Goal: Task Accomplishment & Management: Manage account settings

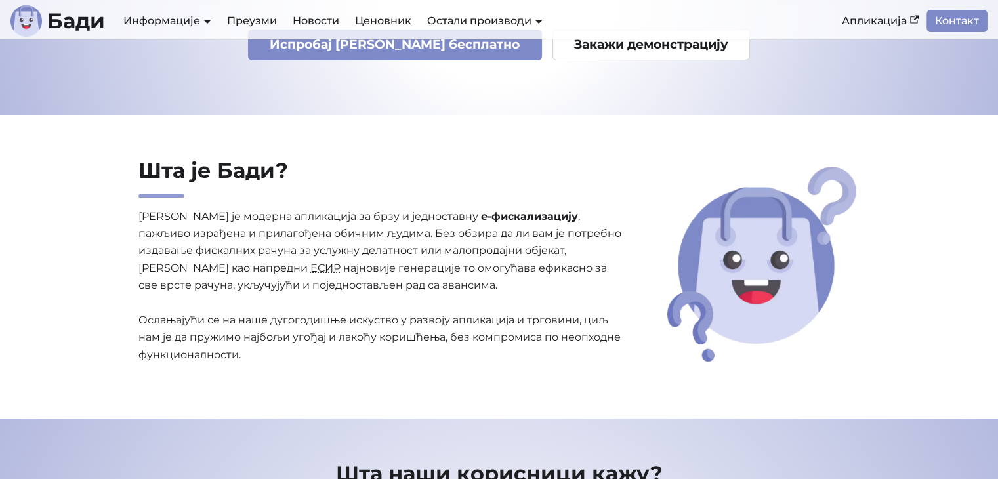
scroll to position [131, 0]
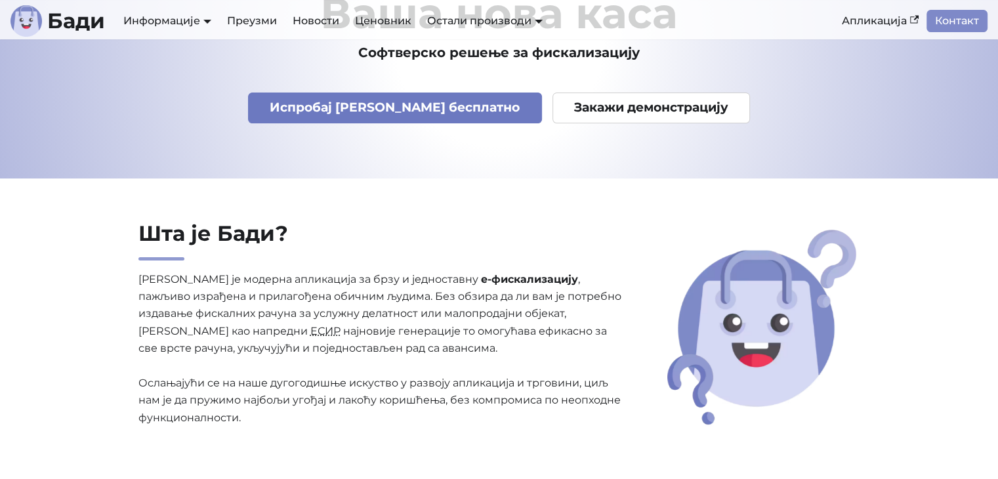
click at [405, 102] on link "Испробај Бади бесплатно" at bounding box center [395, 108] width 294 height 31
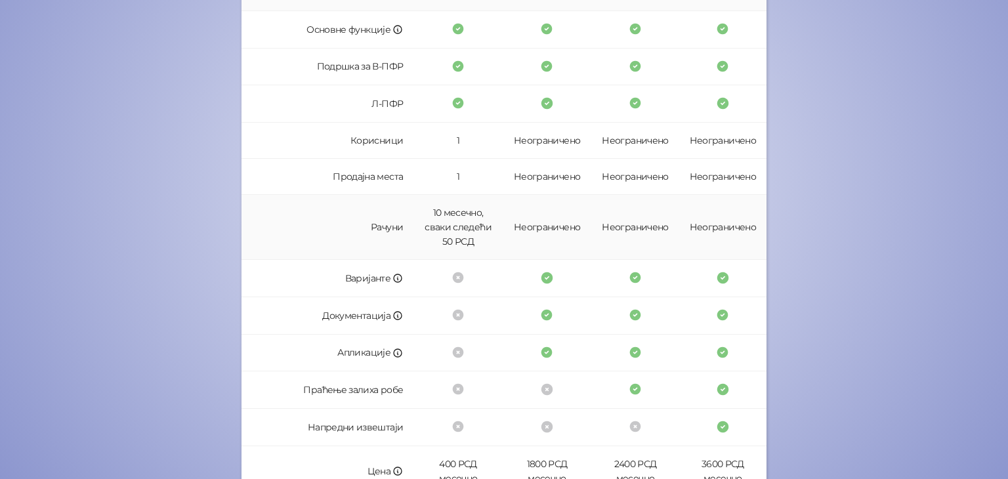
scroll to position [328, 0]
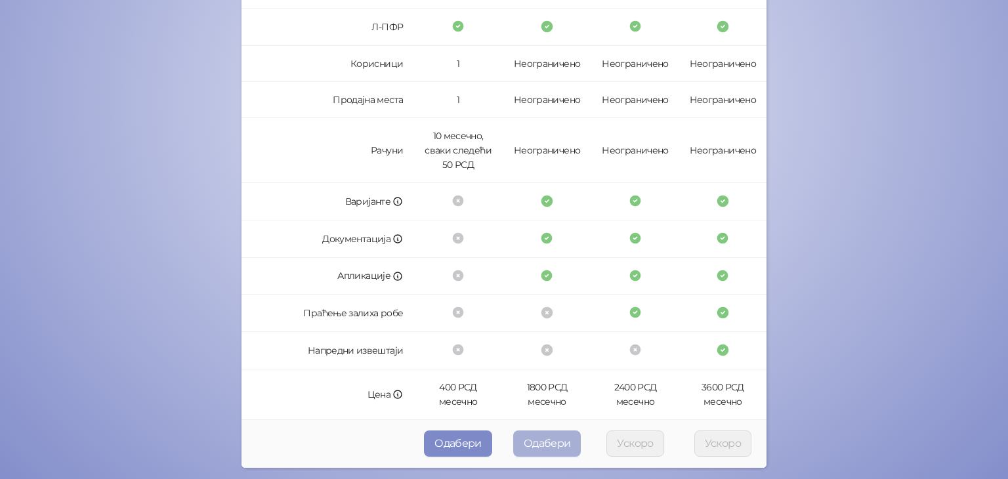
click at [543, 443] on button "Одабери" at bounding box center [547, 444] width 68 height 26
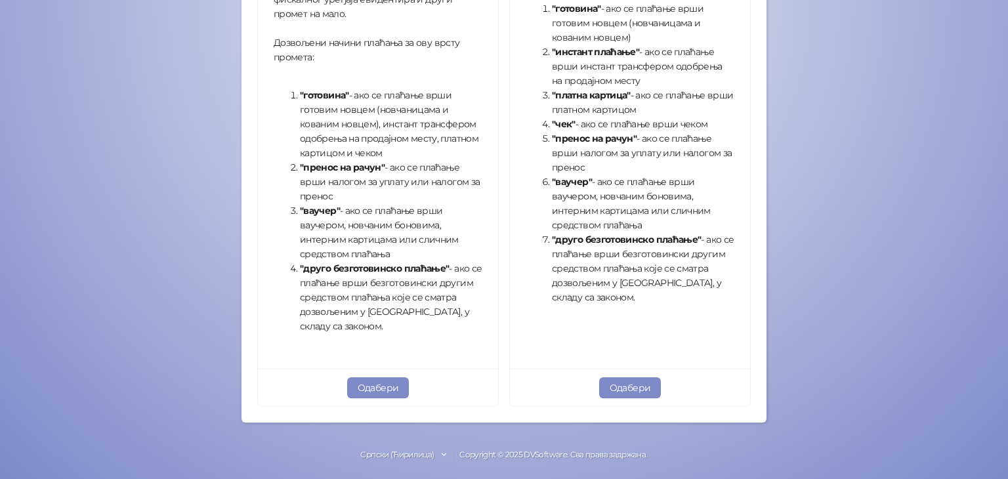
scroll to position [474, 0]
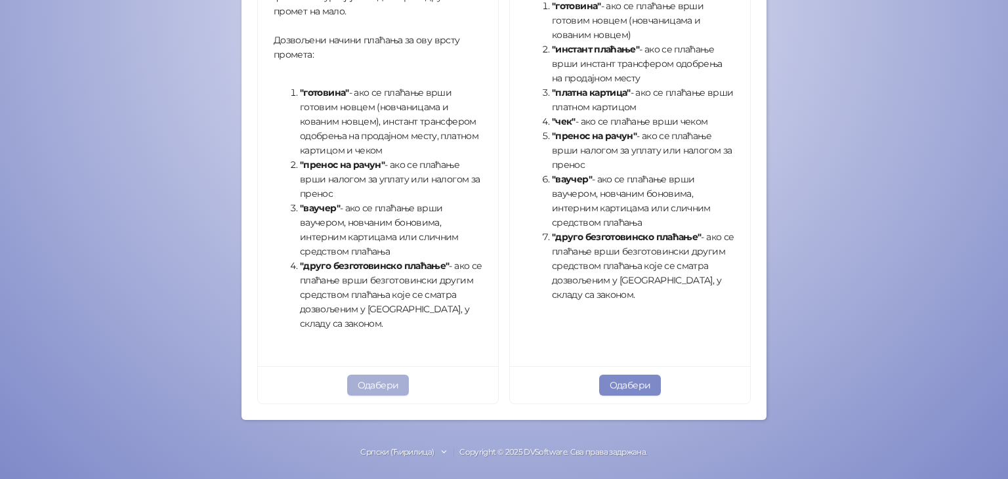
click at [379, 387] on button "Одабери" at bounding box center [378, 385] width 62 height 21
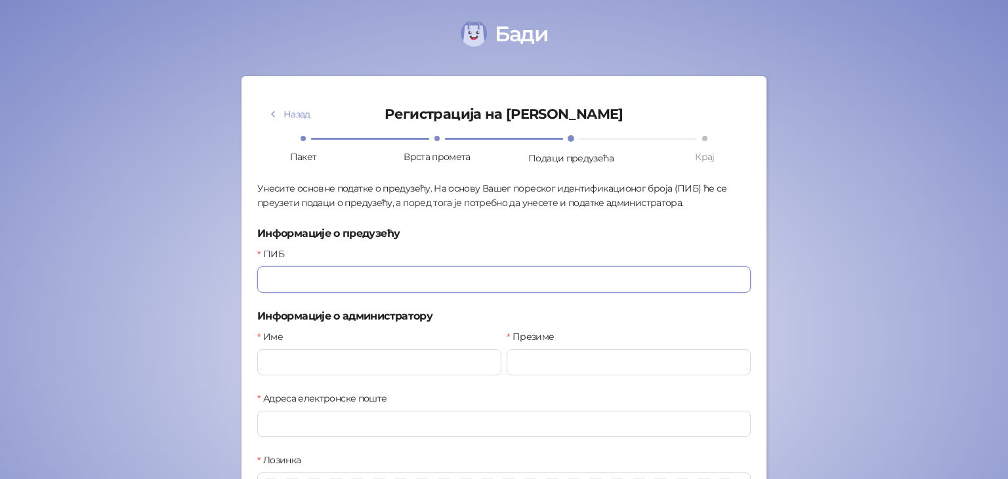
click at [323, 282] on input "ПИБ" at bounding box center [504, 279] width 494 height 26
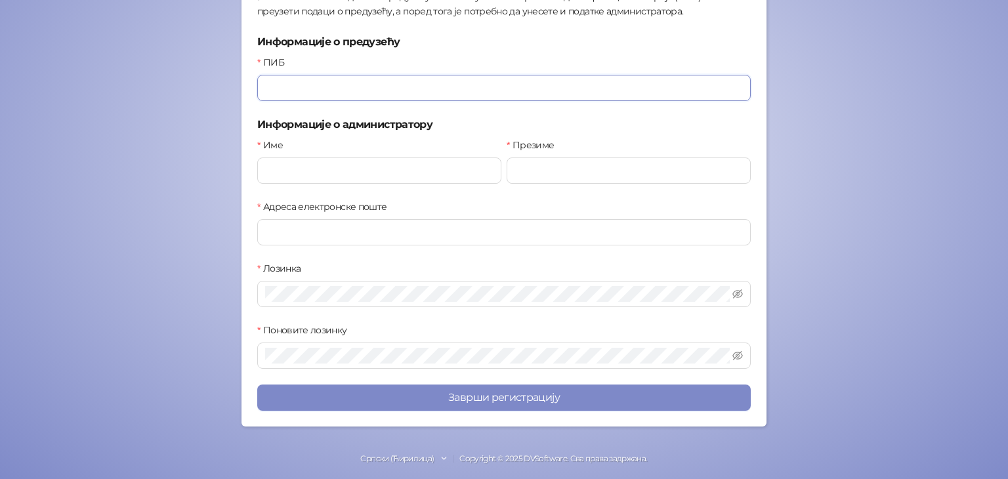
scroll to position [197, 0]
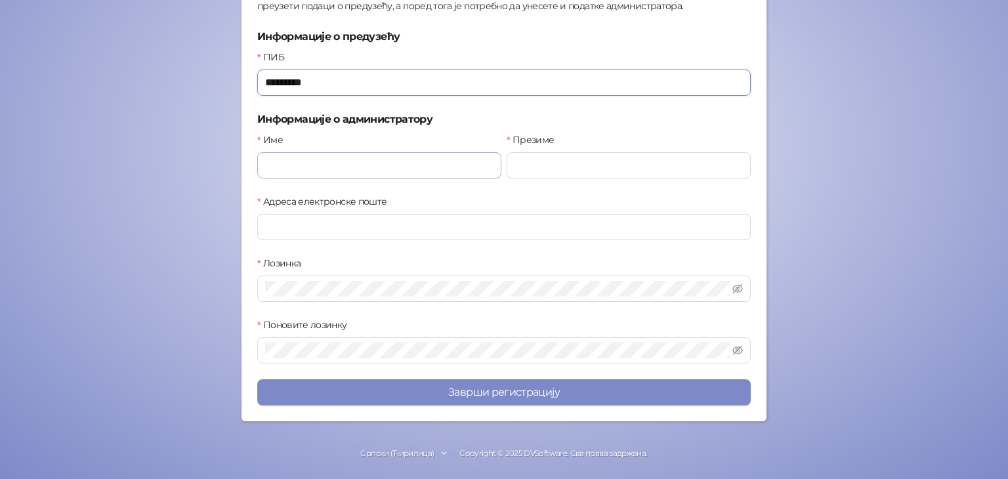
type input "*********"
click at [320, 161] on input "Име" at bounding box center [379, 165] width 244 height 26
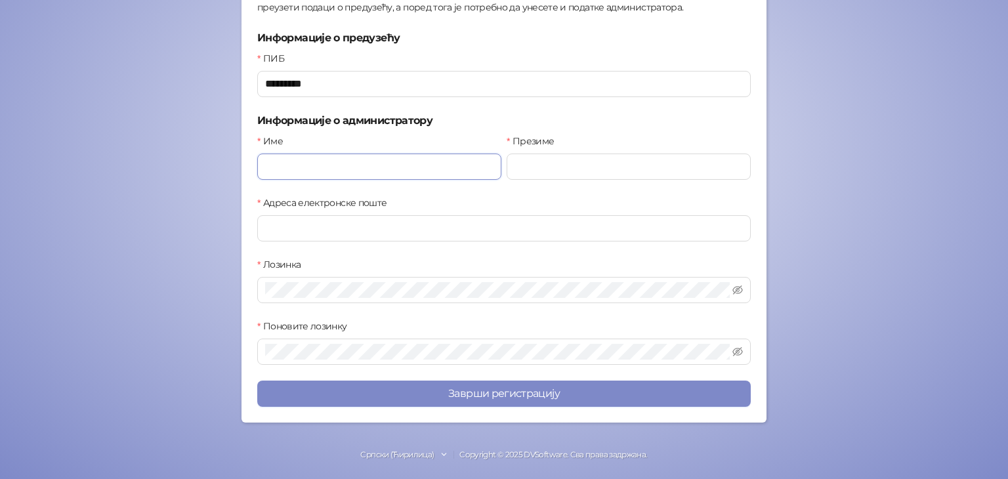
type input "******"
type input "**********"
type input "*****"
click at [396, 230] on input "Адреса електронске поште" at bounding box center [504, 228] width 494 height 26
type input "**********"
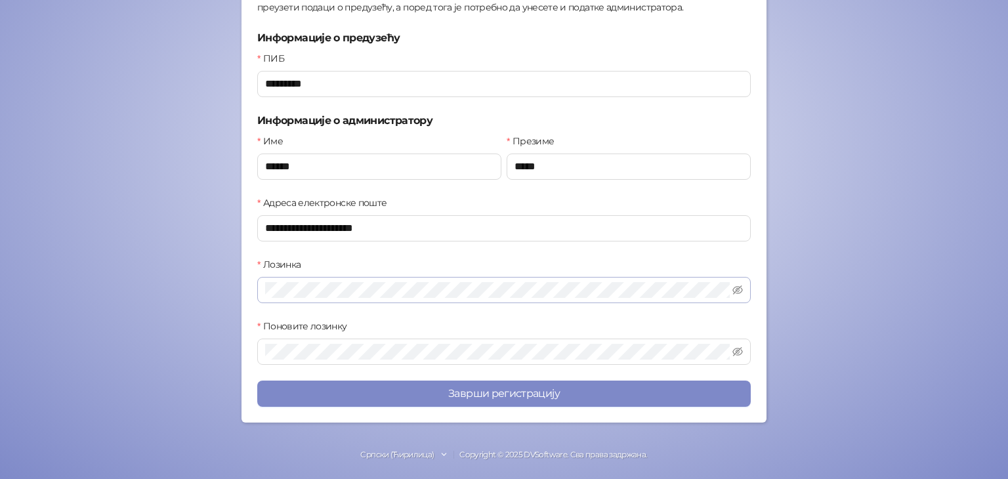
click at [462, 294] on span at bounding box center [504, 290] width 494 height 26
click at [257, 381] on button "Заврши регистрацију" at bounding box center [504, 394] width 494 height 26
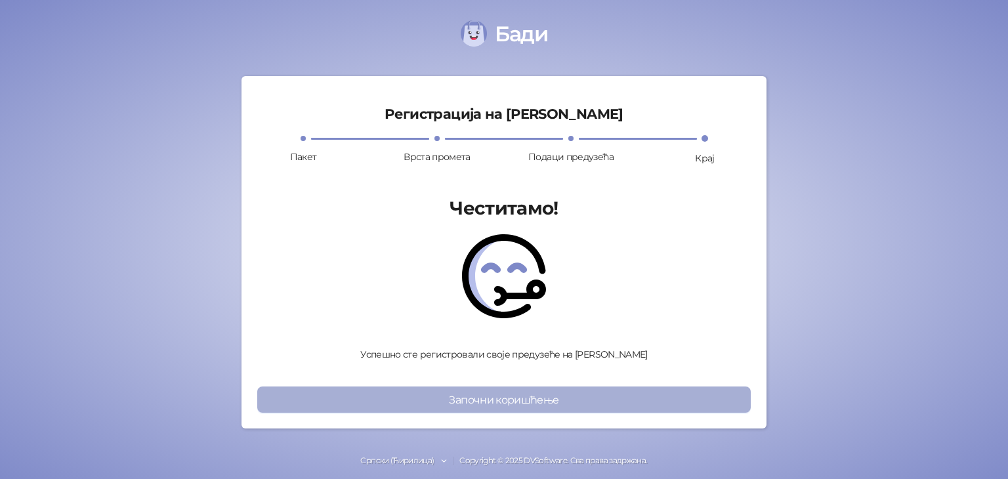
click at [530, 396] on button "Започни коришћење" at bounding box center [504, 400] width 494 height 26
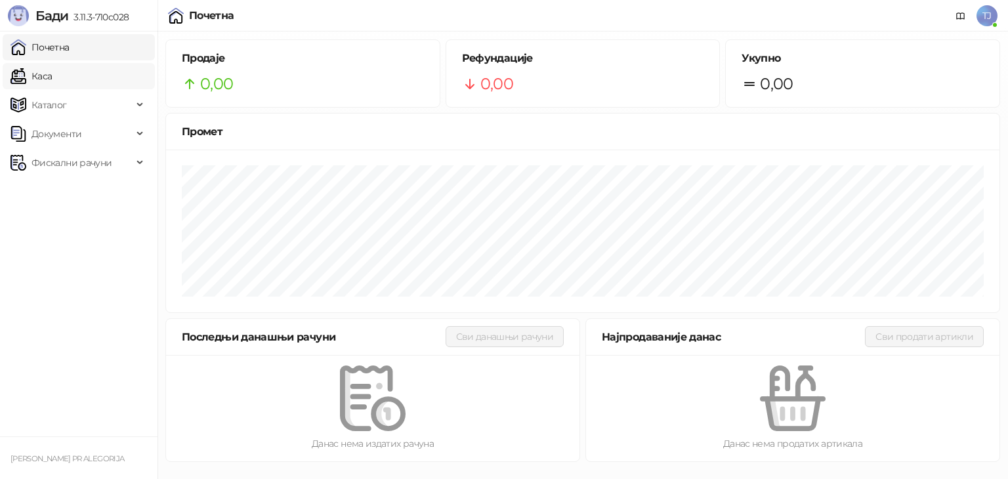
click at [52, 74] on link "Каса" at bounding box center [31, 76] width 41 height 26
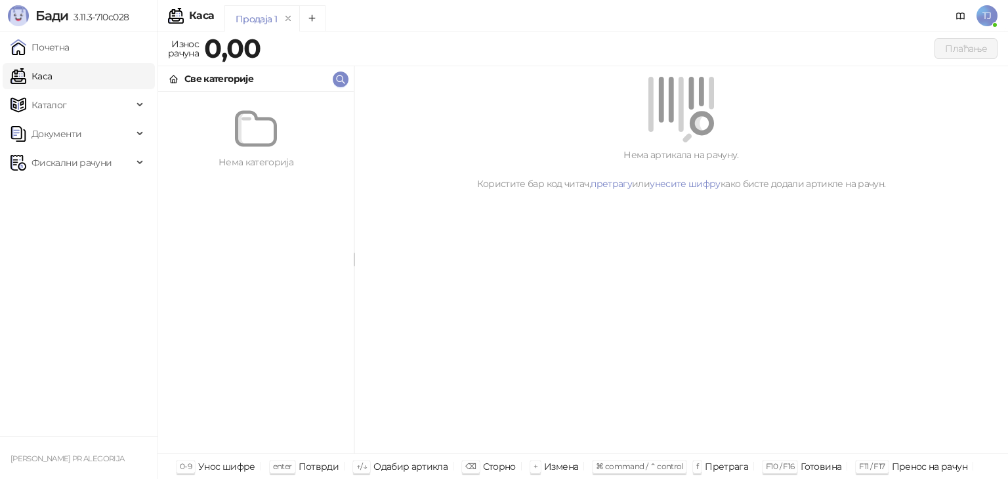
click at [188, 18] on div "Каса" at bounding box center [191, 16] width 46 height 16
click at [56, 57] on link "Почетна" at bounding box center [40, 47] width 59 height 26
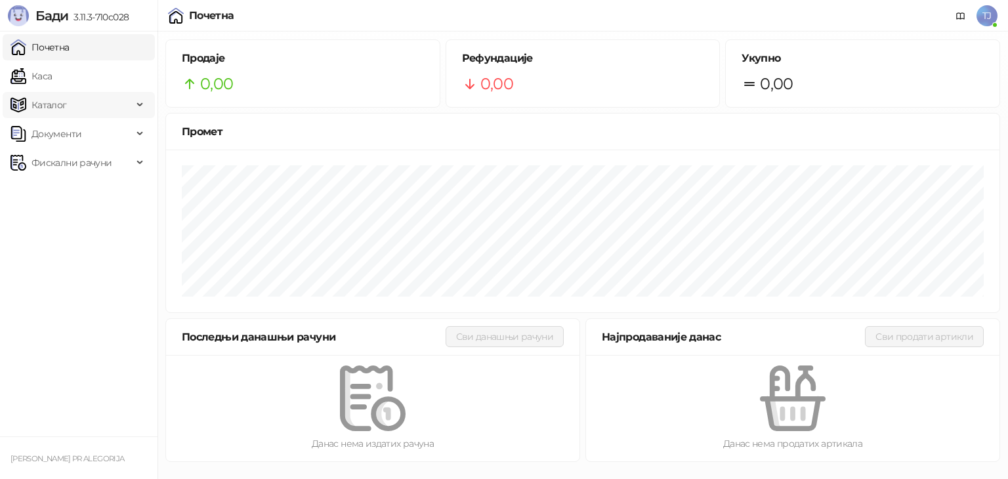
click at [62, 104] on span "Каталог" at bounding box center [49, 105] width 35 height 26
click at [77, 106] on span "Каталог" at bounding box center [72, 105] width 122 height 26
click at [110, 131] on span "Документи" at bounding box center [72, 134] width 122 height 26
click at [110, 130] on span "Документи" at bounding box center [72, 134] width 122 height 26
click at [119, 161] on span "Фискални рачуни" at bounding box center [72, 163] width 122 height 26
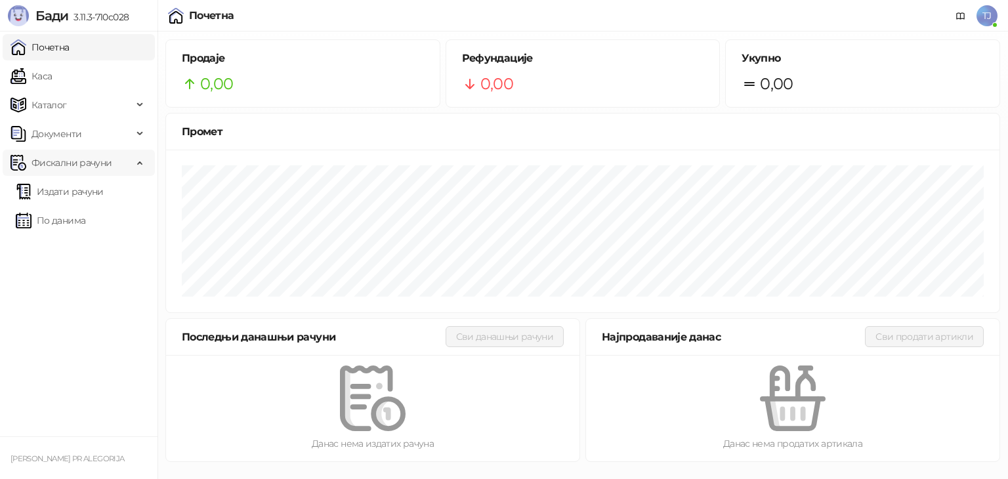
click at [119, 161] on span "Фискални рачуни" at bounding box center [72, 163] width 122 height 26
click at [58, 37] on link "Почетна" at bounding box center [40, 47] width 59 height 26
click at [195, 21] on div "Почетна" at bounding box center [211, 16] width 45 height 11
click at [961, 14] on icon at bounding box center [961, 16] width 8 height 6
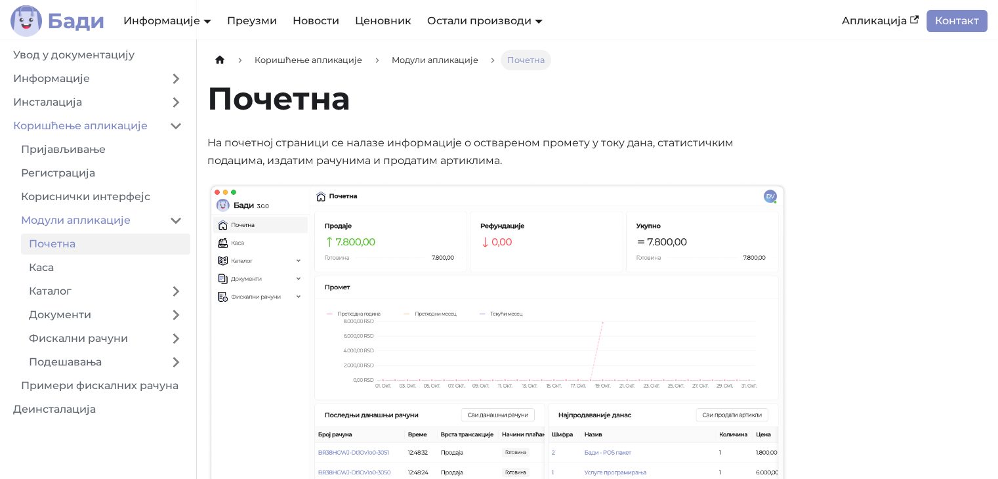
click at [98, 24] on b "Бади" at bounding box center [76, 21] width 58 height 21
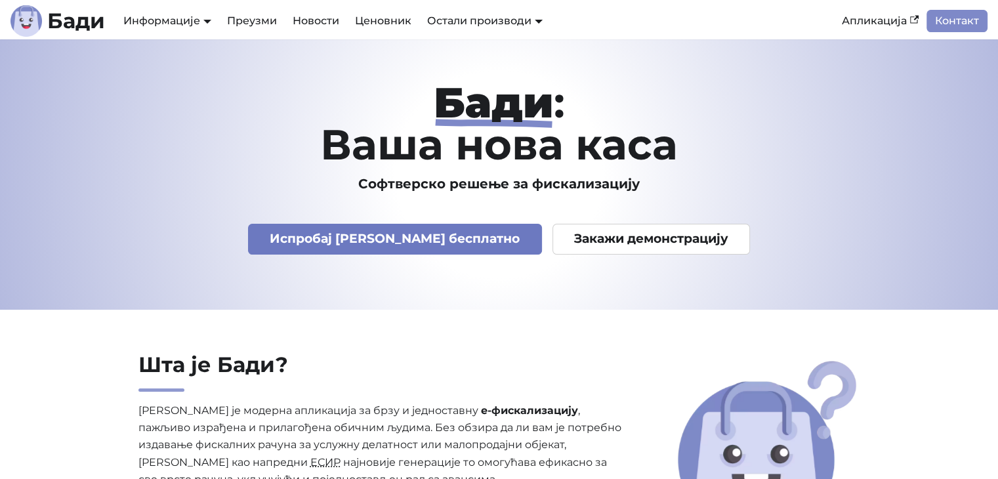
click at [406, 229] on link "Испробај Бади бесплатно" at bounding box center [395, 239] width 294 height 31
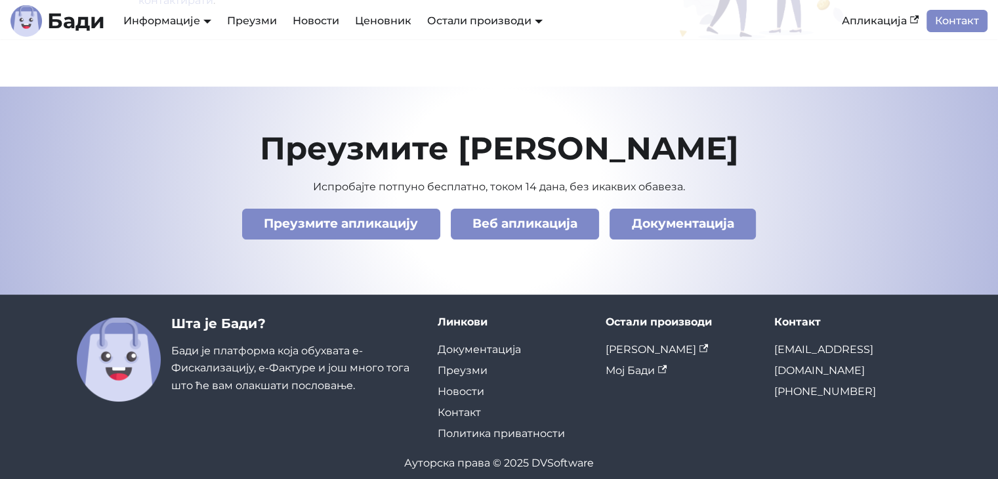
scroll to position [4615, 0]
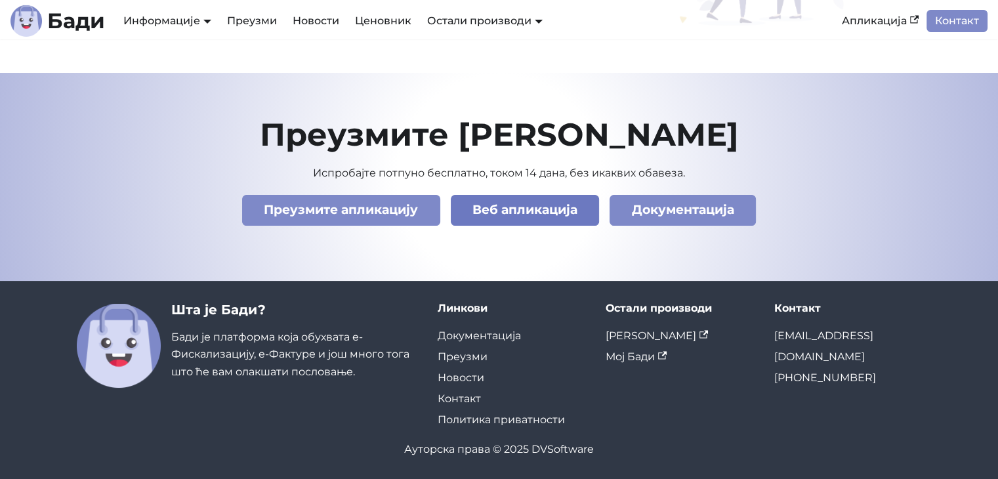
click at [532, 211] on link "Веб апликација" at bounding box center [525, 210] width 149 height 31
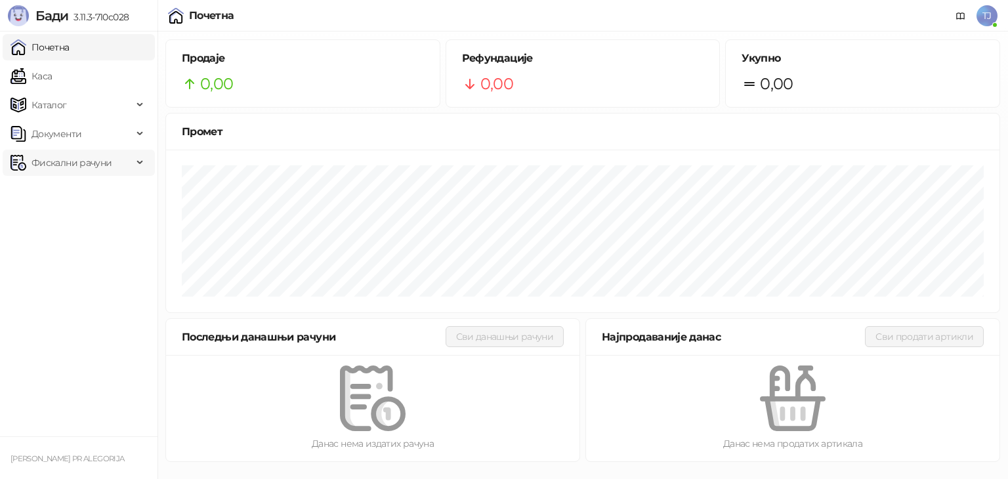
click at [96, 161] on span "Фискални рачуни" at bounding box center [72, 163] width 80 height 26
click at [961, 16] on icon at bounding box center [961, 16] width 11 height 11
drag, startPoint x: 70, startPoint y: 17, endPoint x: 51, endPoint y: 20, distance: 19.3
click at [70, 16] on span "3.11.3-710c028" at bounding box center [98, 17] width 60 height 12
click at [51, 20] on span "Бади" at bounding box center [51, 16] width 33 height 16
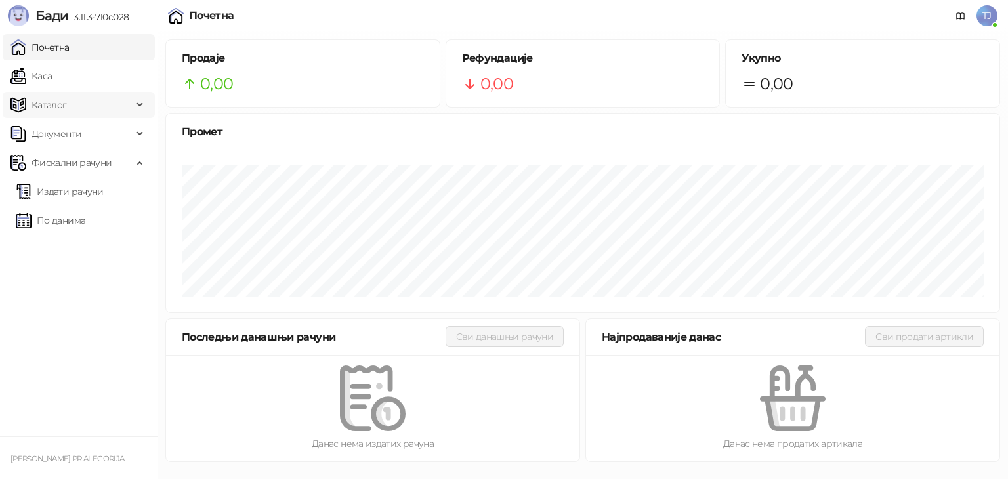
click at [58, 108] on span "Каталог" at bounding box center [49, 105] width 35 height 26
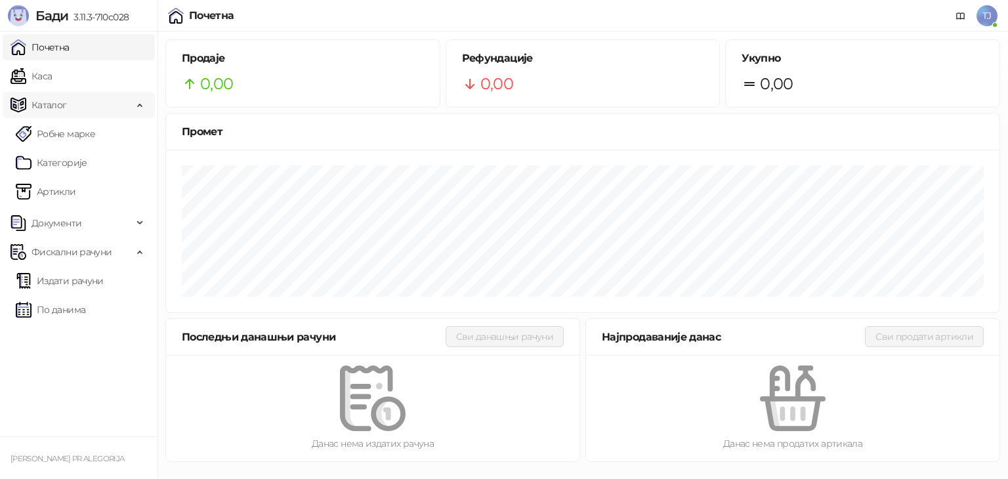
click at [134, 96] on div "Каталог" at bounding box center [79, 105] width 152 height 26
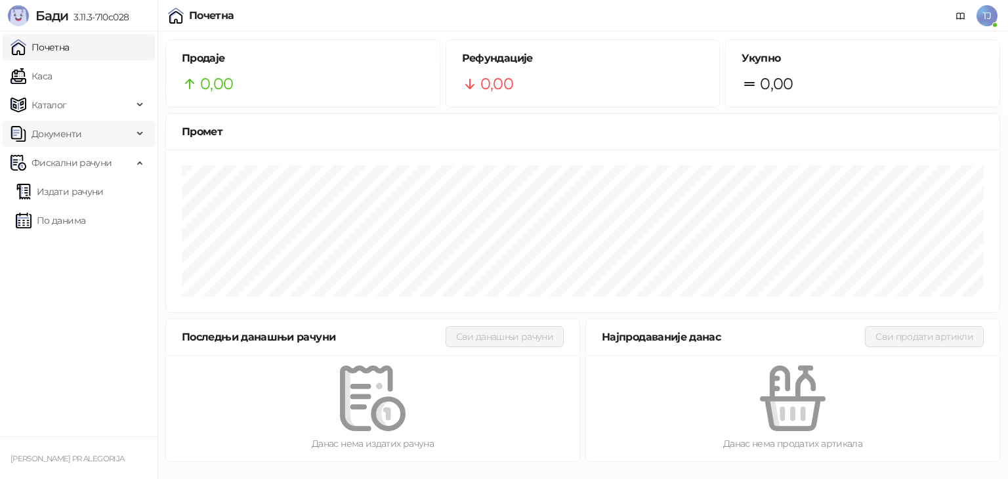
click at [119, 127] on span "Документи" at bounding box center [72, 134] width 122 height 26
click at [139, 132] on div "Документи" at bounding box center [79, 134] width 152 height 26
click at [121, 163] on span "Фискални рачуни" at bounding box center [72, 163] width 122 height 26
drag, startPoint x: 125, startPoint y: 154, endPoint x: 126, endPoint y: 174, distance: 20.4
click at [125, 153] on span "Фискални рачуни" at bounding box center [72, 163] width 122 height 26
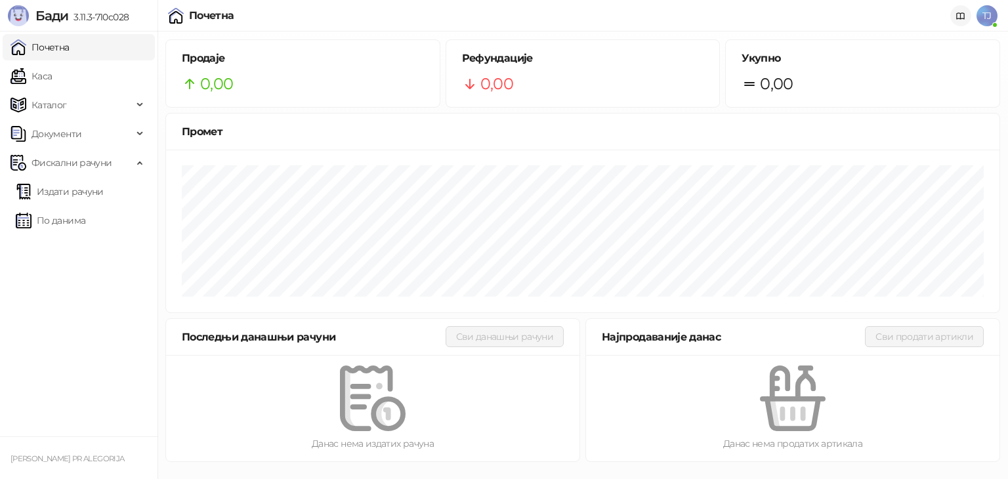
click at [961, 20] on icon at bounding box center [961, 16] width 11 height 11
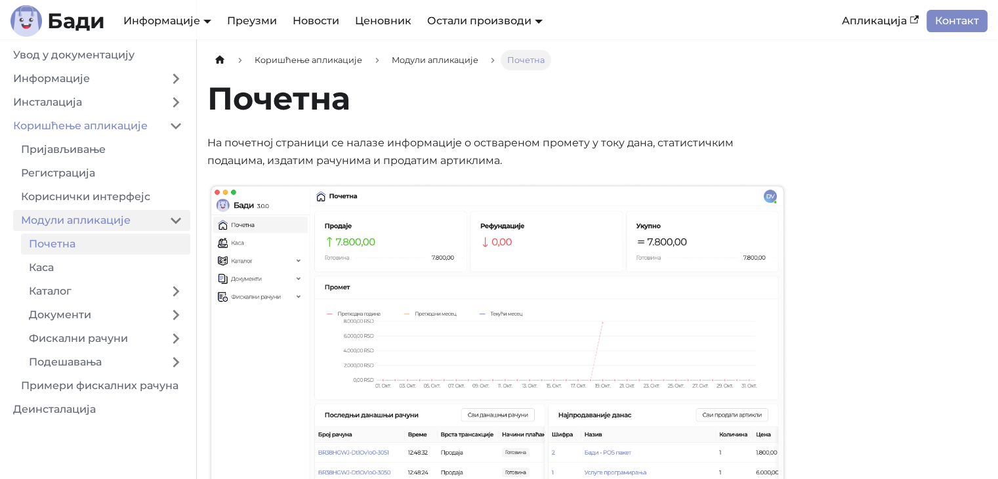
click at [113, 224] on link "Модули апликације" at bounding box center [87, 220] width 148 height 21
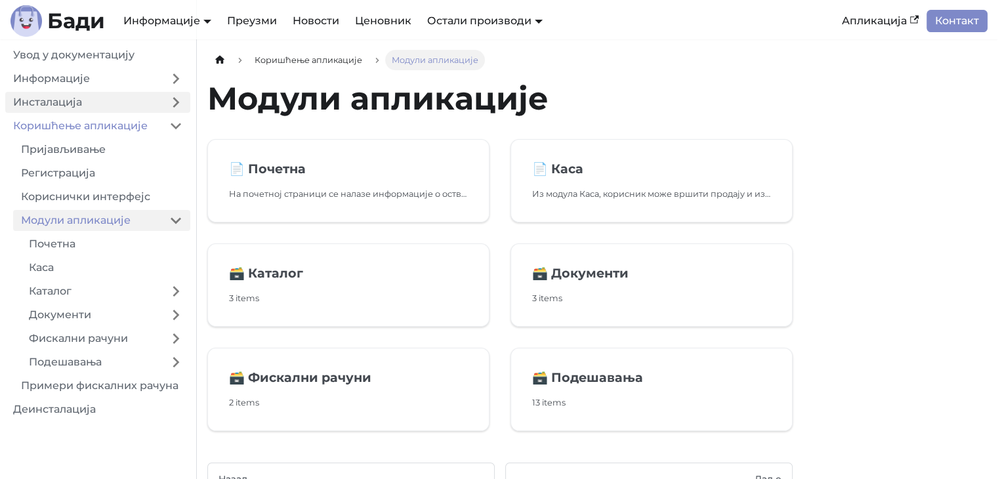
click at [123, 111] on link "Инсталација" at bounding box center [83, 102] width 156 height 21
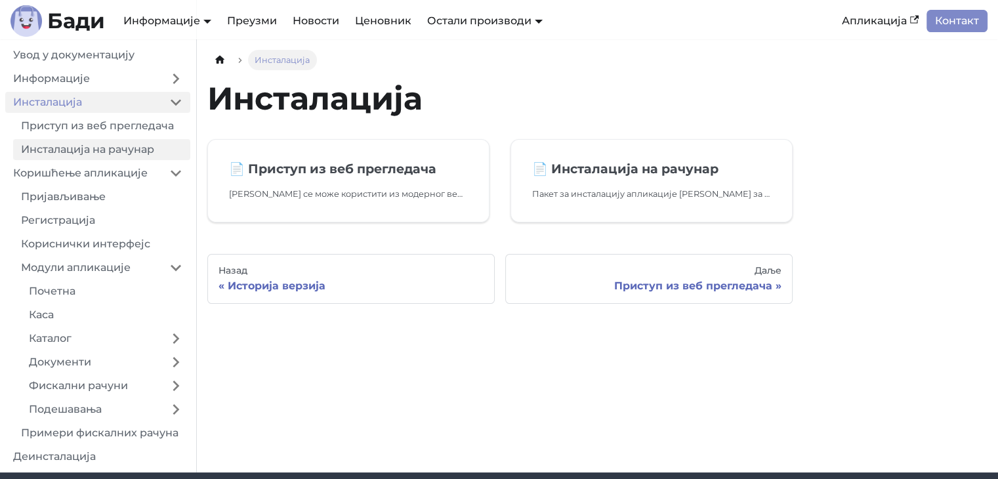
click at [112, 153] on link "Инсталација на рачунар" at bounding box center [101, 149] width 177 height 21
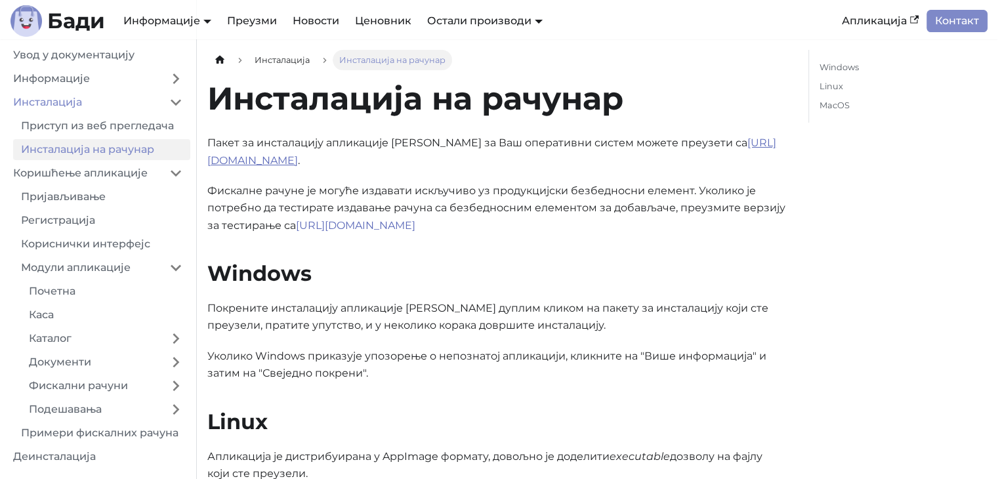
click at [281, 160] on link "https://badi.rs/download/" at bounding box center [491, 152] width 569 height 30
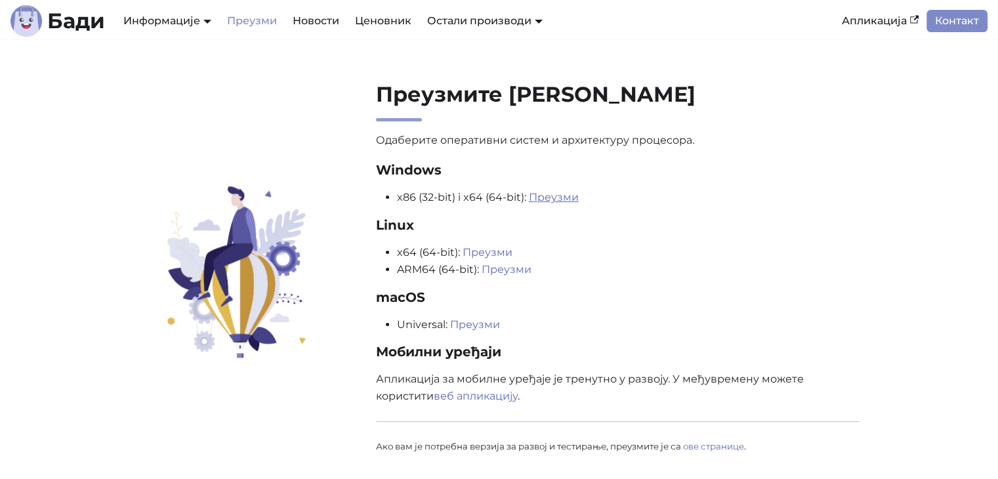
click at [539, 196] on link "Преузми" at bounding box center [554, 197] width 50 height 12
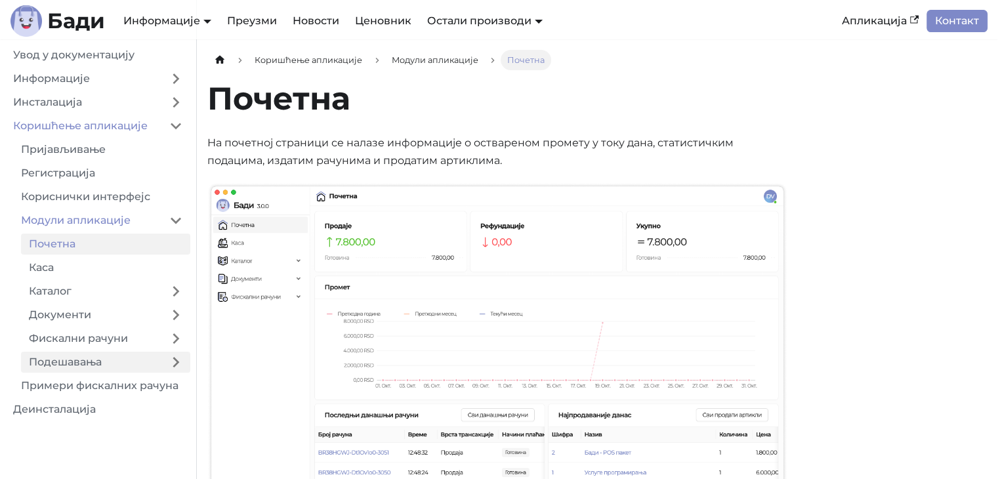
click at [137, 360] on link "Подешавања" at bounding box center [91, 362] width 140 height 21
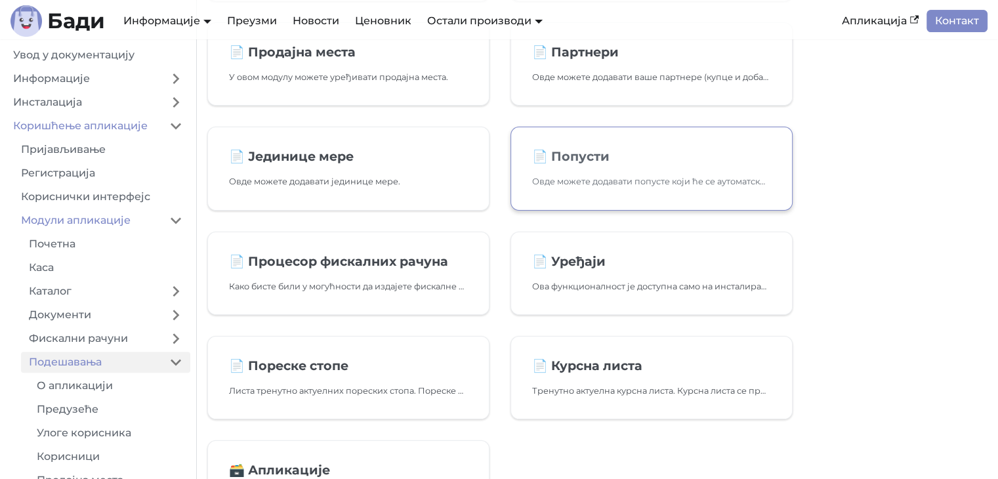
scroll to position [328, 0]
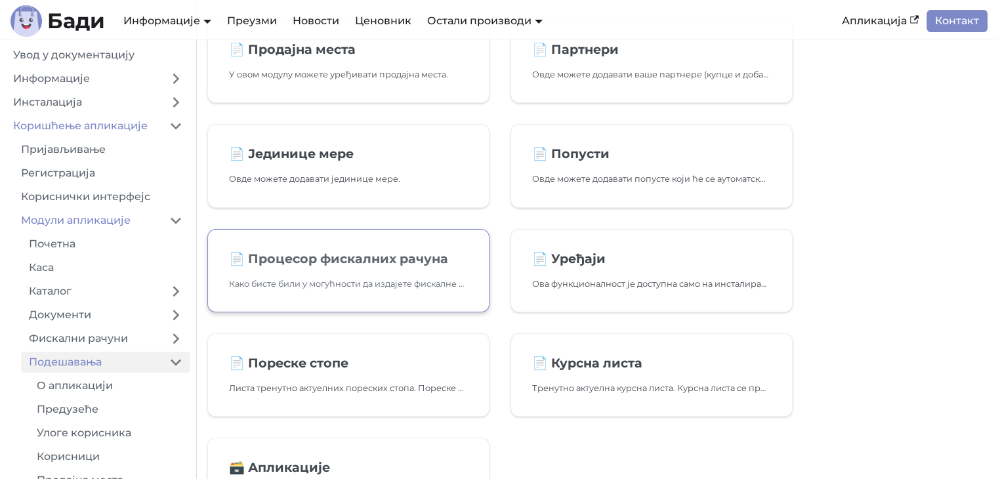
click at [339, 274] on link "📄️ Процесор фискалних рачуна Како бисте били у могућности да издајете фискалне …" at bounding box center [348, 270] width 282 height 83
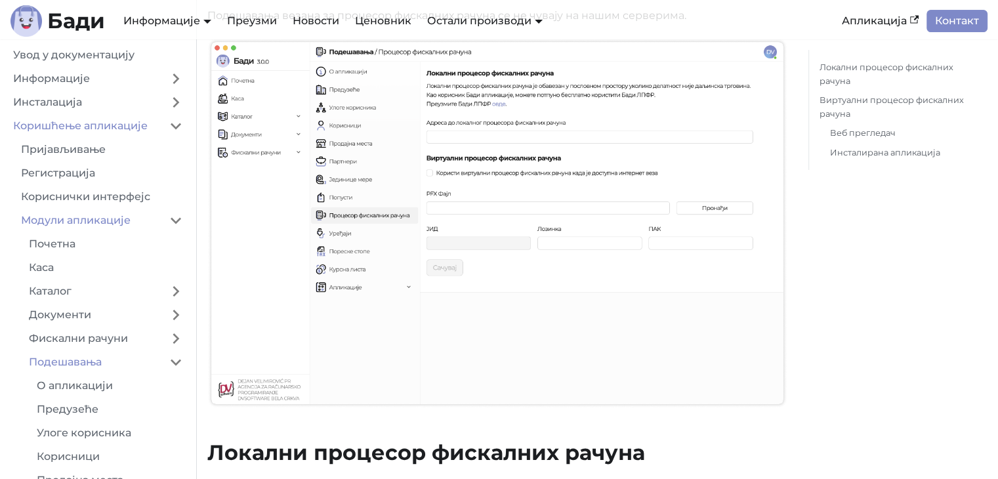
scroll to position [131, 0]
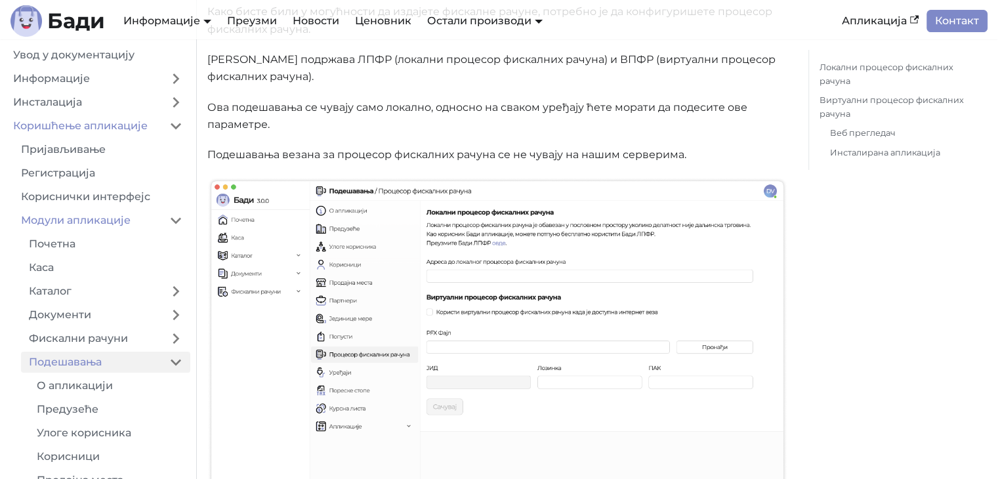
click at [119, 363] on link "Подешавања" at bounding box center [91, 362] width 140 height 21
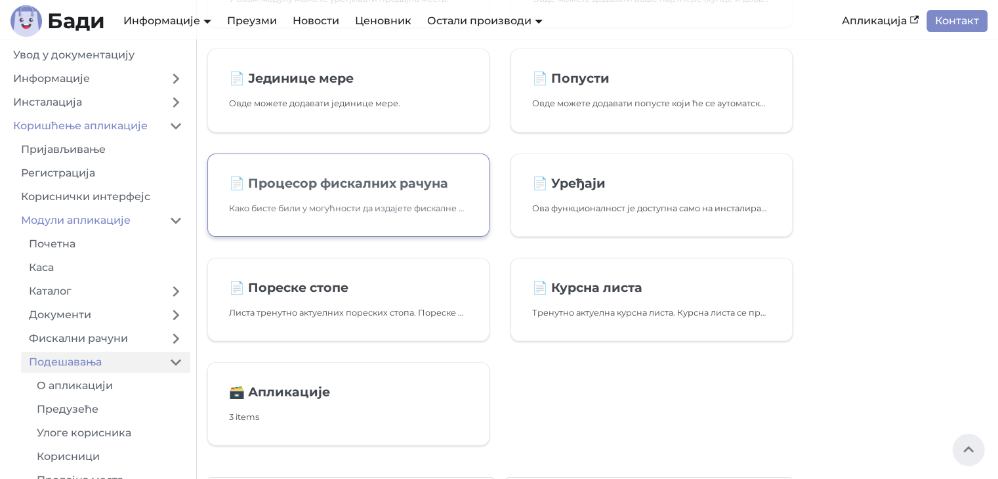
scroll to position [328, 0]
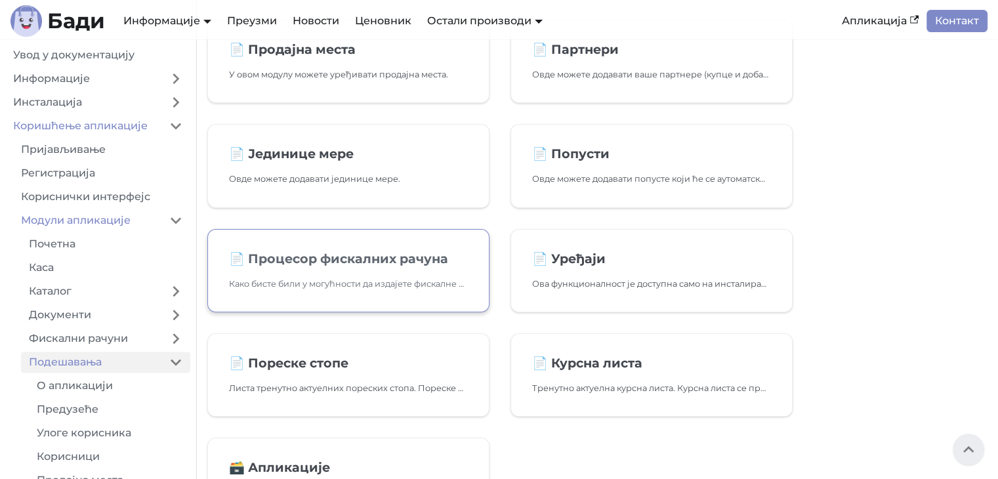
click at [375, 277] on p "Како бисте били у могућности да издајете фискалне рачуне, потребно је да конфиг…" at bounding box center [348, 284] width 239 height 14
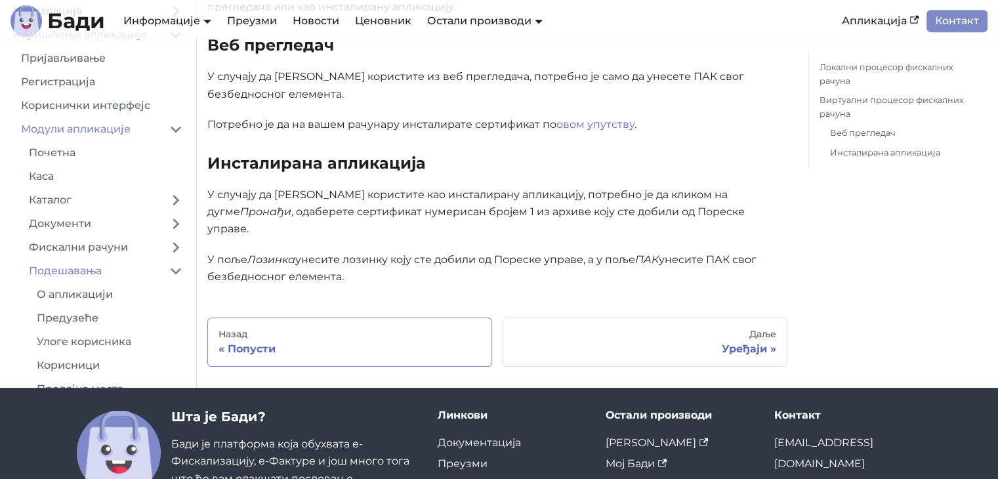
scroll to position [919, 0]
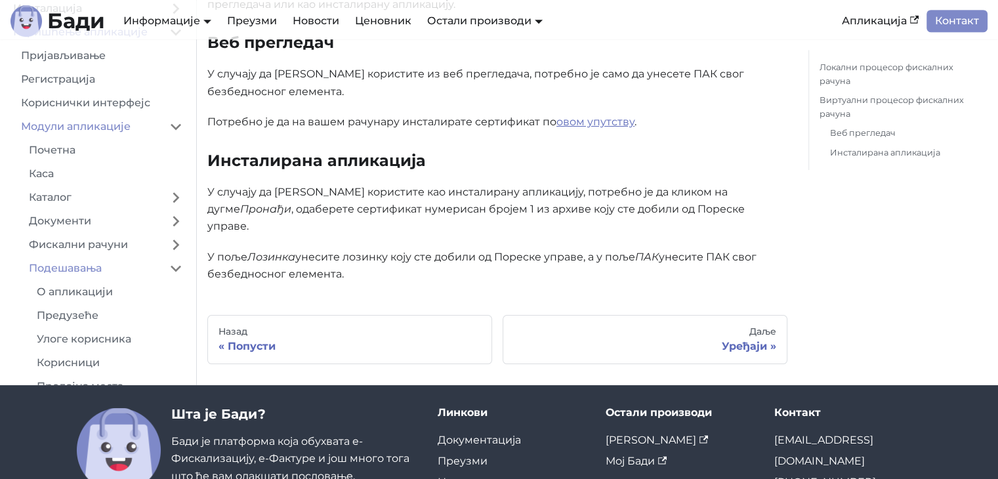
click at [599, 121] on link "овом упутству" at bounding box center [596, 122] width 78 height 12
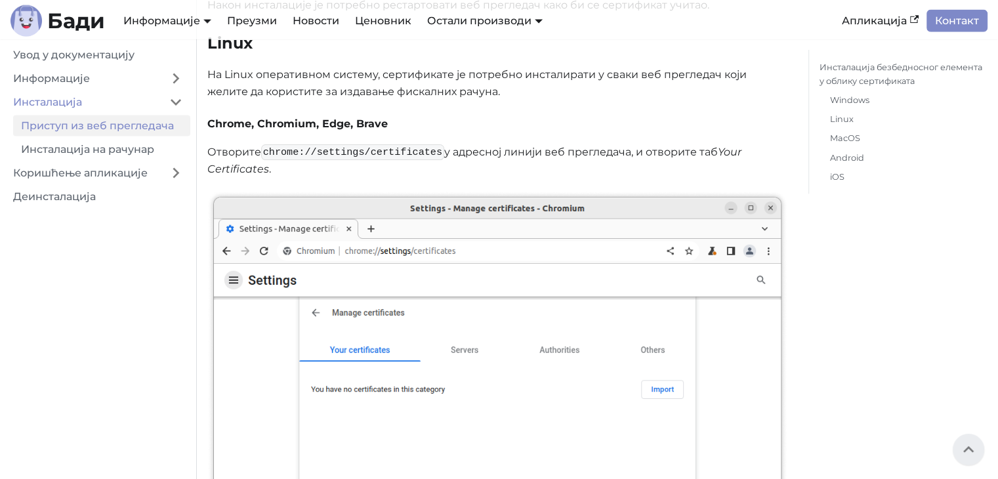
scroll to position [2888, 0]
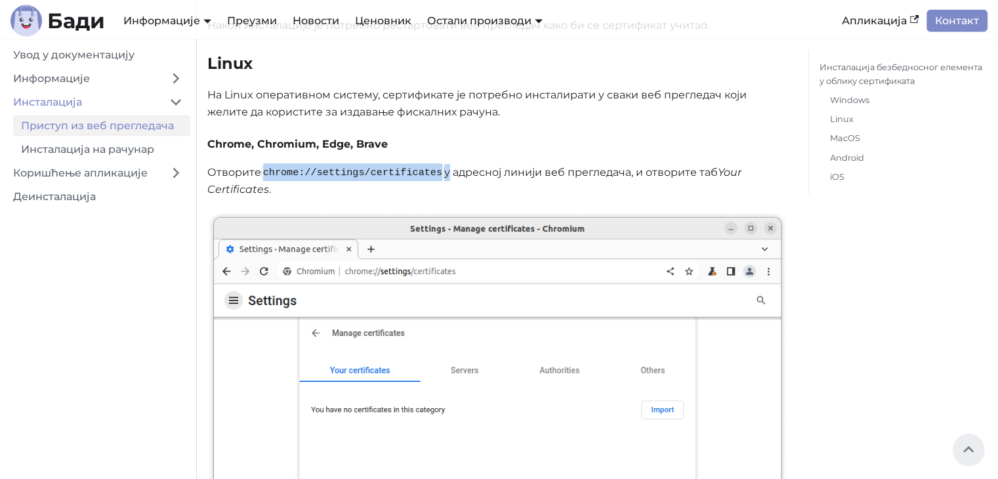
drag, startPoint x: 436, startPoint y: 190, endPoint x: 266, endPoint y: 194, distance: 170.0
click at [266, 194] on p "Отворите chrome://settings/certificates у адресној линији веб прегледача, и отв…" at bounding box center [497, 181] width 580 height 35
copy p "chrome://settings/certificates"
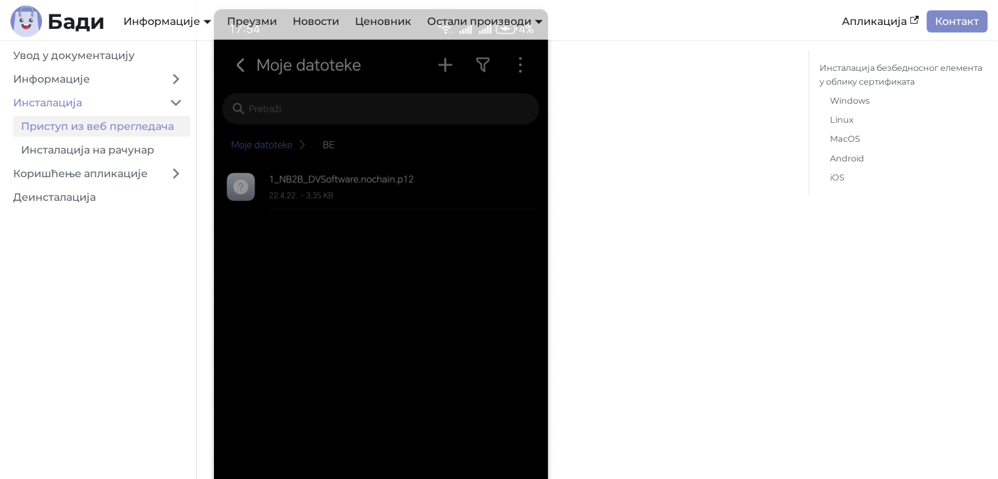
scroll to position [7481, 0]
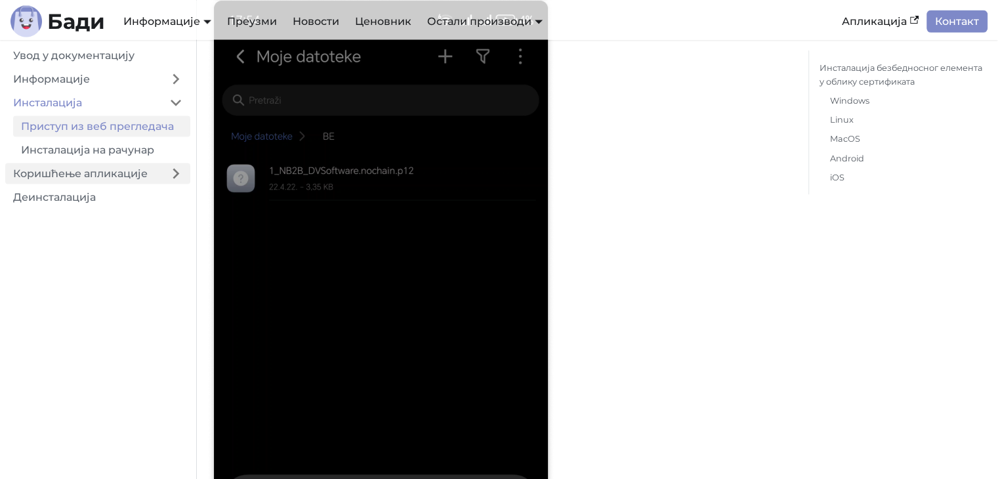
click at [121, 171] on link "Коришћење апликације" at bounding box center [83, 173] width 156 height 21
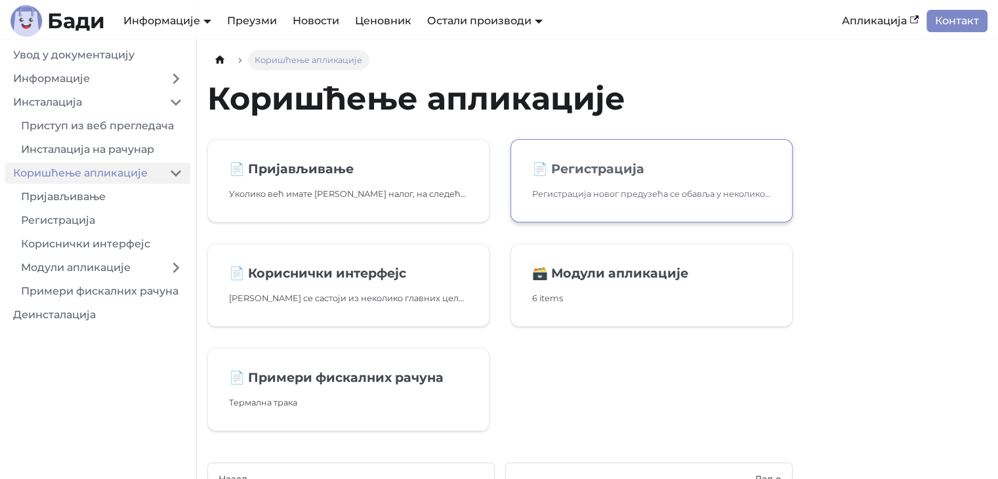
click at [681, 186] on link "📄️ Регистрација Регистрација новог предузећа се обавља у неколико једноставних …" at bounding box center [652, 180] width 282 height 83
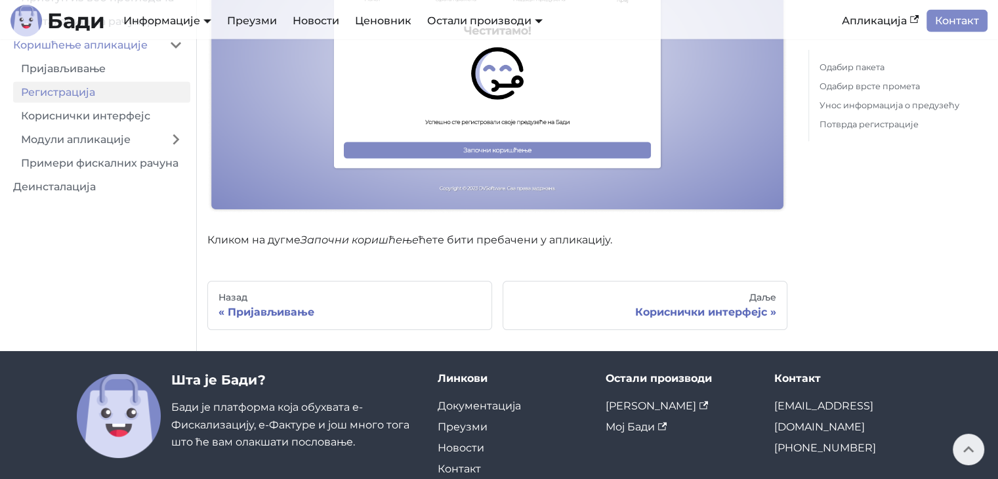
scroll to position [2548, 0]
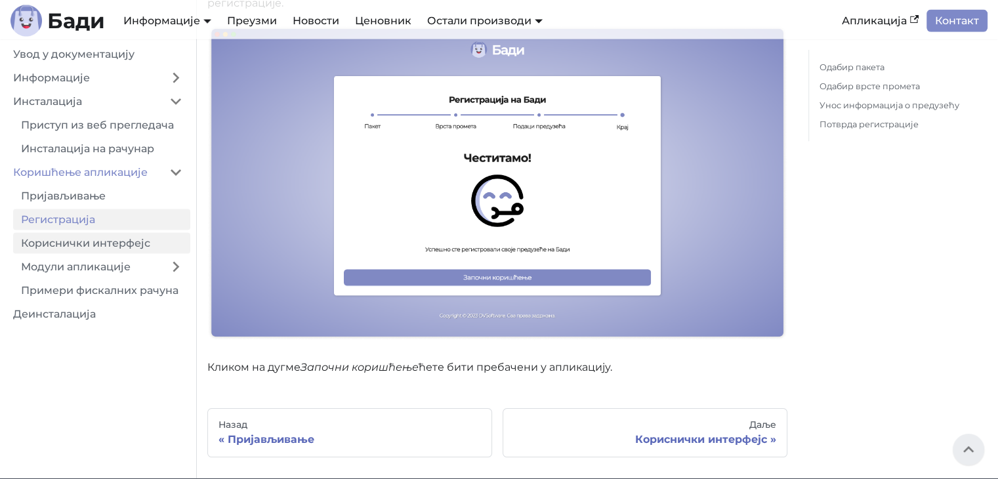
click at [110, 240] on link "Кориснички интерфејс" at bounding box center [101, 243] width 177 height 21
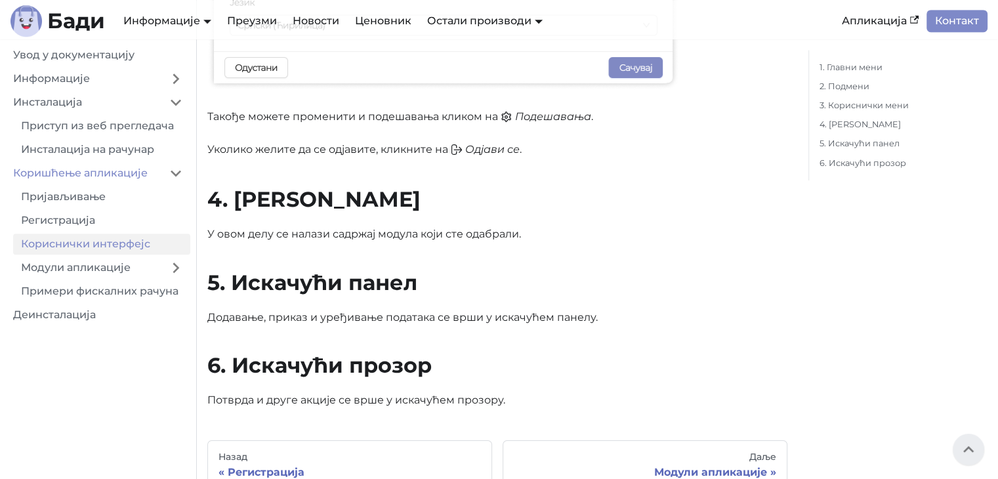
scroll to position [1116, 0]
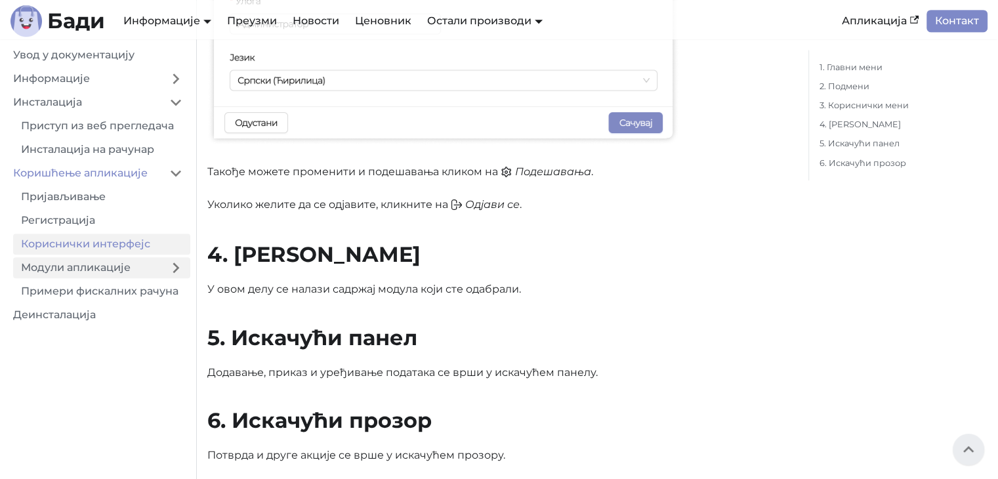
click at [79, 267] on link "Модули апликације" at bounding box center [87, 267] width 148 height 21
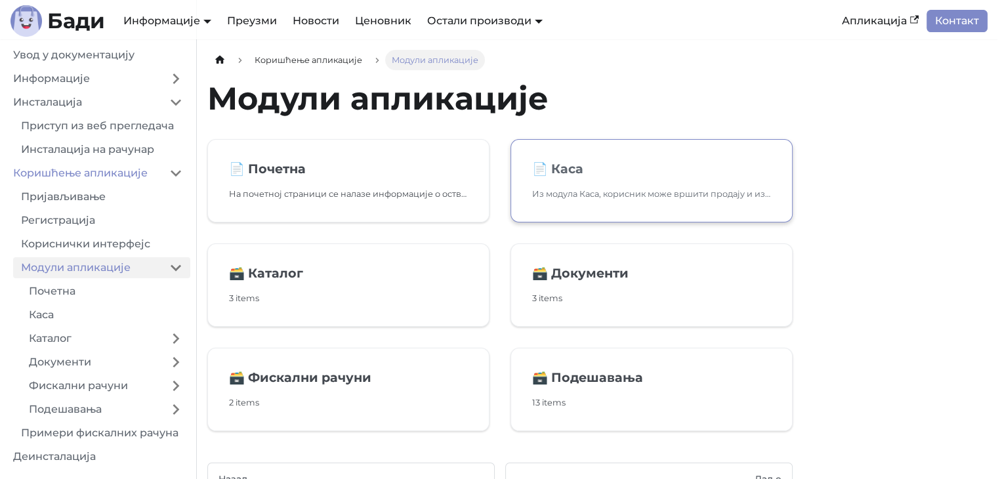
click at [608, 181] on link "📄️ Каса Из модула Каса, корисник може вршити продају и издавање фискалних рачун…" at bounding box center [652, 180] width 282 height 83
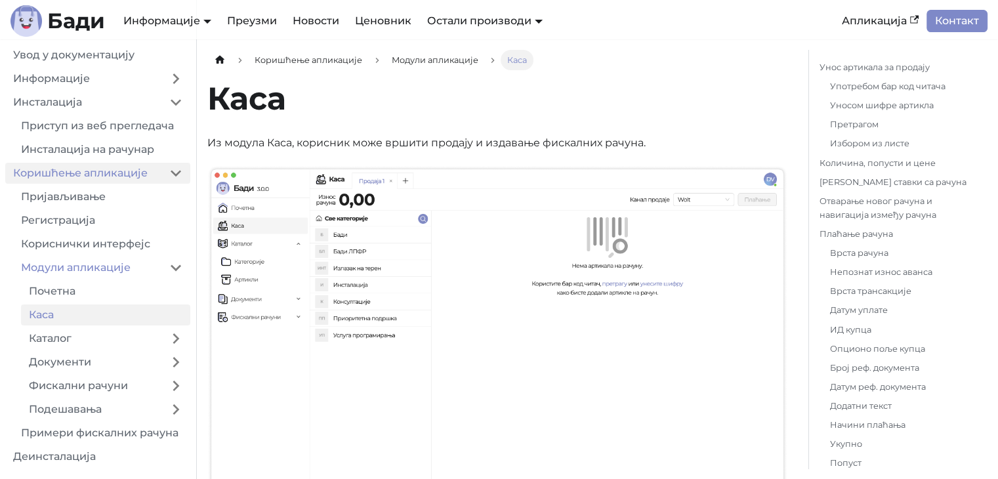
click at [121, 174] on link "Коришћење апликације" at bounding box center [83, 173] width 156 height 21
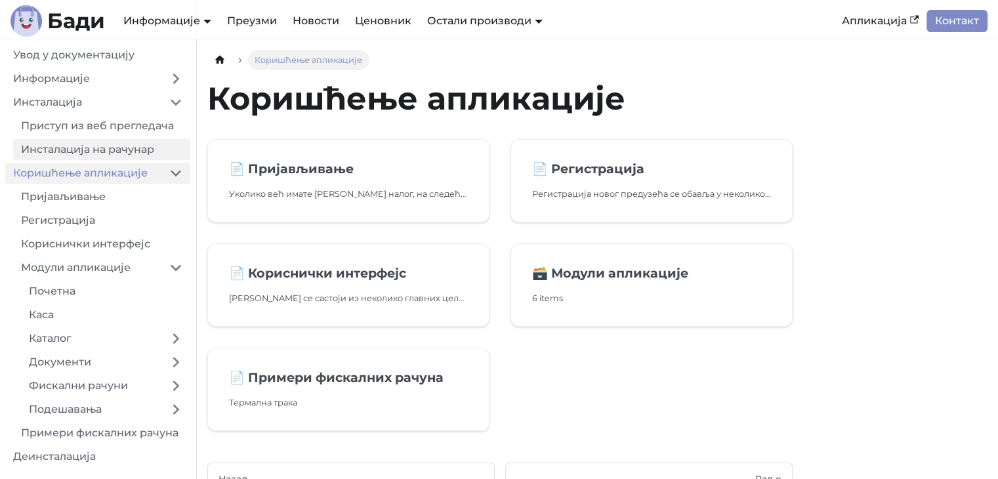
click at [110, 148] on link "Инсталација на рачунар" at bounding box center [101, 149] width 177 height 21
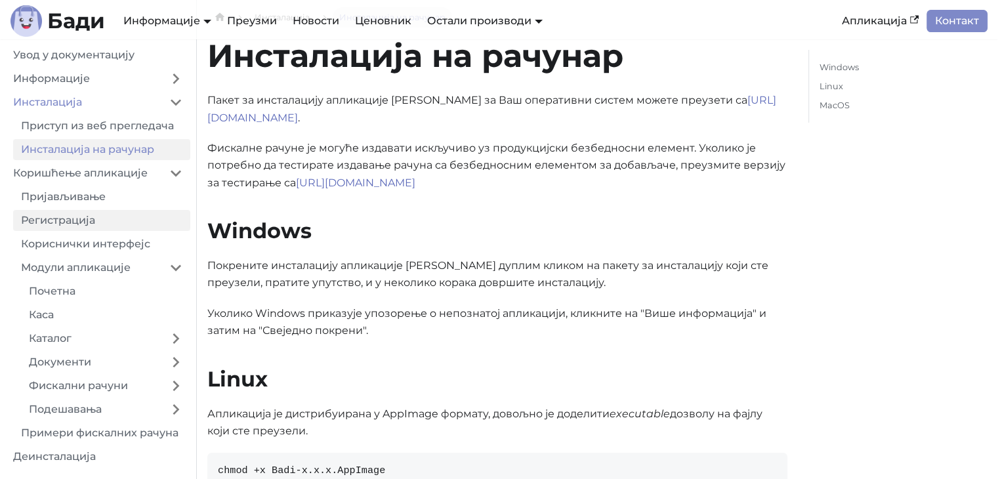
scroll to position [66, 0]
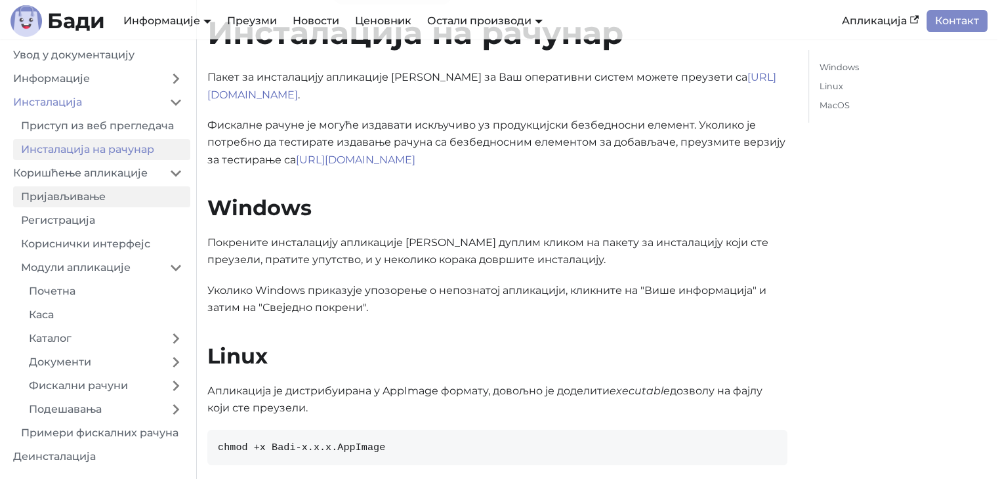
click at [105, 198] on link "Пријављивање" at bounding box center [101, 196] width 177 height 21
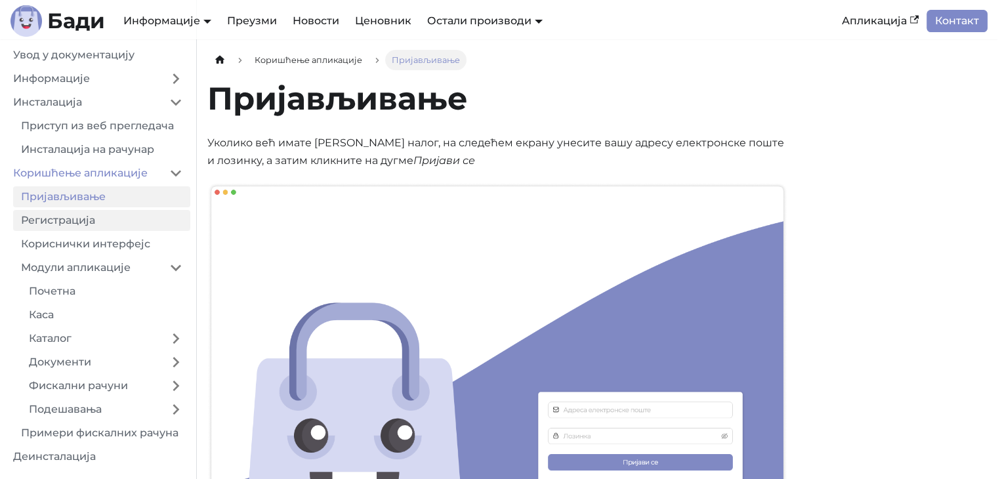
click at [112, 224] on link "Регистрација" at bounding box center [101, 220] width 177 height 21
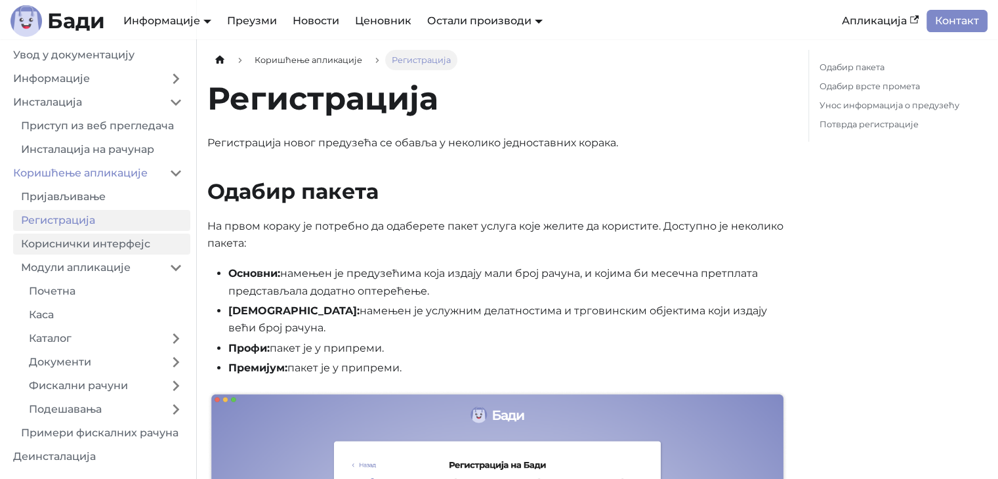
click at [131, 240] on link "Кориснички интерфејс" at bounding box center [101, 244] width 177 height 21
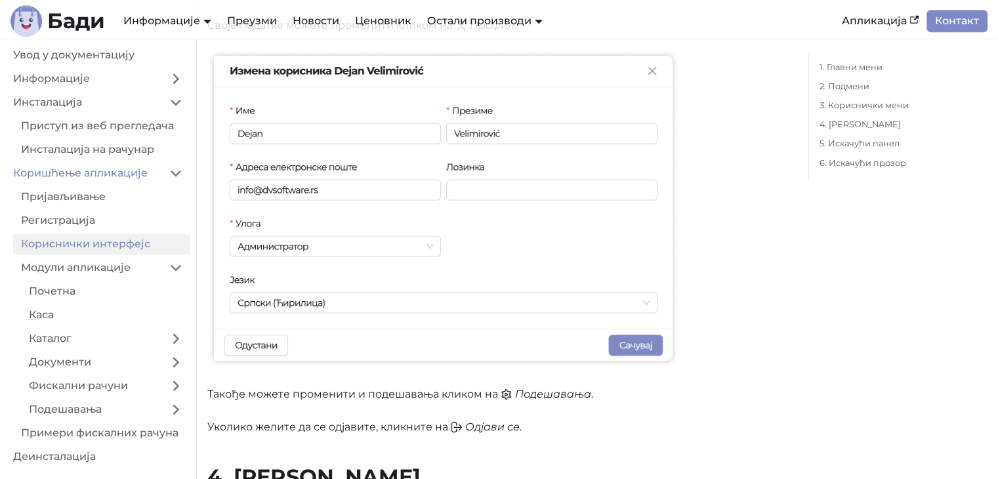
scroll to position [1050, 0]
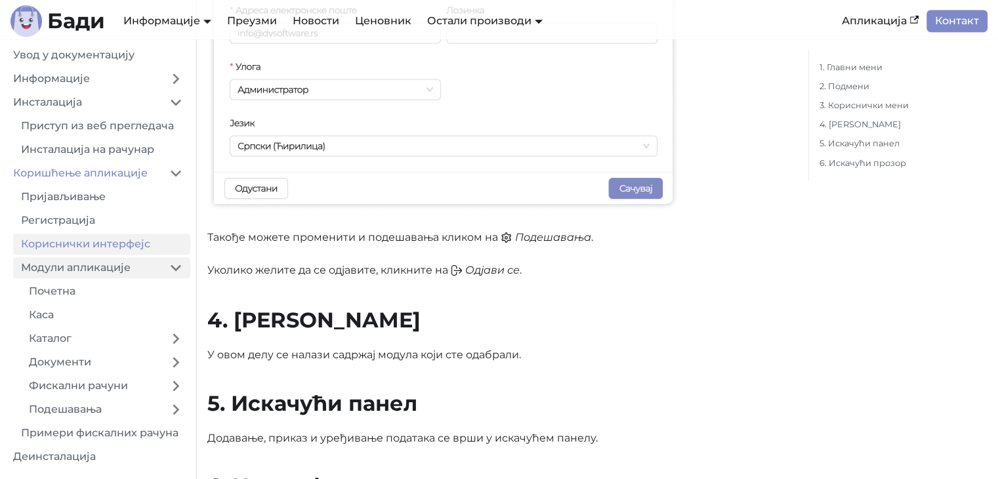
click at [148, 269] on link "Модули апликације" at bounding box center [87, 267] width 148 height 21
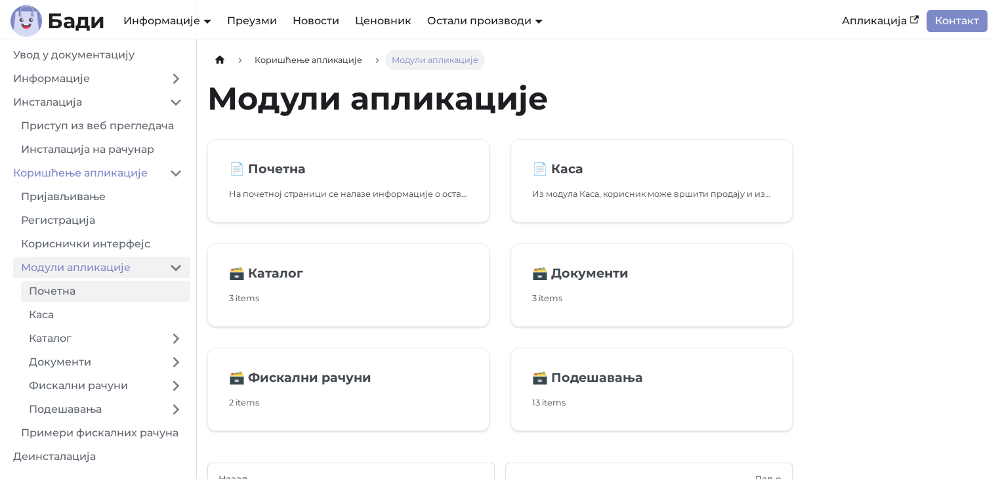
click at [140, 295] on link "Почетна" at bounding box center [105, 291] width 169 height 21
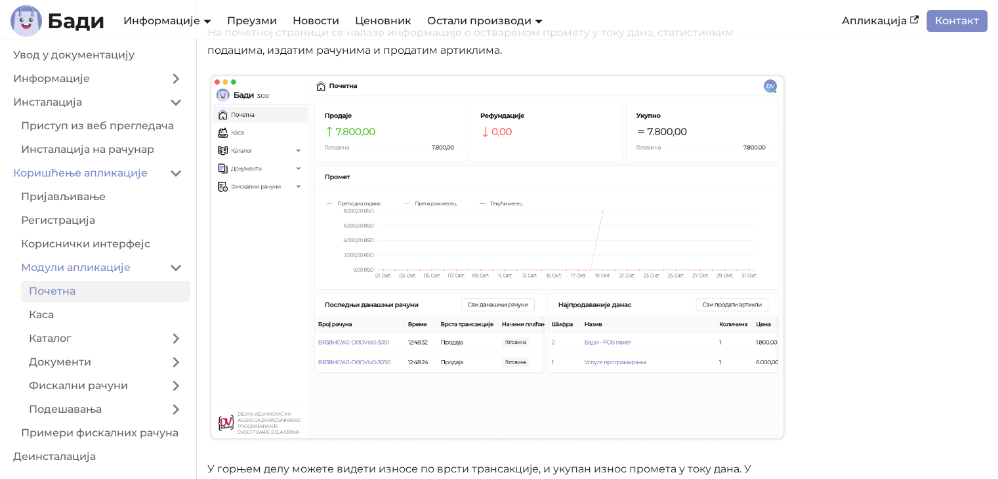
scroll to position [131, 0]
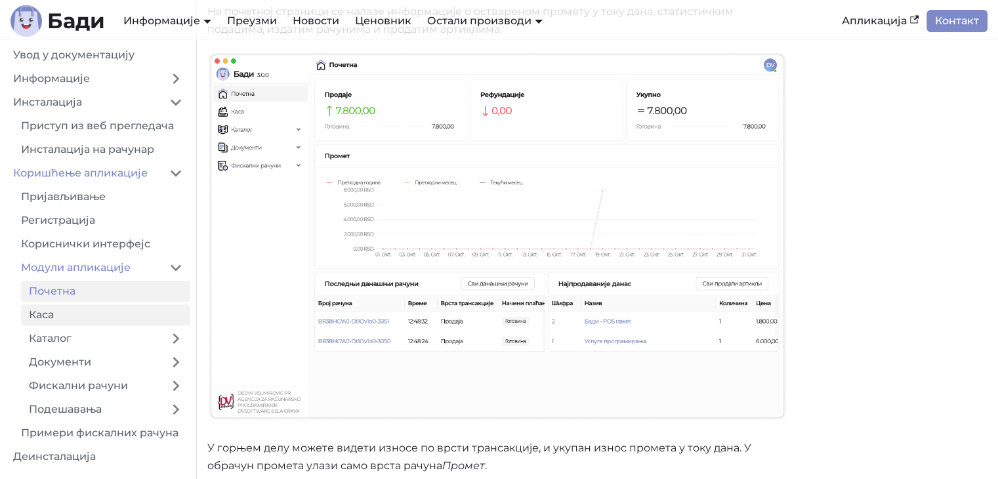
click at [133, 318] on link "Каса" at bounding box center [105, 315] width 169 height 21
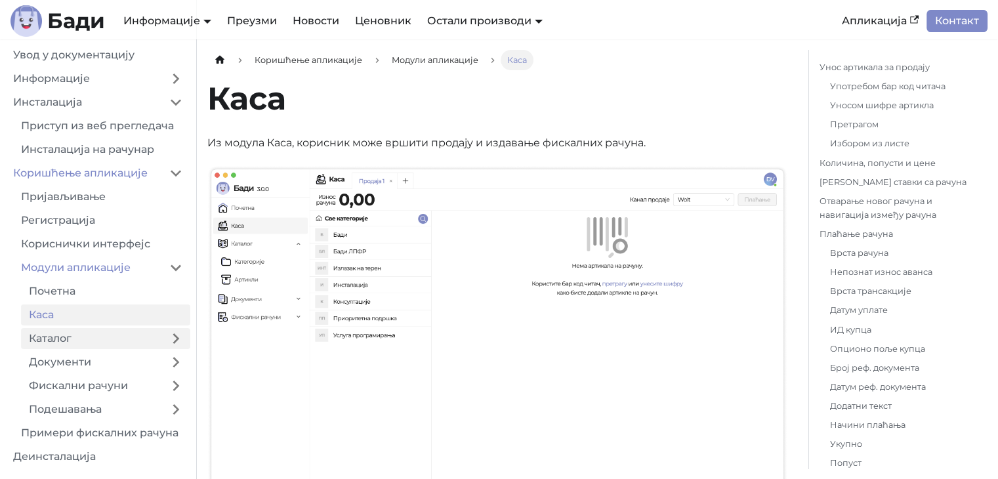
click at [144, 342] on link "Каталог" at bounding box center [91, 338] width 140 height 21
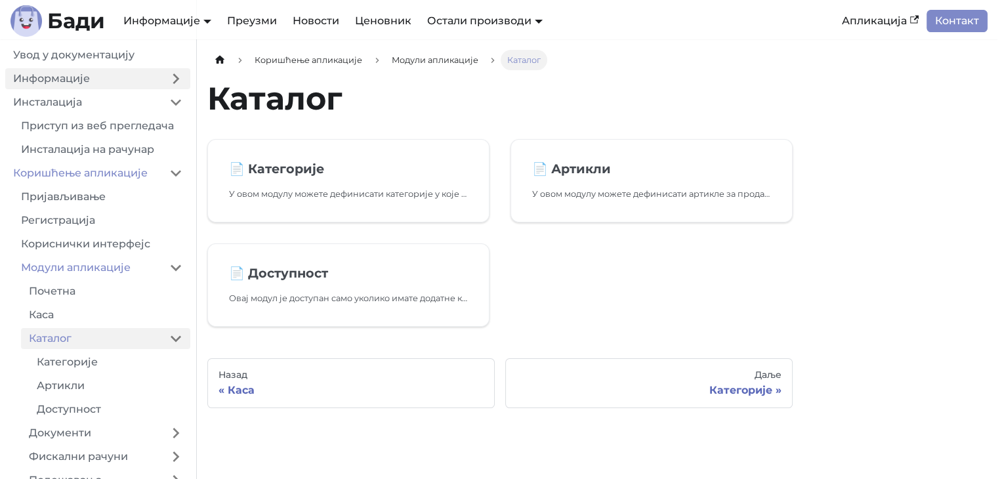
click at [121, 83] on link "Информације" at bounding box center [83, 78] width 156 height 21
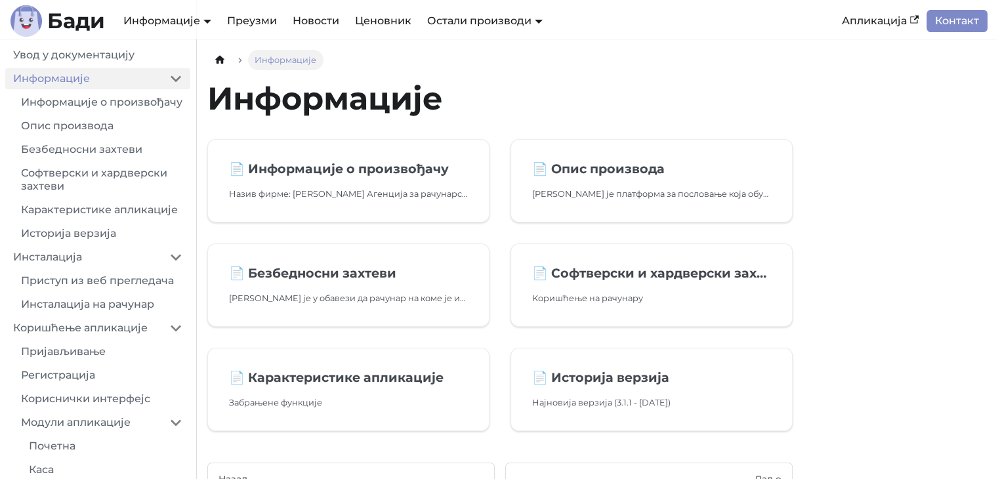
click at [139, 77] on link "Информације" at bounding box center [83, 78] width 156 height 21
click at [151, 266] on link "Инсталација" at bounding box center [83, 257] width 156 height 21
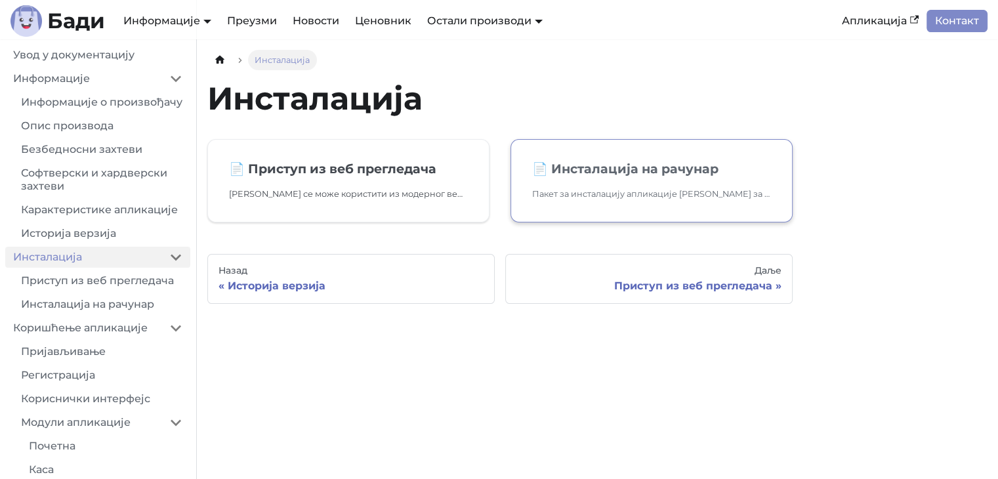
click at [604, 175] on h2 "📄️ Инсталација на рачунар" at bounding box center [651, 169] width 239 height 16
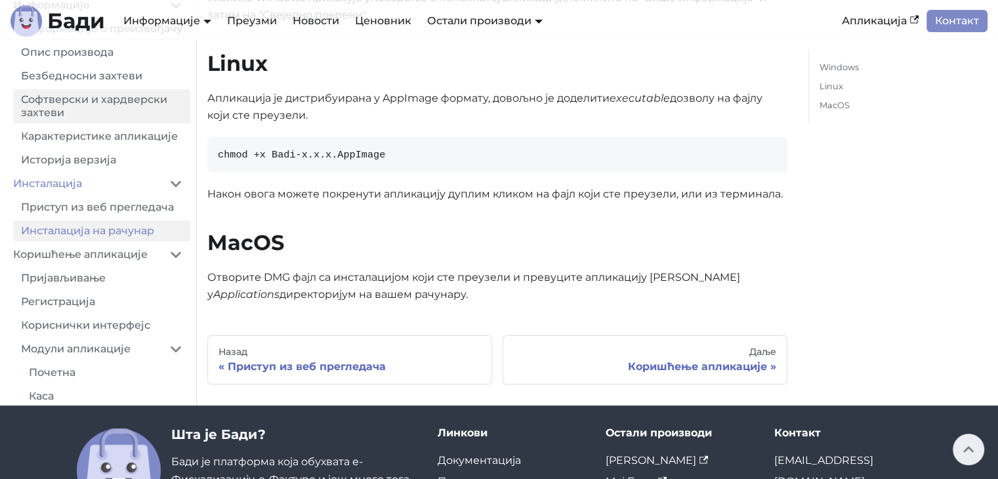
scroll to position [221, 0]
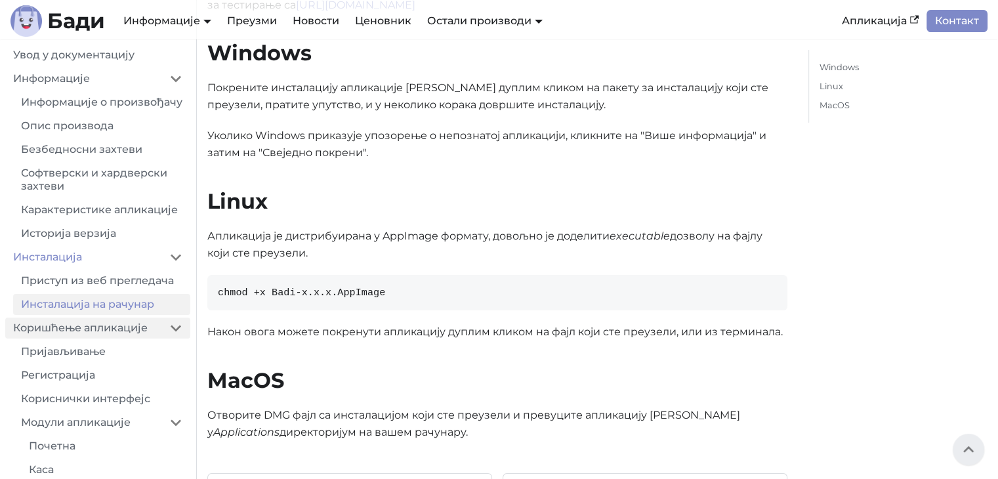
click at [129, 339] on link "Коришћење апликације" at bounding box center [83, 328] width 156 height 21
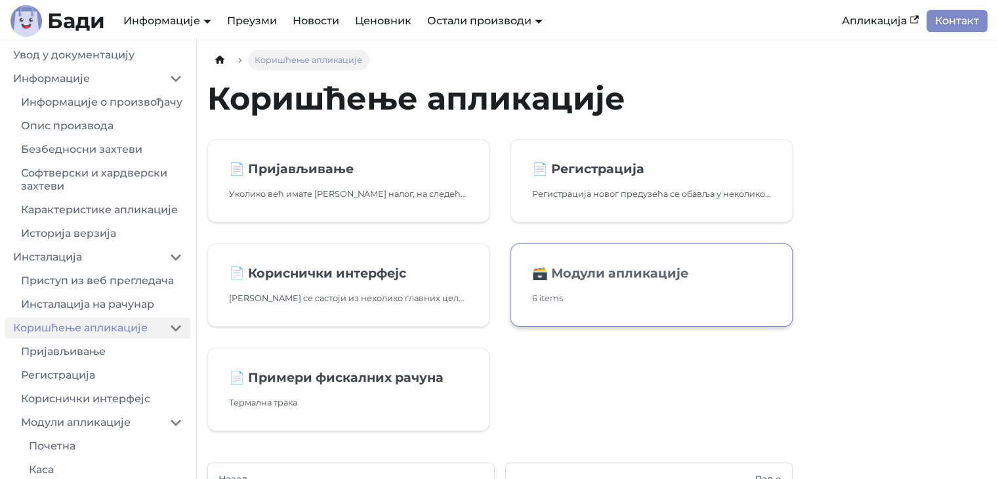
click at [595, 289] on link "🗃️ Модули апликације 6 items" at bounding box center [652, 284] width 282 height 83
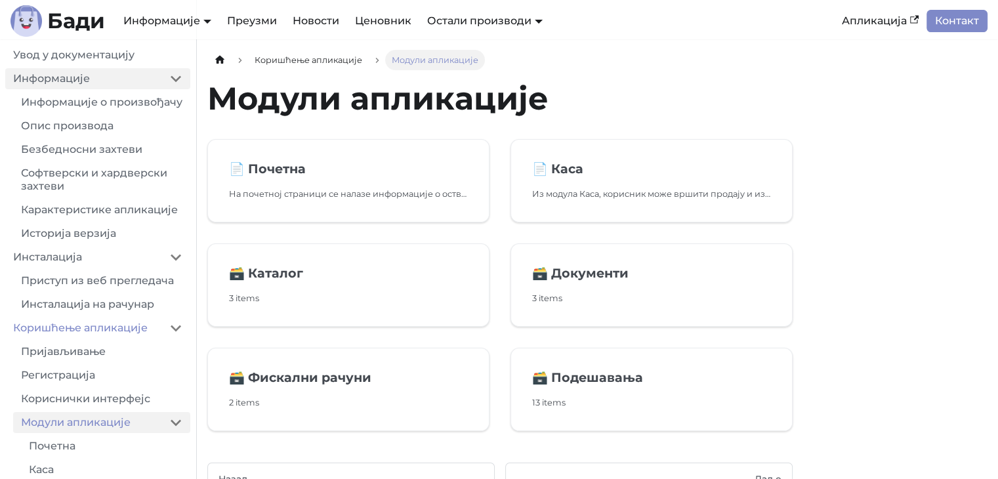
click at [100, 82] on link "Информације" at bounding box center [83, 78] width 156 height 21
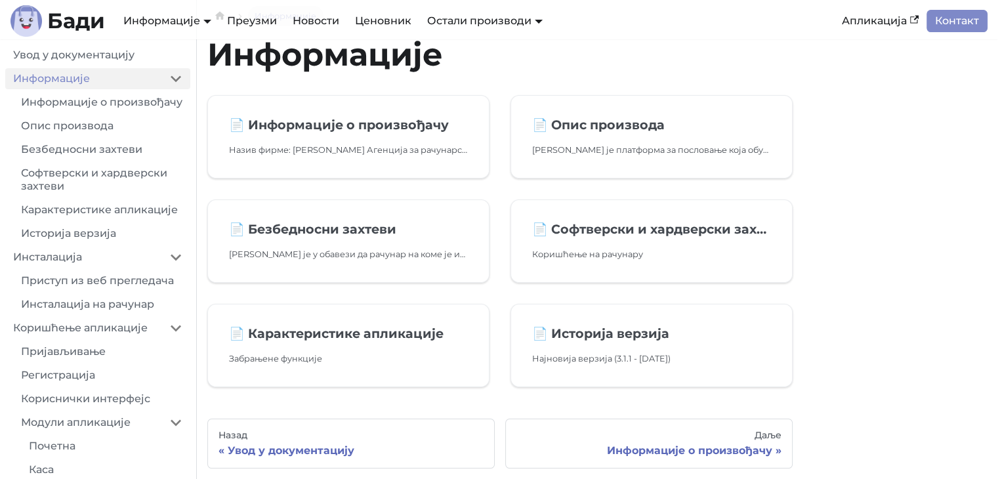
scroll to position [131, 0]
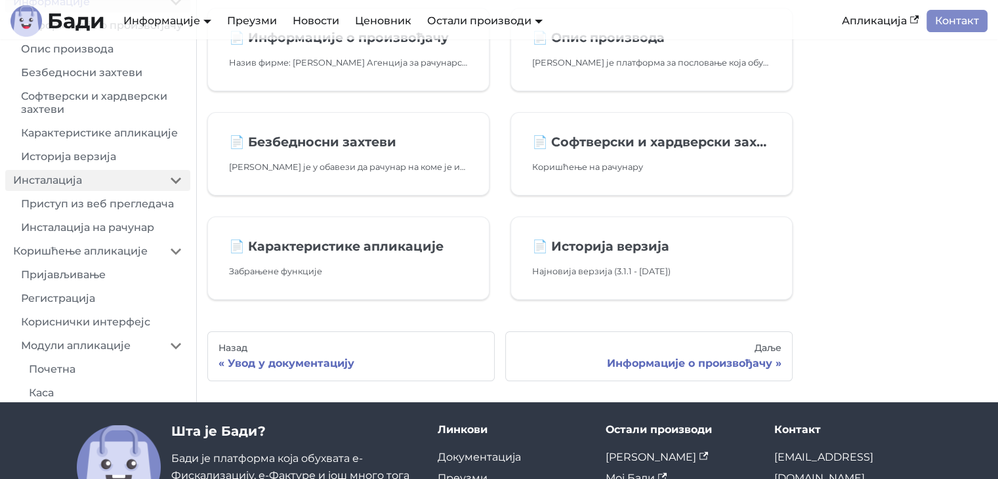
click at [117, 188] on link "Инсталација" at bounding box center [83, 180] width 156 height 21
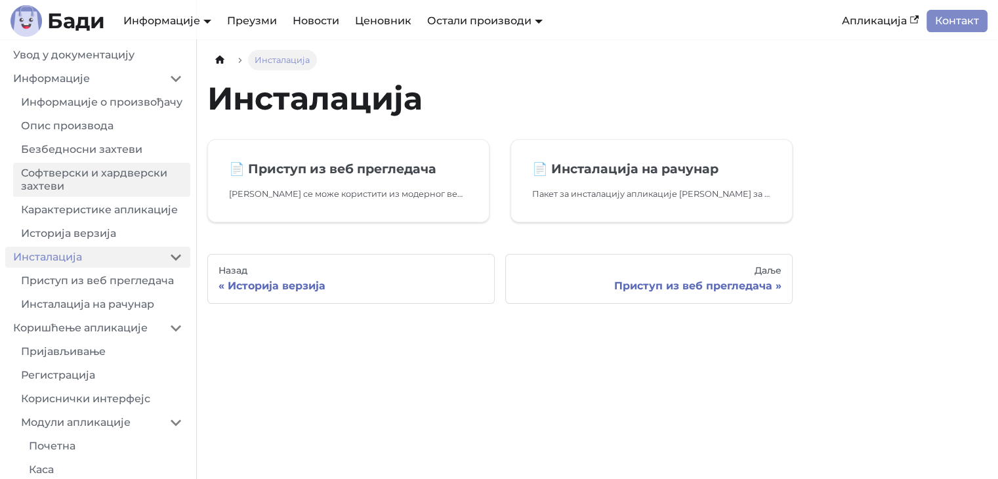
click at [108, 192] on link "Софтверски и хардверски захтеви" at bounding box center [101, 180] width 177 height 34
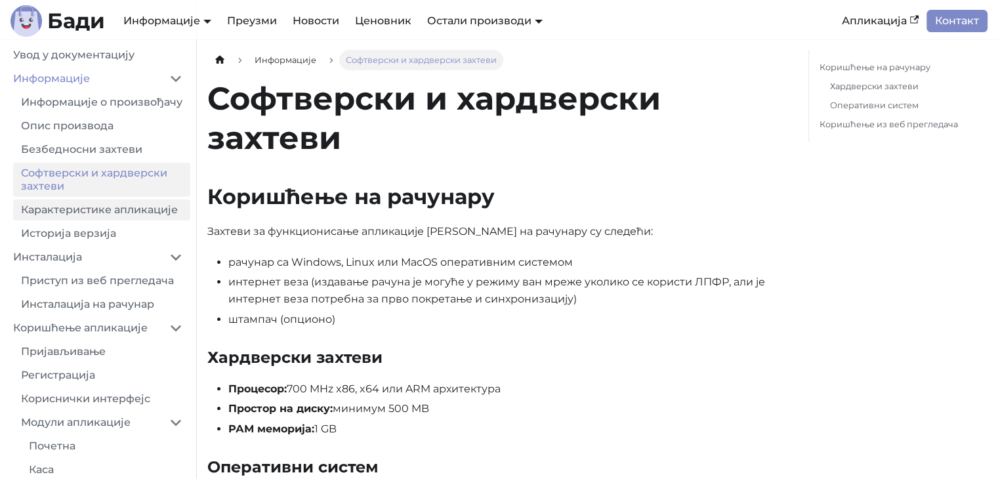
click at [110, 221] on link "Карактеристике апликације" at bounding box center [101, 210] width 177 height 21
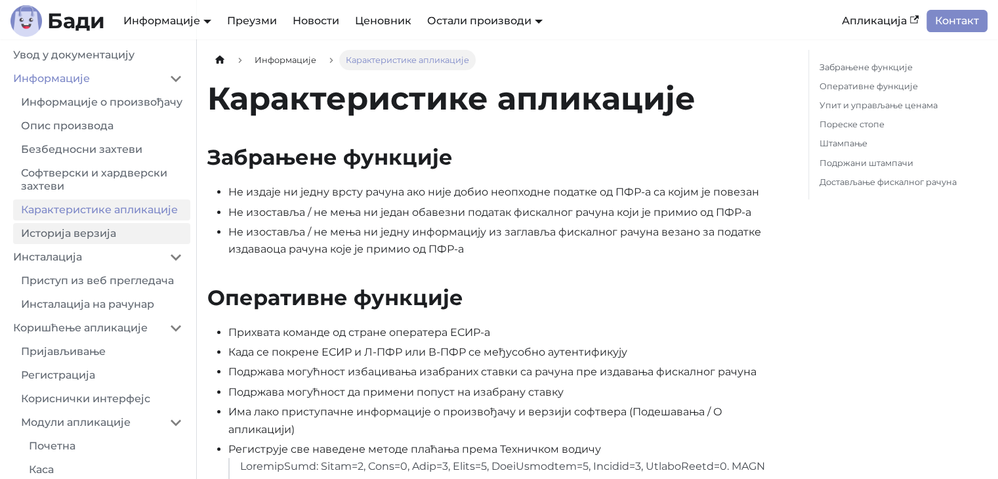
click at [106, 244] on link "Историја верзија" at bounding box center [101, 233] width 177 height 21
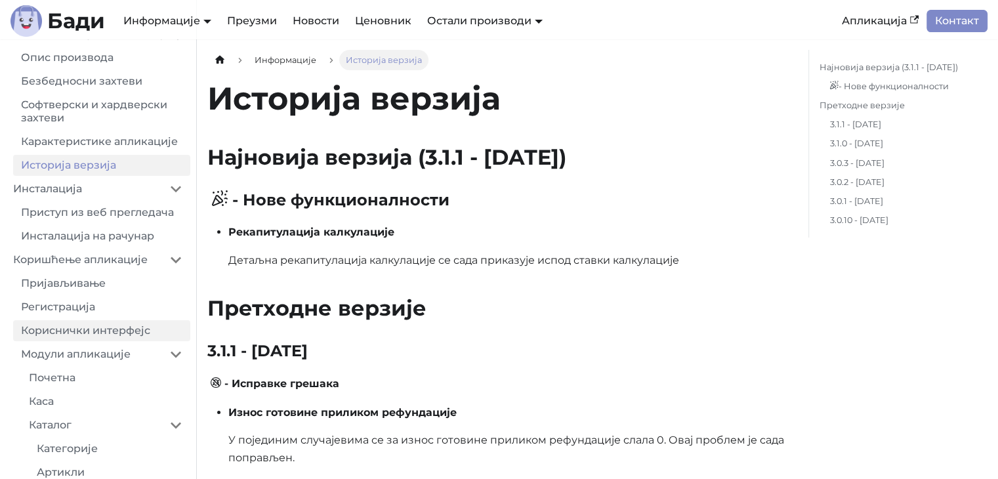
scroll to position [131, 0]
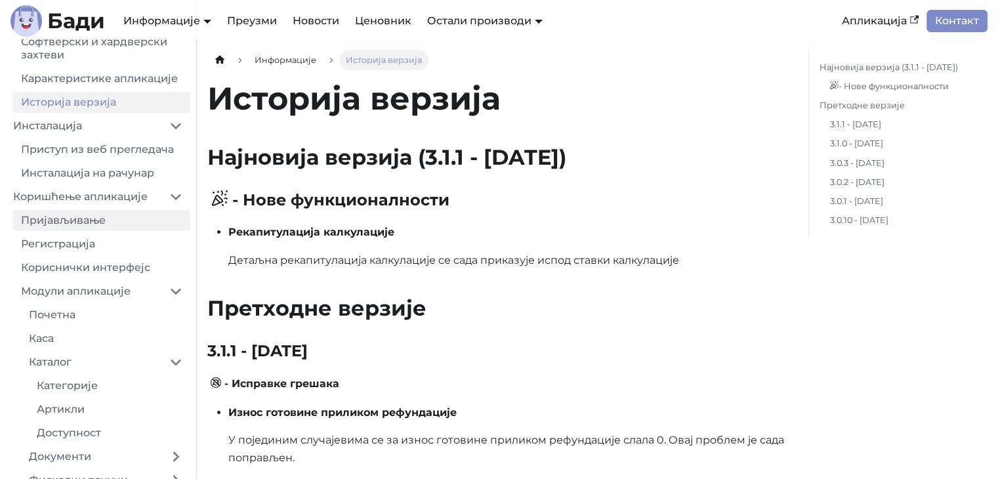
click at [89, 230] on link "Пријављивање" at bounding box center [101, 220] width 177 height 21
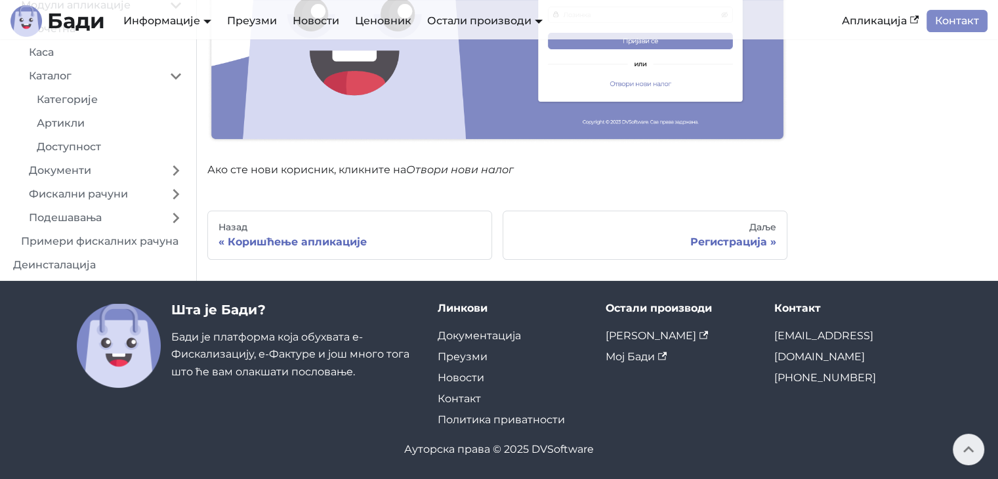
scroll to position [290, 0]
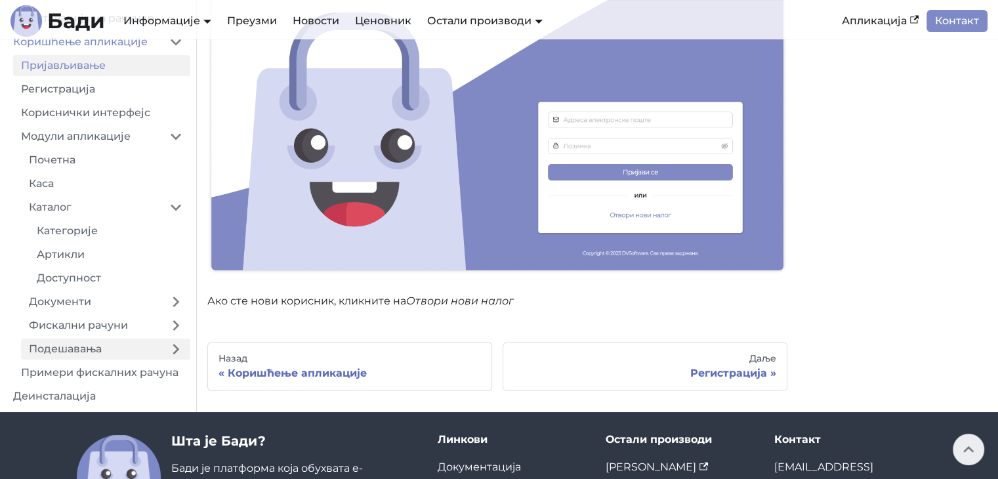
click at [146, 343] on link "Подешавања" at bounding box center [91, 349] width 140 height 21
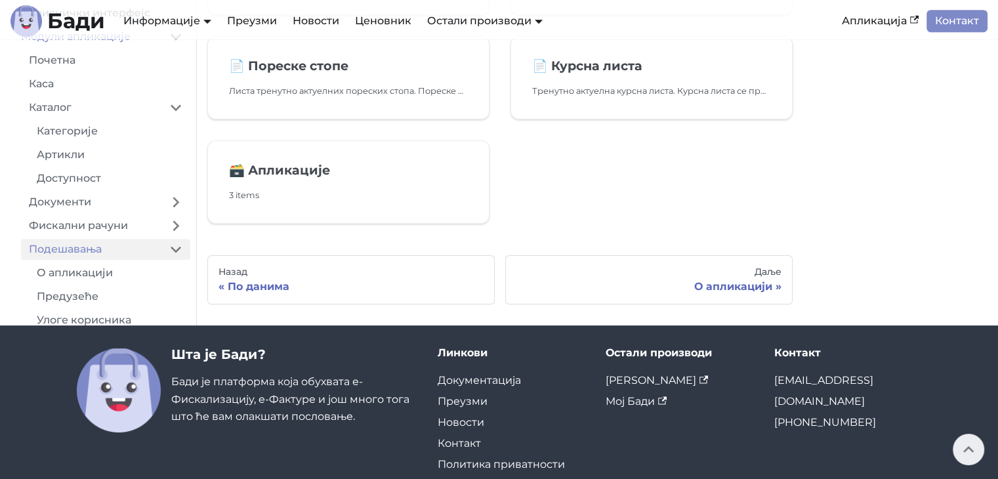
scroll to position [603, 0]
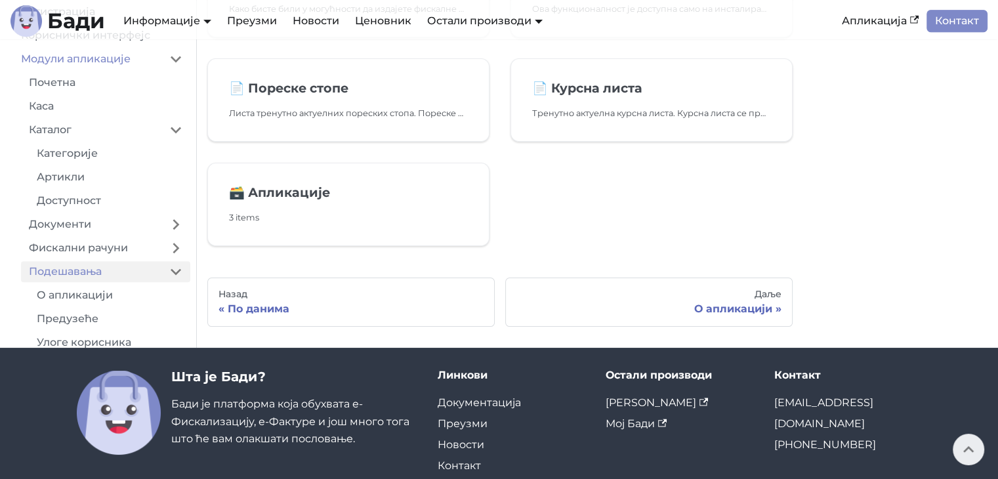
click at [127, 271] on ul "Почетна Каса Каталог Категорије Артикли Доступност Документи Фискални рачуни По…" at bounding box center [101, 337] width 177 height 530
click at [131, 259] on link "Фискални рачуни" at bounding box center [91, 248] width 140 height 21
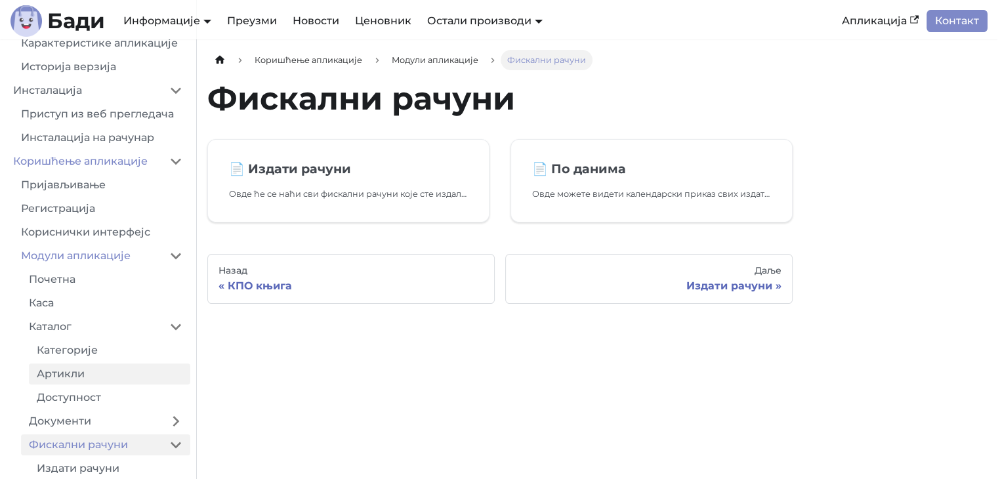
scroll to position [298, 0]
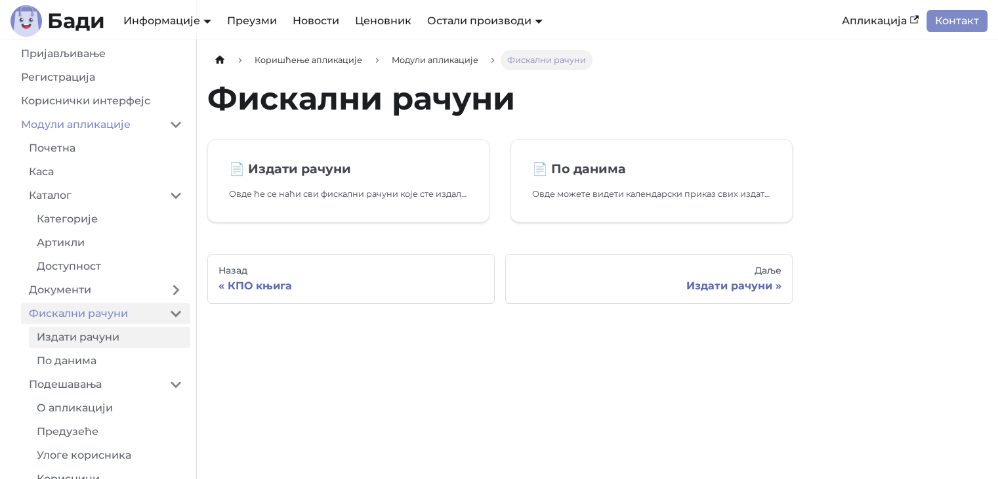
click at [118, 348] on link "Издати рачуни" at bounding box center [109, 337] width 161 height 21
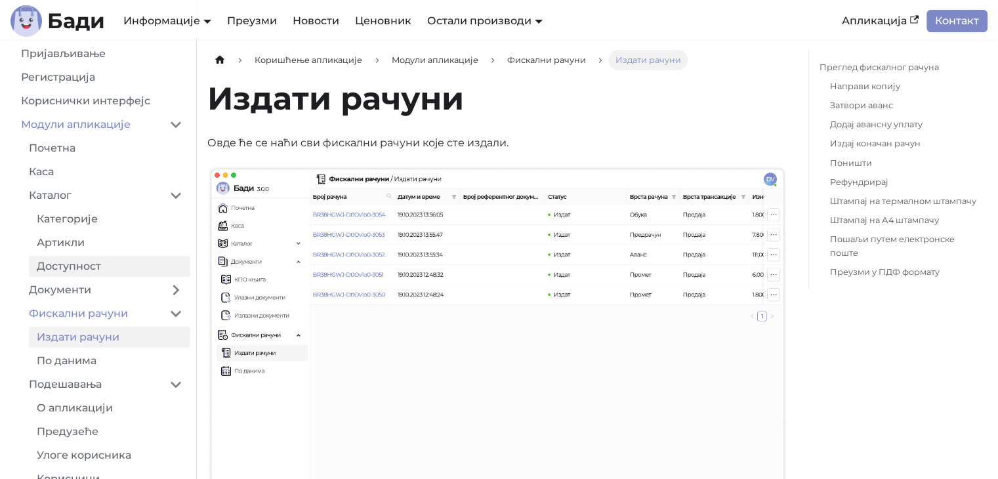
click at [110, 277] on link "Доступност" at bounding box center [109, 266] width 161 height 21
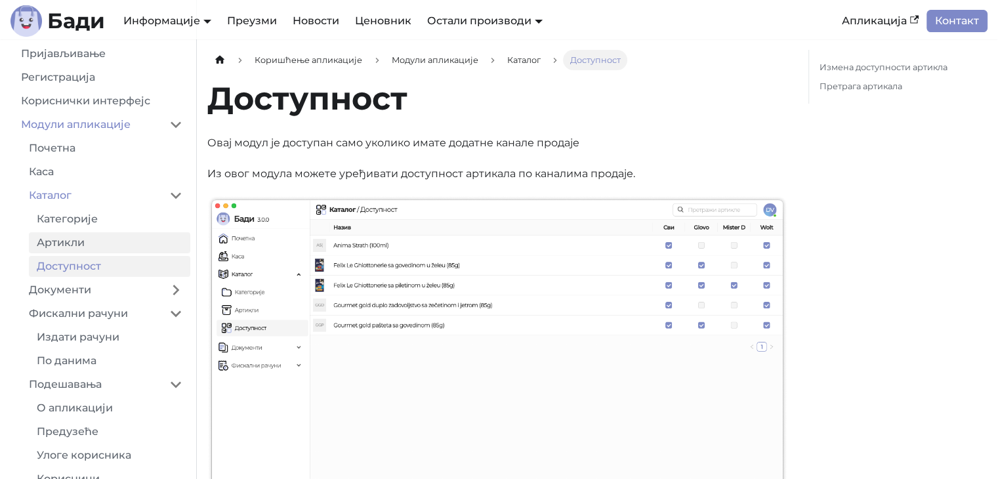
click at [131, 251] on link "Артикли" at bounding box center [109, 242] width 161 height 21
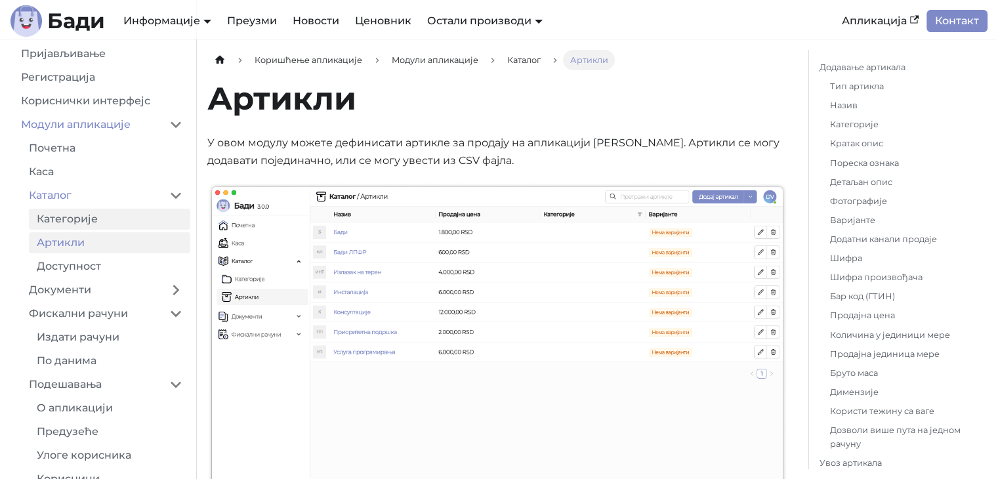
click at [128, 225] on link "Категорије" at bounding box center [109, 219] width 161 height 21
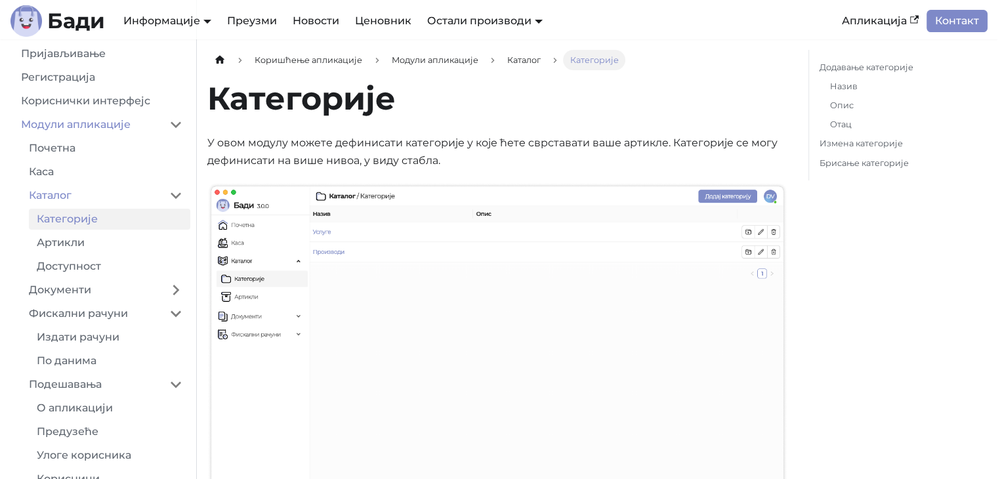
click at [121, 172] on ul "Почетна Каса Каталог Категорије Артикли Доступност Документи Фискални рачуни Из…" at bounding box center [101, 427] width 177 height 578
click at [139, 150] on li "Модули апликације Почетна Каса Каталог Категорије Артикли Доступност Документи …" at bounding box center [101, 414] width 177 height 601
click at [93, 156] on link "Почетна" at bounding box center [105, 148] width 169 height 21
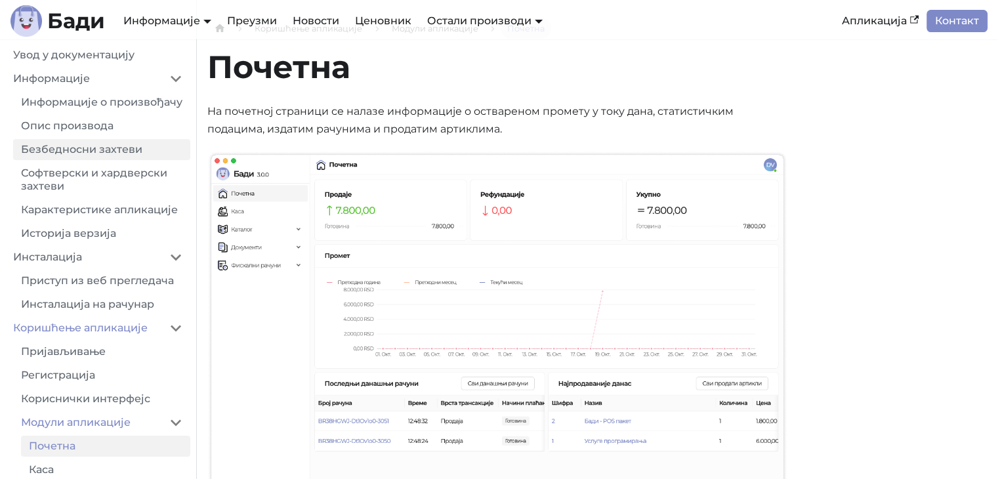
click at [120, 160] on link "Безбедносни захтеви" at bounding box center [101, 149] width 177 height 21
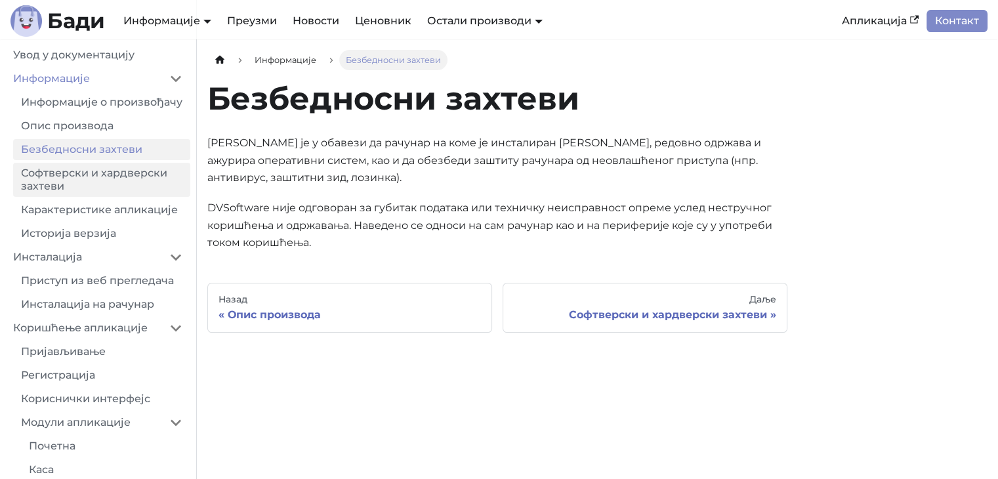
click at [110, 182] on link "Софтверски и хардверски захтеви" at bounding box center [101, 180] width 177 height 34
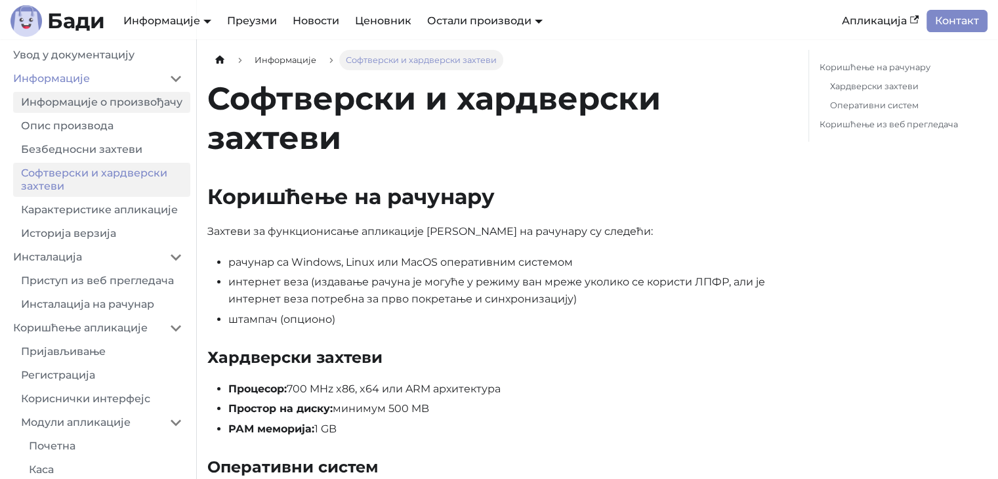
click at [88, 103] on link "Информације о произвођачу" at bounding box center [101, 102] width 177 height 21
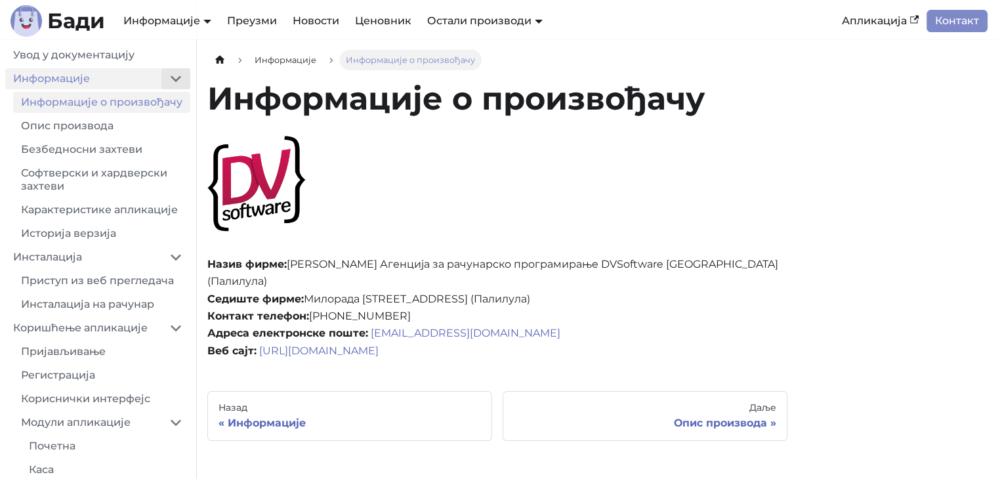
click at [168, 74] on button "Collapse sidebar category 'Информације'" at bounding box center [175, 78] width 29 height 21
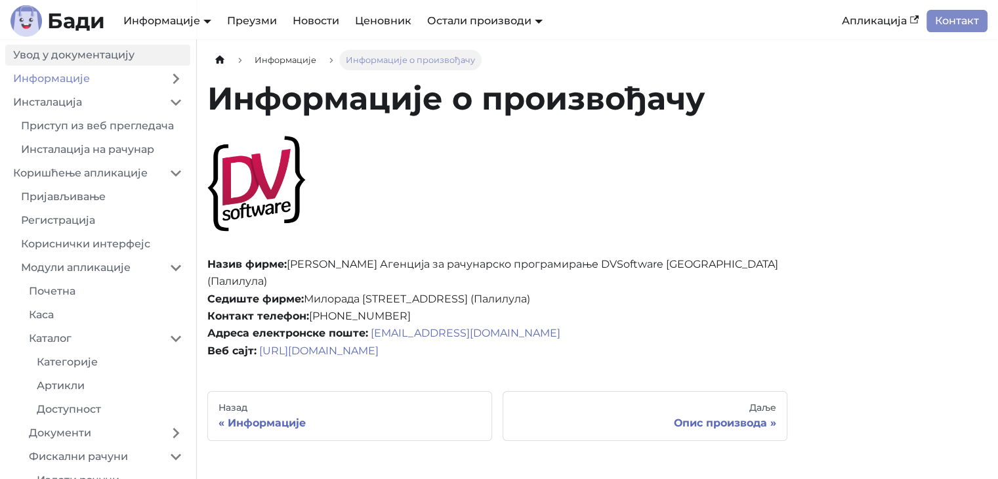
click at [103, 60] on link "Увод у документацију" at bounding box center [97, 55] width 185 height 21
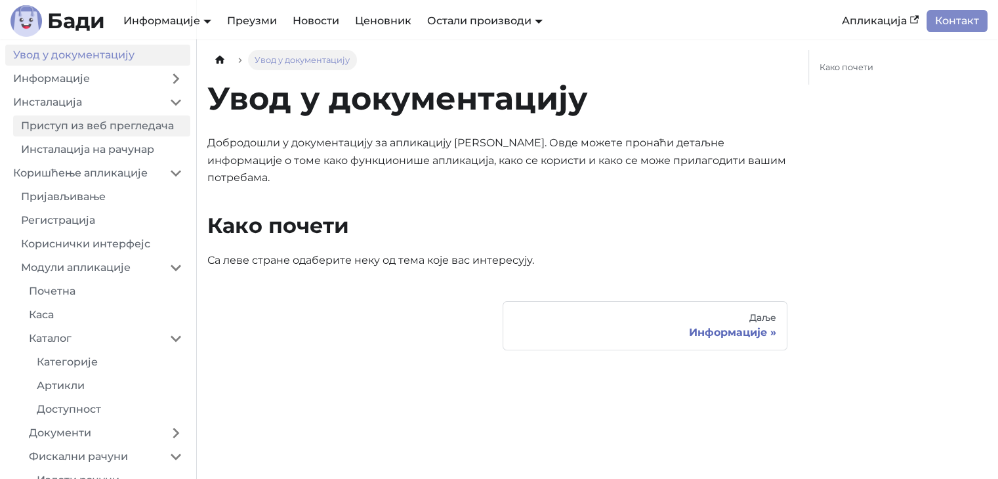
click at [110, 135] on link "Приступ из веб прегледача" at bounding box center [101, 126] width 177 height 21
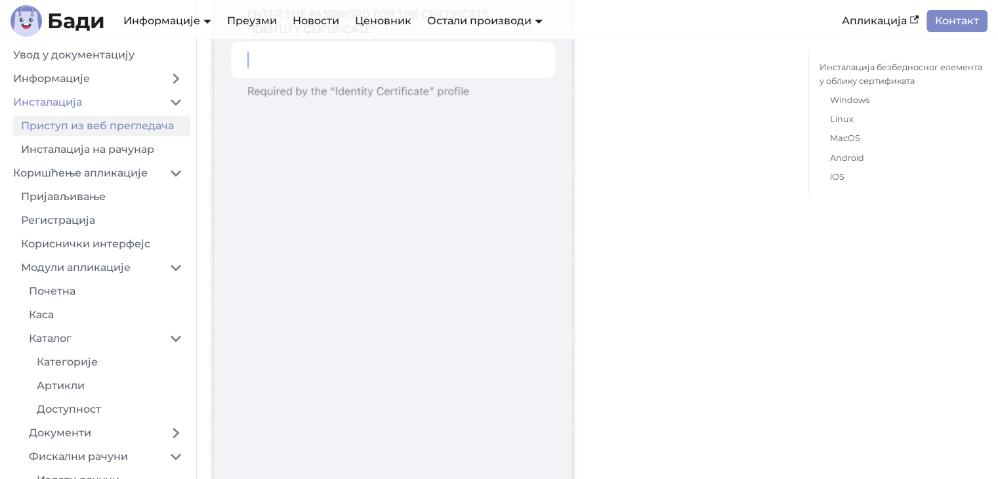
scroll to position [14766, 0]
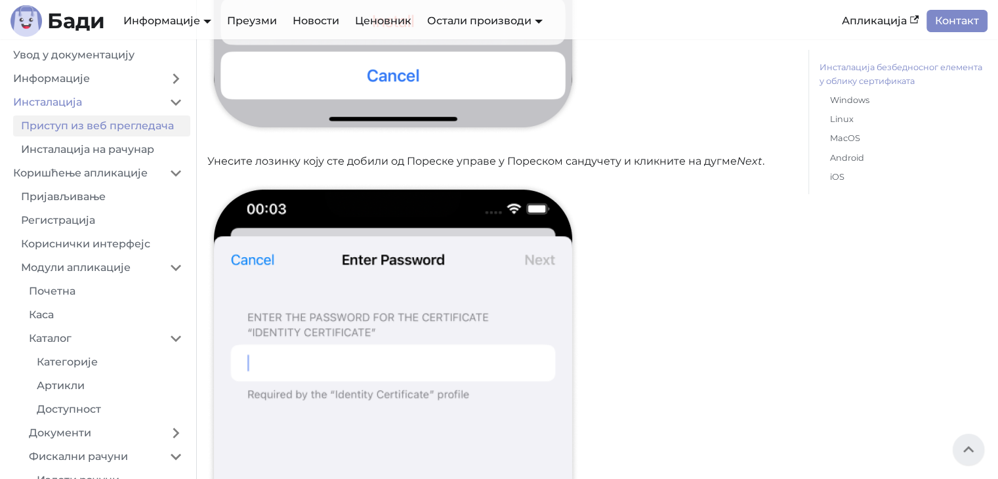
click at [872, 72] on link "Инсталација безбедносног елемента у облику сертификата" at bounding box center [901, 74] width 163 height 28
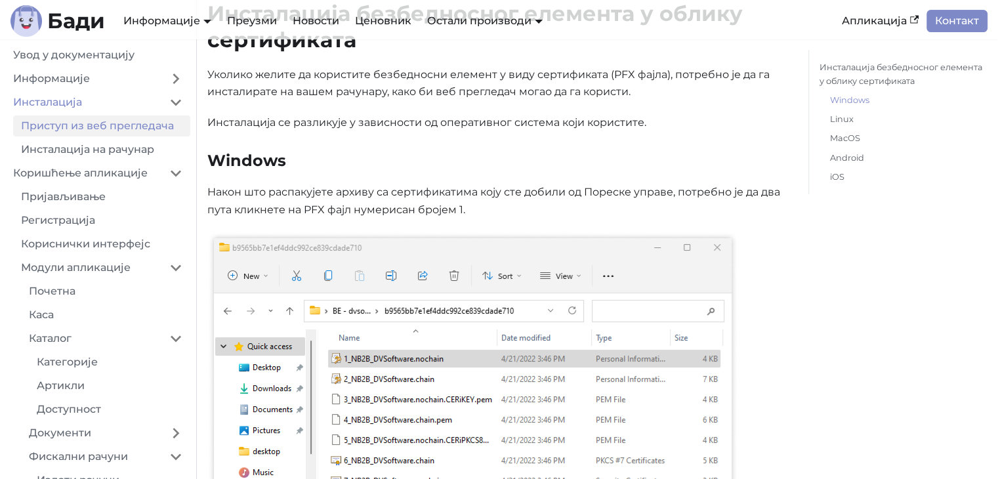
click at [845, 104] on link "Windows" at bounding box center [903, 100] width 147 height 14
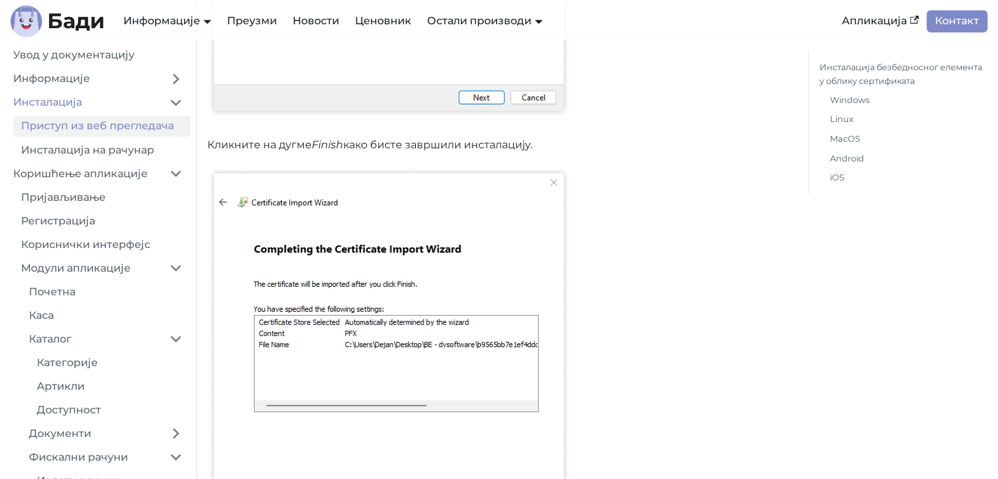
scroll to position [2576, 0]
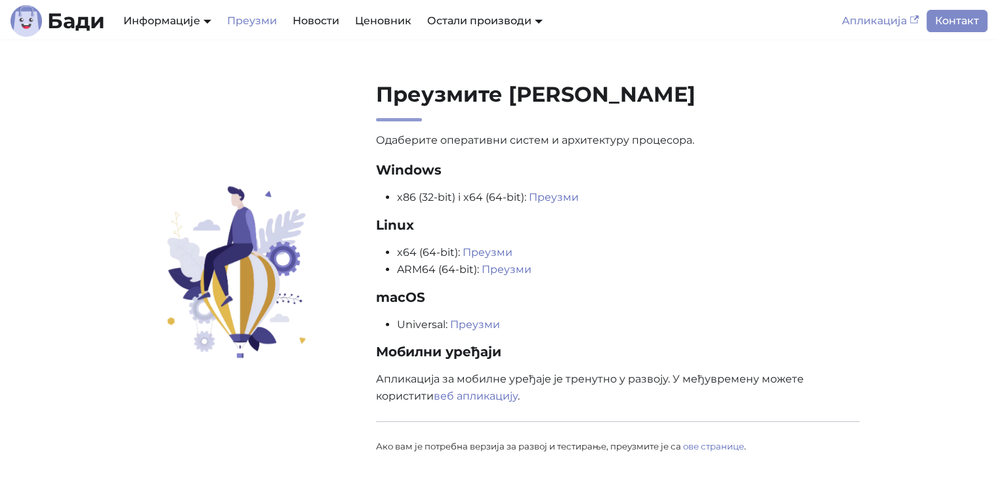
click at [854, 16] on link "Апликација" at bounding box center [880, 21] width 93 height 22
click at [73, 18] on b "Бади" at bounding box center [76, 21] width 58 height 21
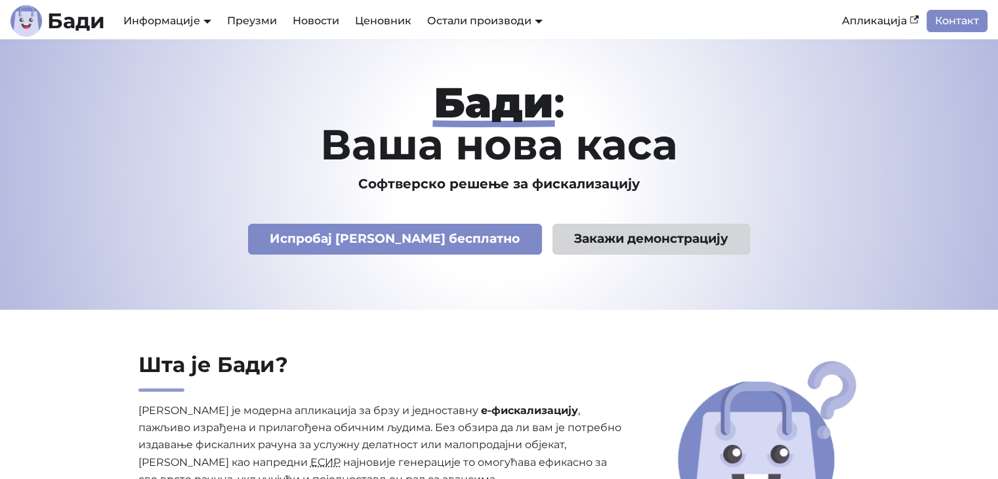
click at [604, 239] on link "Закажи демонстрацију" at bounding box center [652, 239] width 198 height 31
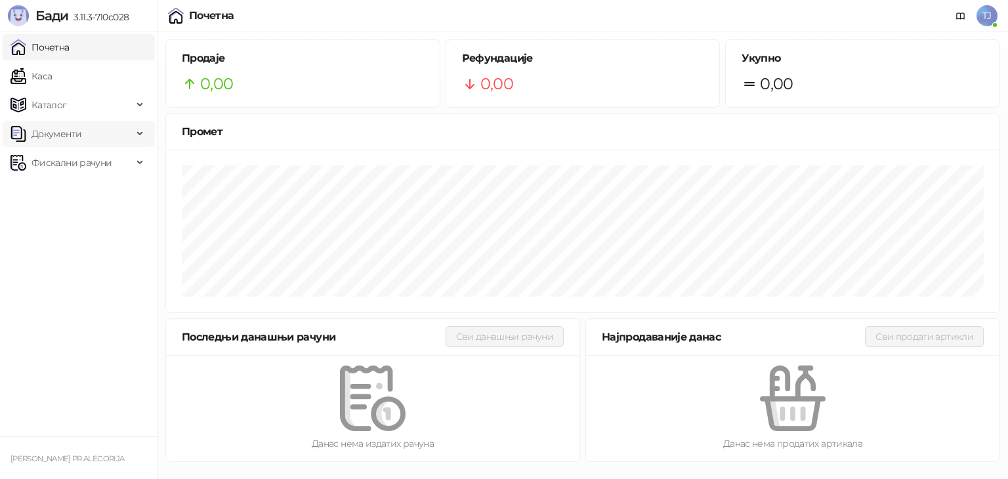
click at [103, 132] on span "Документи" at bounding box center [72, 134] width 122 height 26
click at [104, 131] on span "Документи" at bounding box center [72, 134] width 122 height 26
click at [122, 104] on span "Каталог" at bounding box center [72, 105] width 122 height 26
click at [52, 69] on link "Каса" at bounding box center [31, 76] width 41 height 26
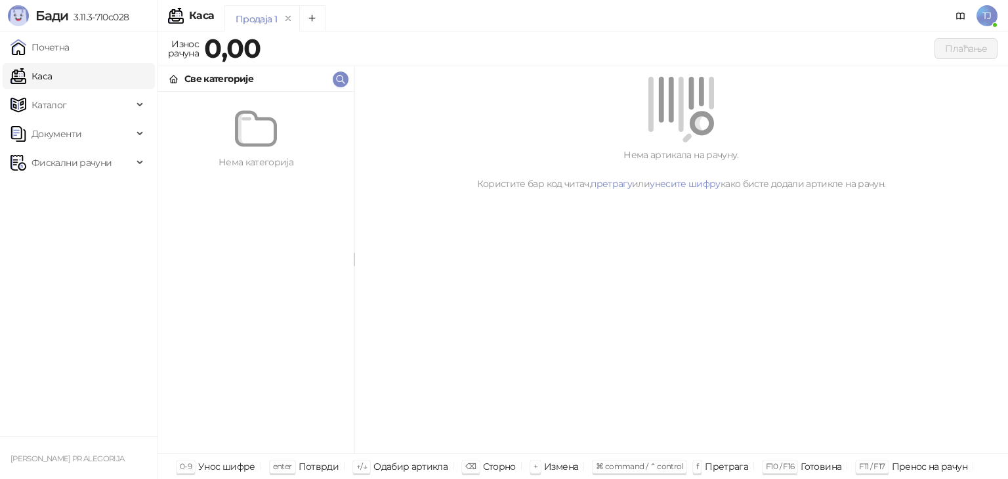
click at [197, 12] on div "Каса" at bounding box center [201, 16] width 25 height 11
click at [983, 14] on span "TJ" at bounding box center [987, 15] width 21 height 21
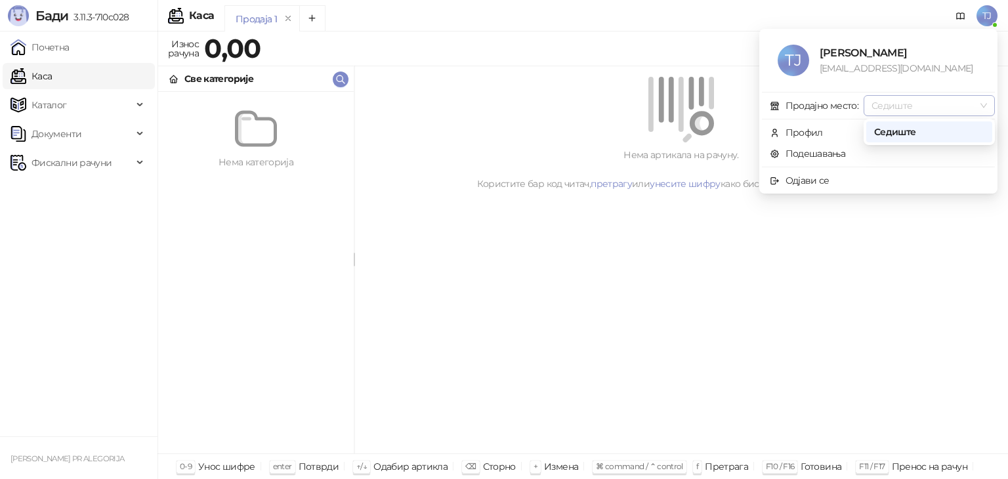
click at [877, 110] on span "Седиште" at bounding box center [930, 106] width 116 height 20
click at [832, 133] on span "Профил" at bounding box center [878, 132] width 217 height 14
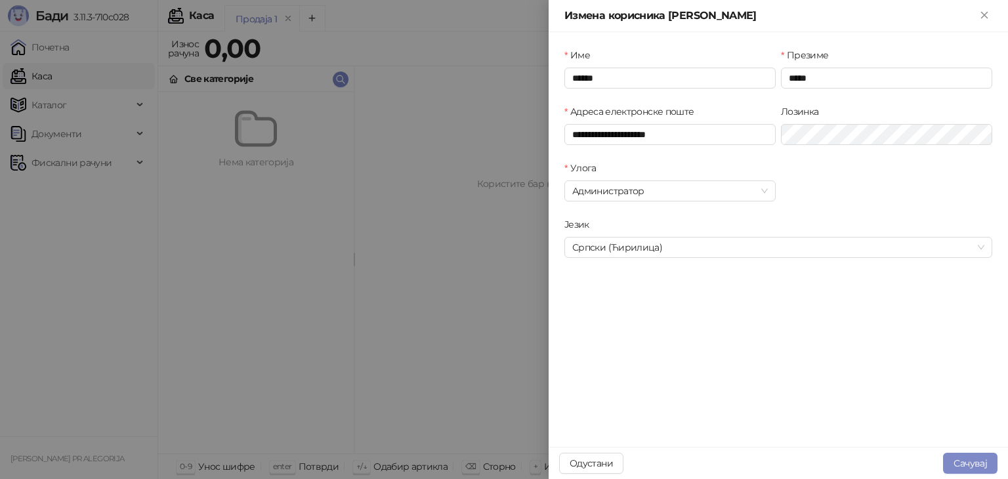
type input "**********"
click at [434, 381] on div at bounding box center [504, 239] width 1008 height 479
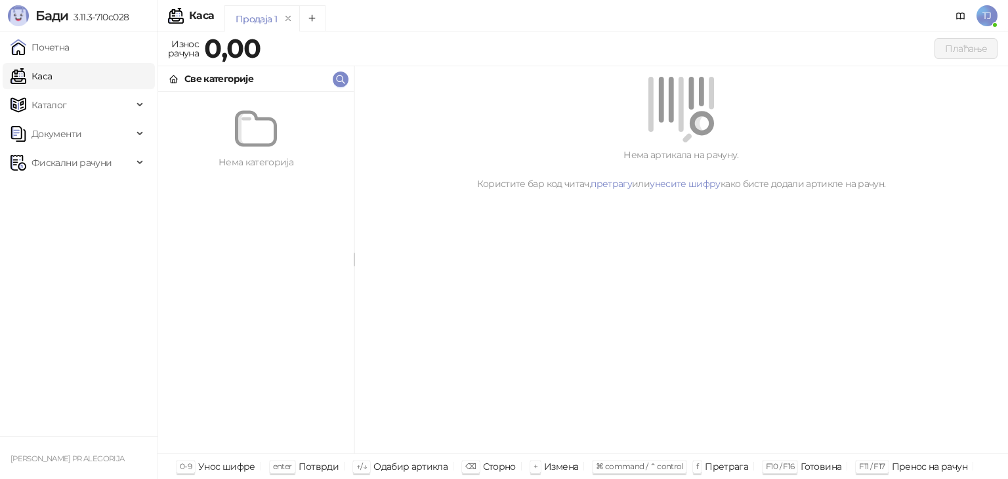
click at [991, 16] on span "TJ" at bounding box center [987, 15] width 21 height 21
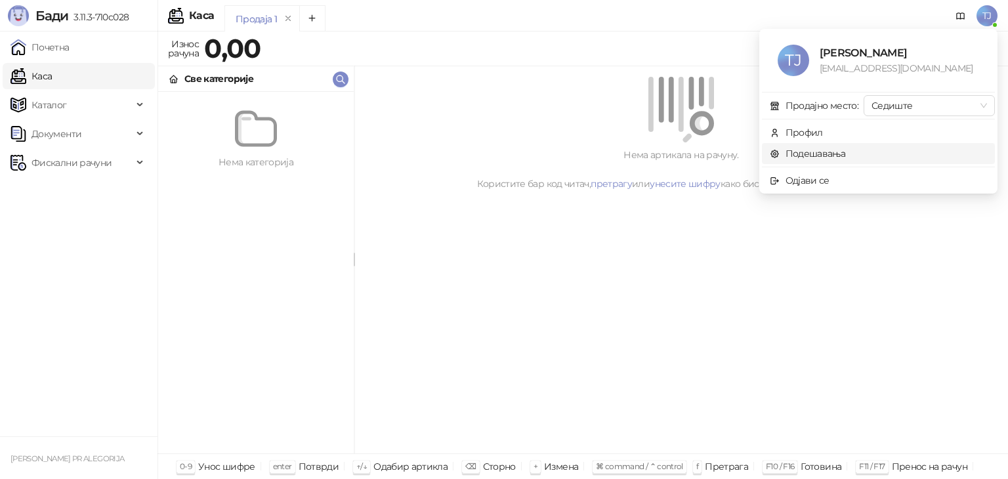
click at [819, 158] on link "Подешавања" at bounding box center [808, 154] width 76 height 12
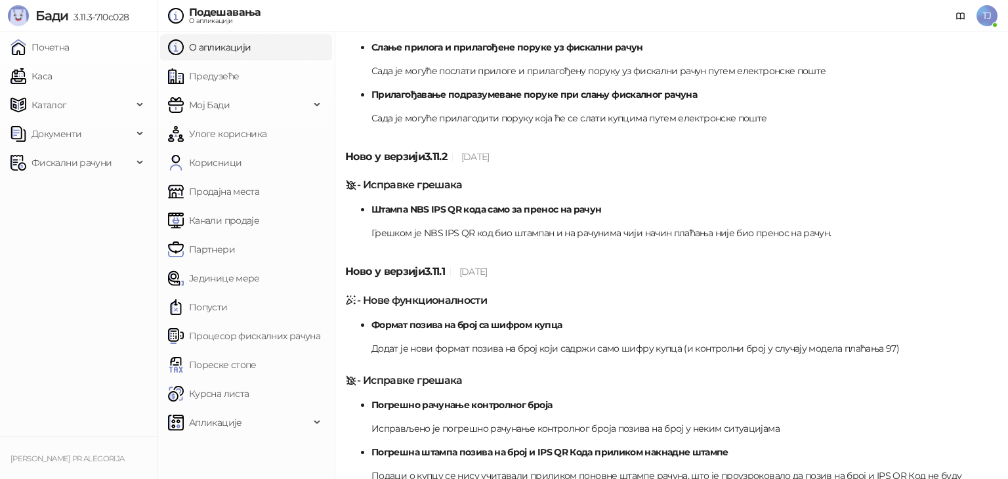
scroll to position [263, 0]
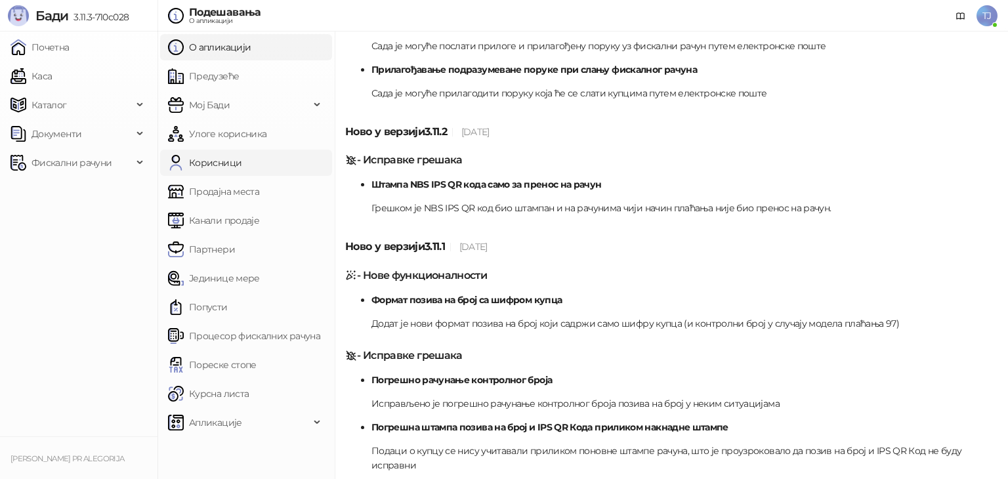
click at [239, 68] on link "Предузеће" at bounding box center [203, 76] width 71 height 26
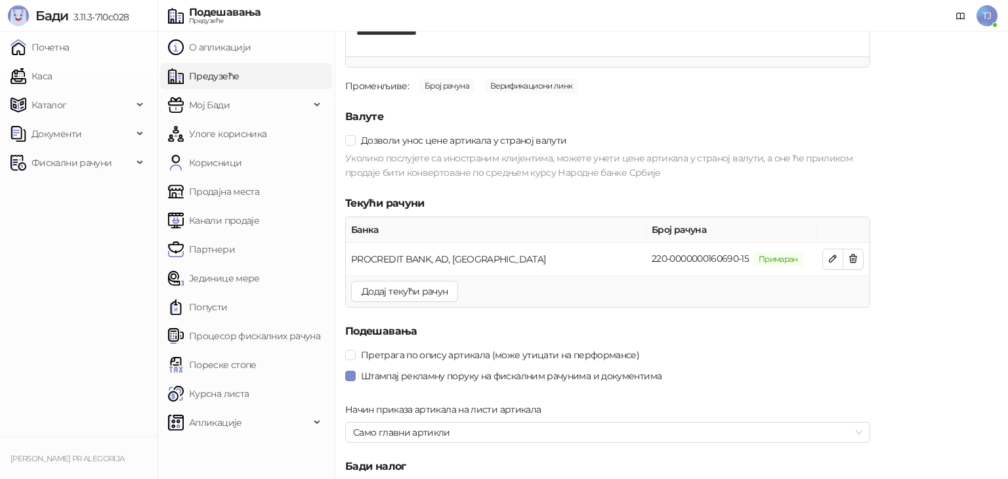
scroll to position [1551, 0]
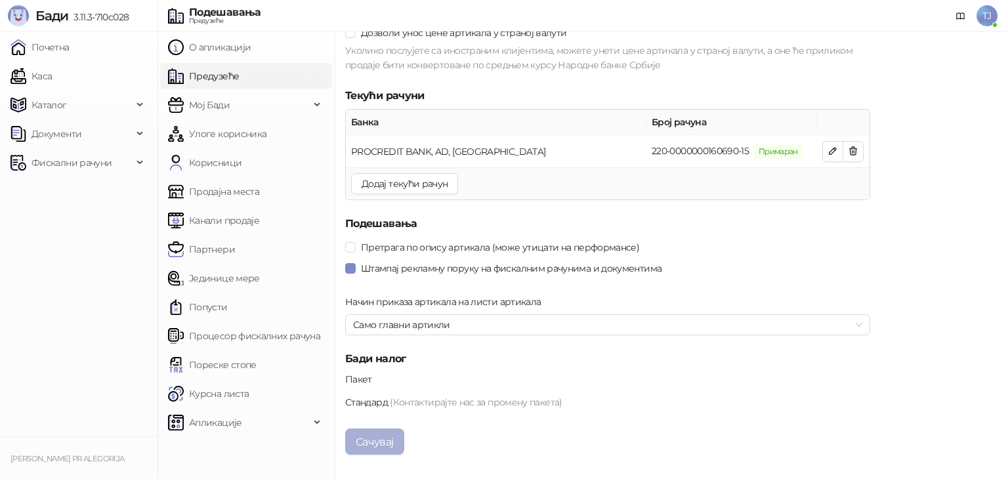
click at [382, 438] on button "Сачувај" at bounding box center [374, 442] width 59 height 26
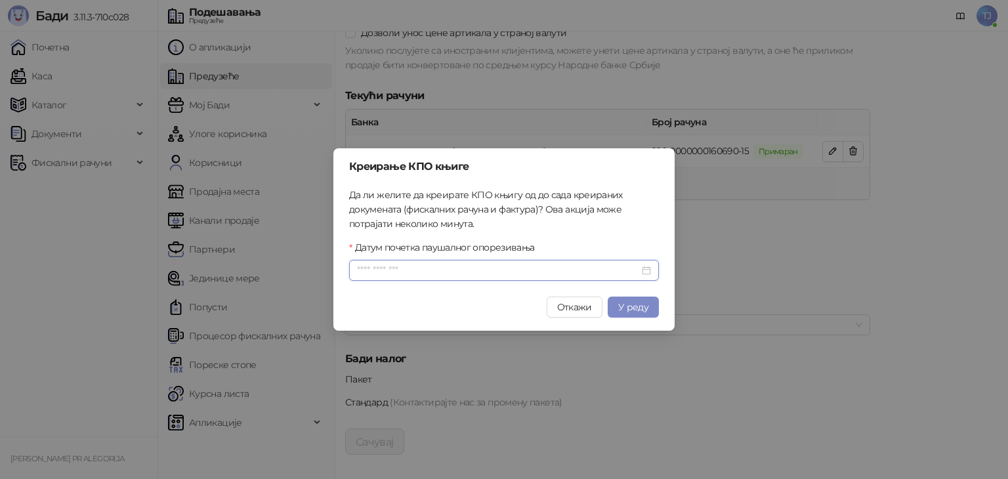
click at [461, 270] on input "Датум почетка паушалног опорезивања" at bounding box center [498, 270] width 282 height 14
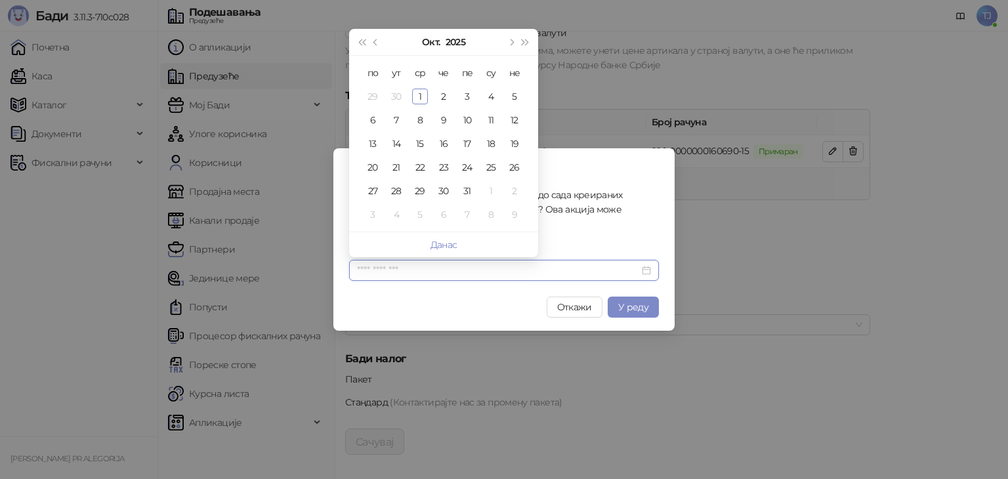
click at [461, 270] on input "Датум почетка паушалног опорезивања" at bounding box center [498, 270] width 282 height 14
click at [571, 303] on span "Откажи" at bounding box center [574, 307] width 35 height 12
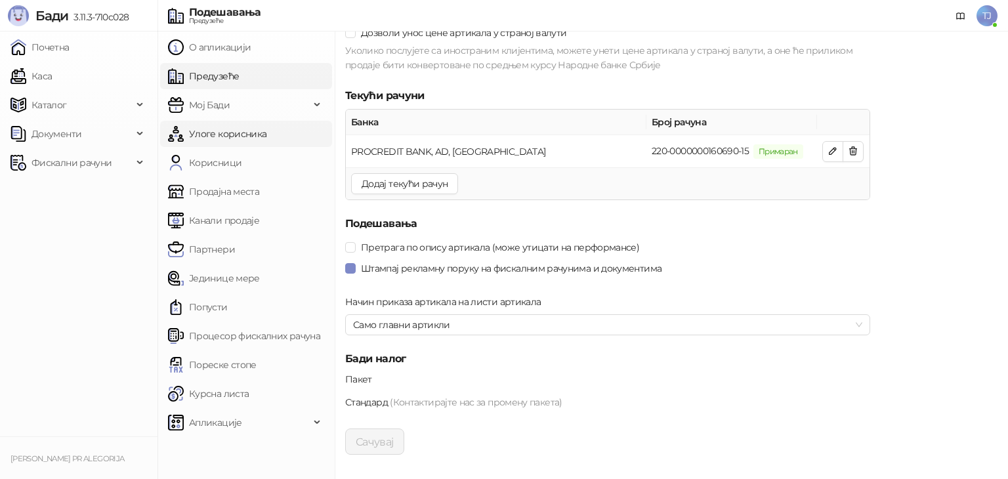
click at [236, 138] on link "Улоге корисника" at bounding box center [217, 134] width 98 height 26
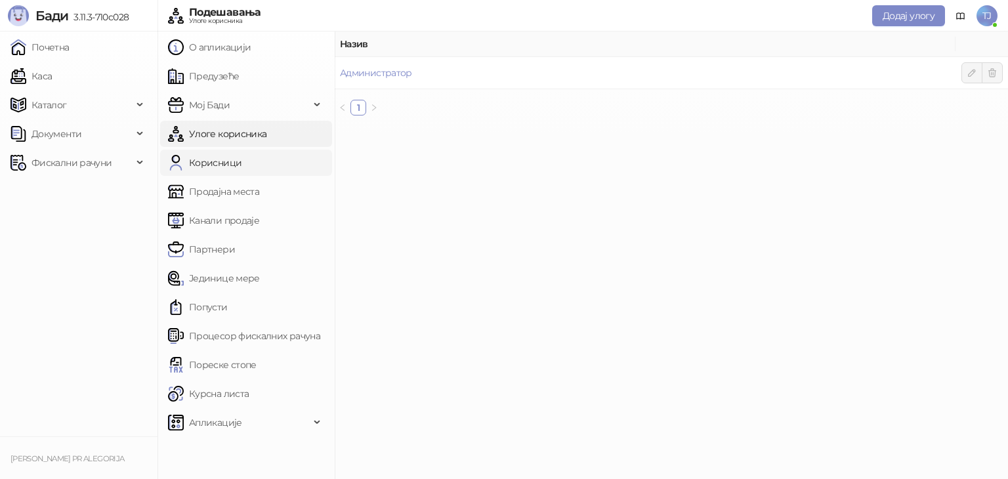
click at [230, 165] on link "Корисници" at bounding box center [205, 163] width 74 height 26
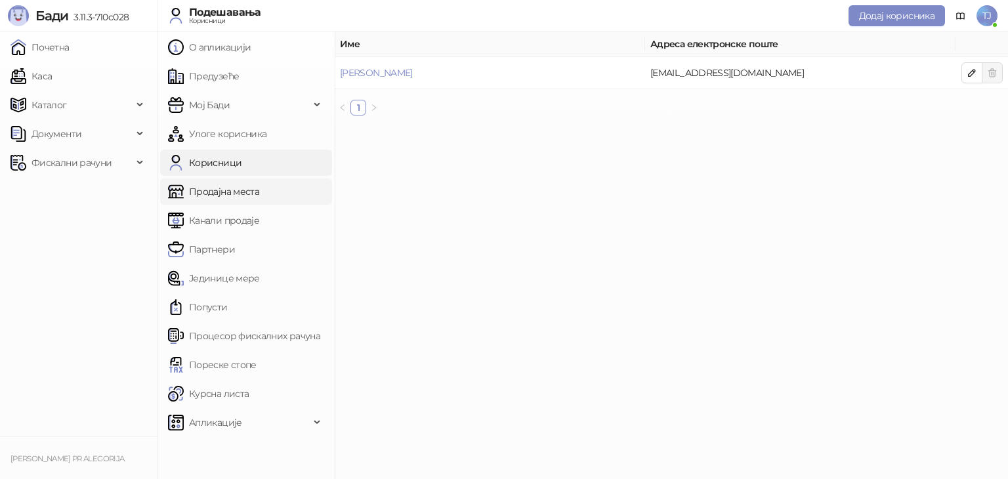
click at [259, 189] on link "Продајна места" at bounding box center [213, 192] width 91 height 26
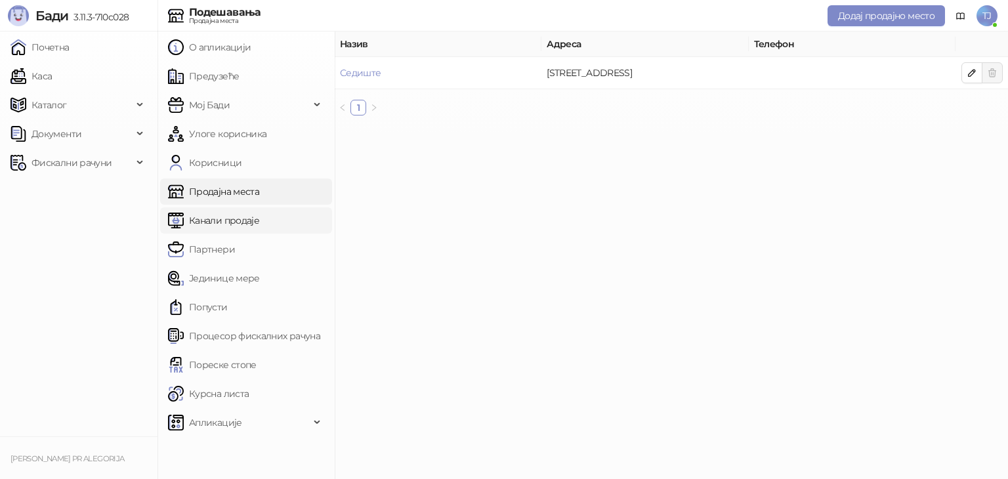
click at [259, 215] on link "Канали продаје" at bounding box center [213, 220] width 91 height 26
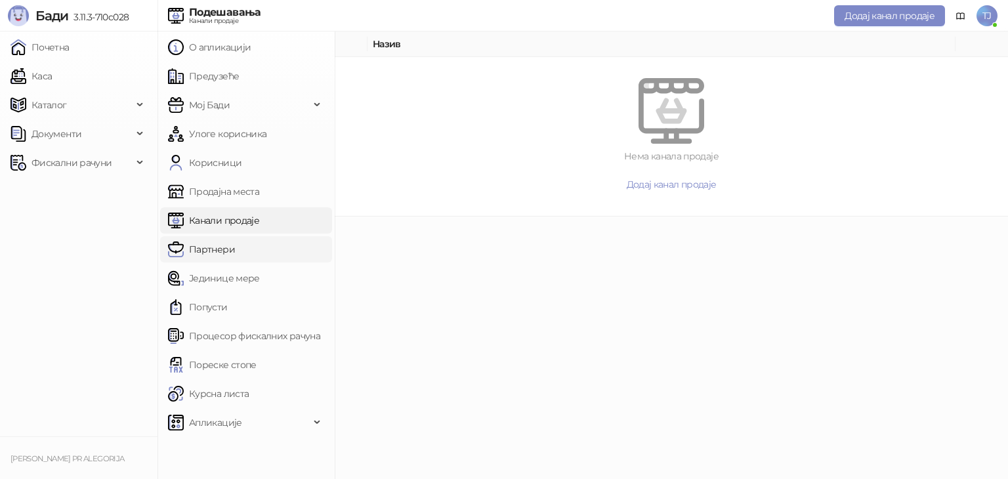
click at [235, 248] on link "Партнери" at bounding box center [201, 249] width 67 height 26
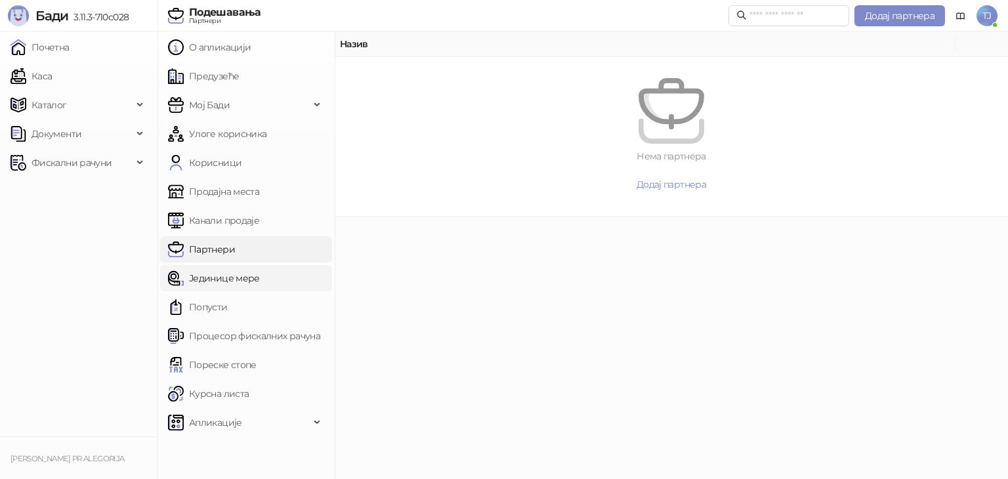
click at [258, 282] on link "Јединице мере" at bounding box center [214, 278] width 92 height 26
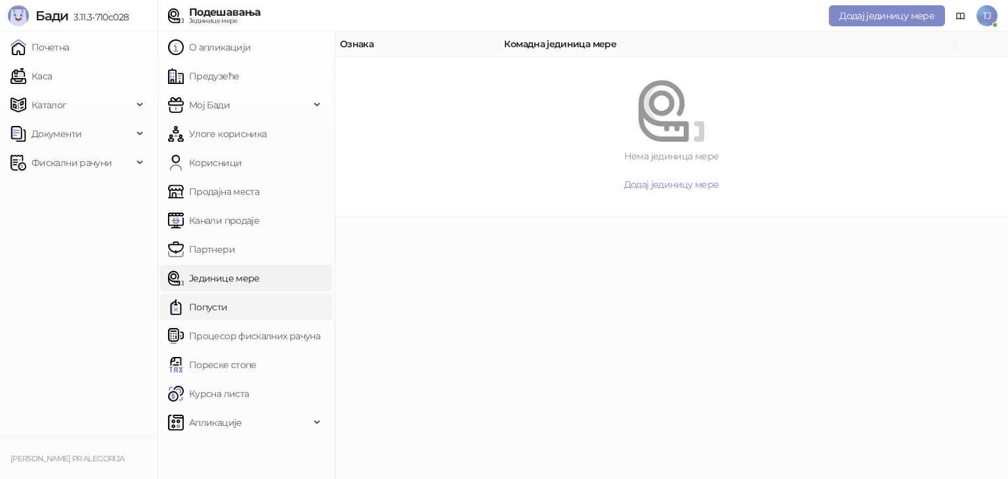
click at [228, 313] on link "Попусти" at bounding box center [198, 307] width 60 height 26
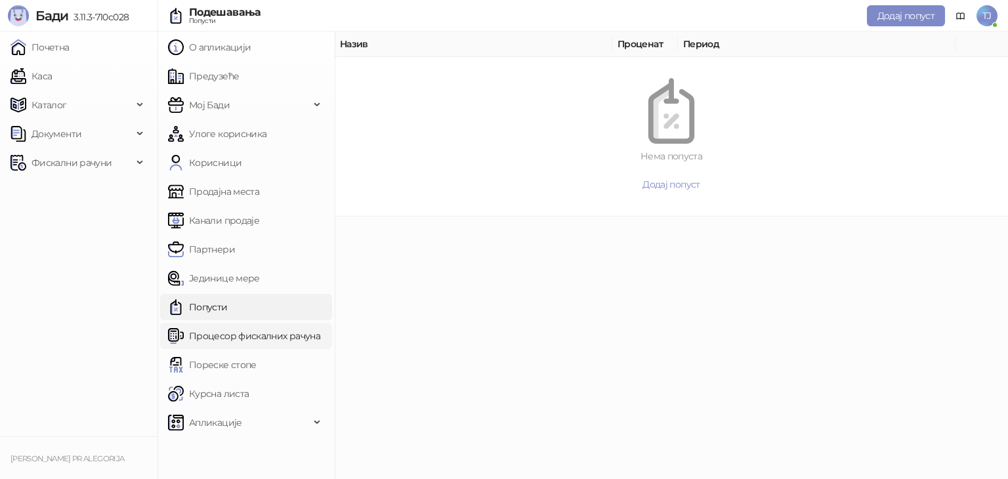
click at [255, 334] on link "Процесор фискалних рачуна" at bounding box center [244, 336] width 152 height 26
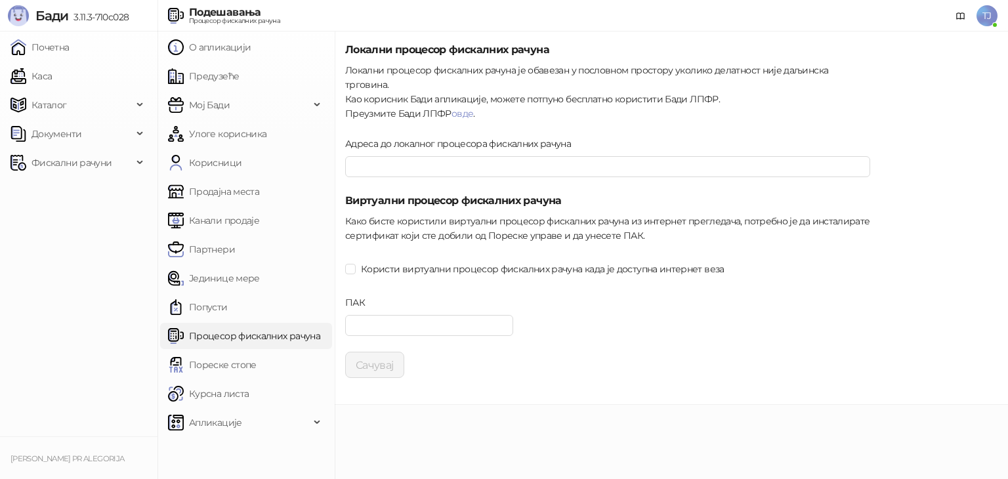
type input "**********"
click at [435, 316] on input "ПАК" at bounding box center [429, 325] width 168 height 21
click at [417, 315] on input "ПАК" at bounding box center [429, 325] width 168 height 21
type input "******"
click at [368, 352] on button "Сачувај" at bounding box center [374, 365] width 59 height 26
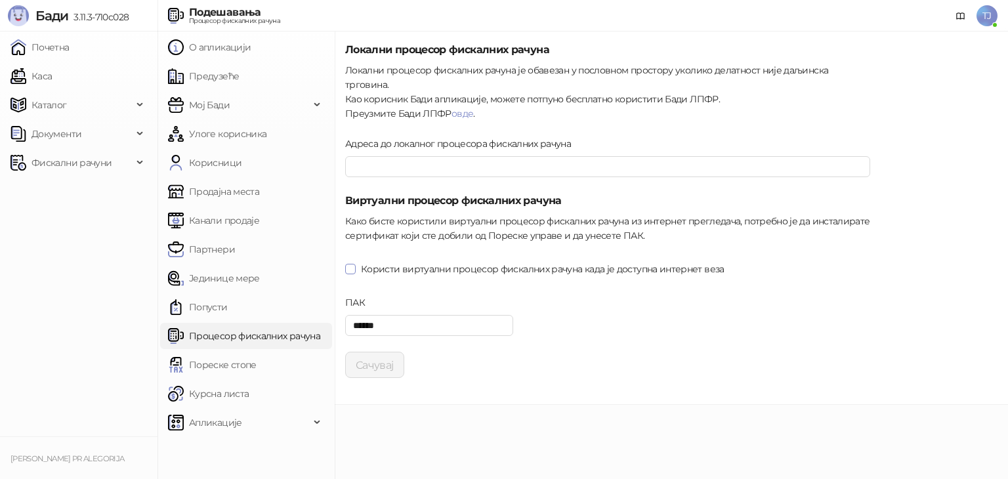
click at [356, 262] on span "Користи виртуални процесор фискалних рачуна када је доступна интернет веза" at bounding box center [543, 269] width 374 height 14
click at [389, 352] on button "Сачувај" at bounding box center [374, 365] width 59 height 26
click at [247, 423] on span "Апликације" at bounding box center [239, 423] width 142 height 26
click at [220, 47] on link "О апликацији" at bounding box center [209, 47] width 83 height 26
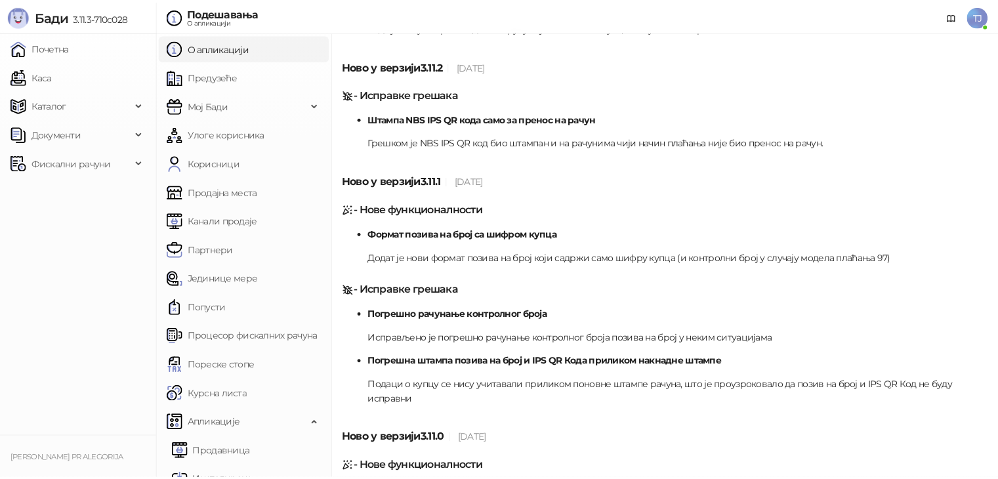
scroll to position [656, 0]
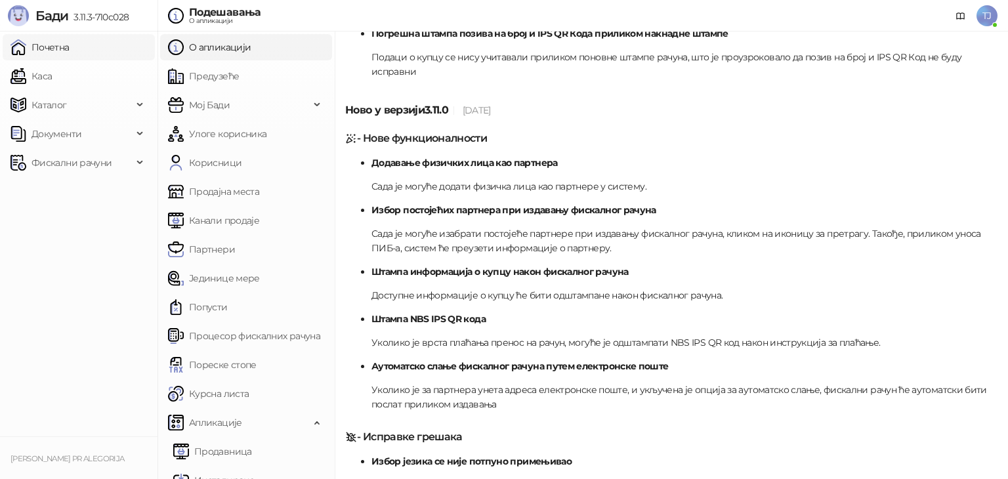
click at [62, 35] on link "Почетна" at bounding box center [40, 47] width 59 height 26
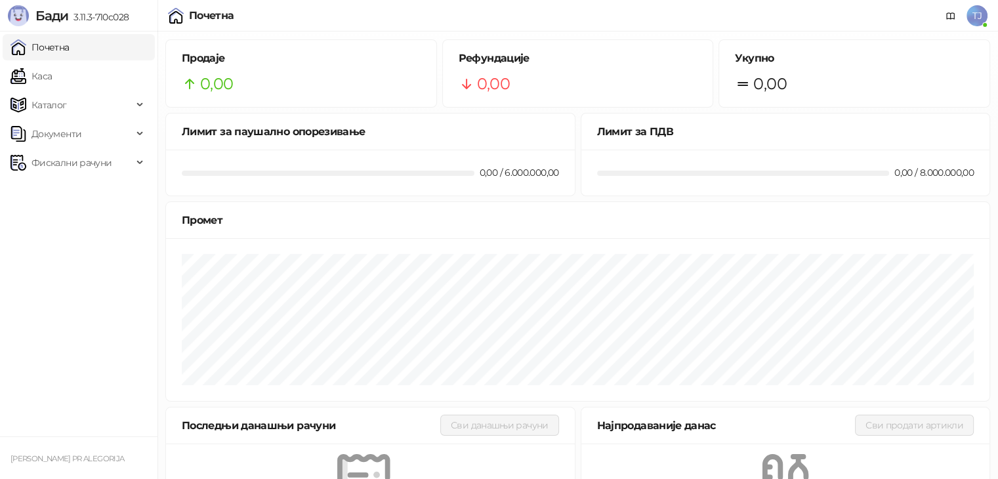
click at [979, 19] on span "TJ" at bounding box center [977, 15] width 21 height 21
click at [610, 16] on div "Почетна TJ" at bounding box center [499, 16] width 977 height 32
click at [44, 58] on link "Почетна" at bounding box center [40, 47] width 59 height 26
click at [89, 165] on span "Фискални рачуни" at bounding box center [72, 163] width 80 height 26
click at [77, 190] on link "Издати рачуни" at bounding box center [60, 192] width 88 height 26
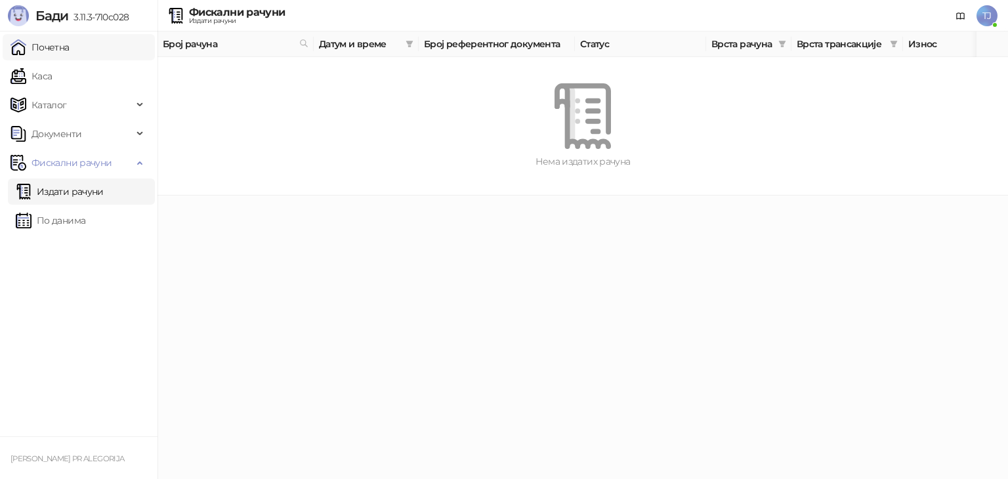
click at [70, 40] on link "Почетна" at bounding box center [40, 47] width 59 height 26
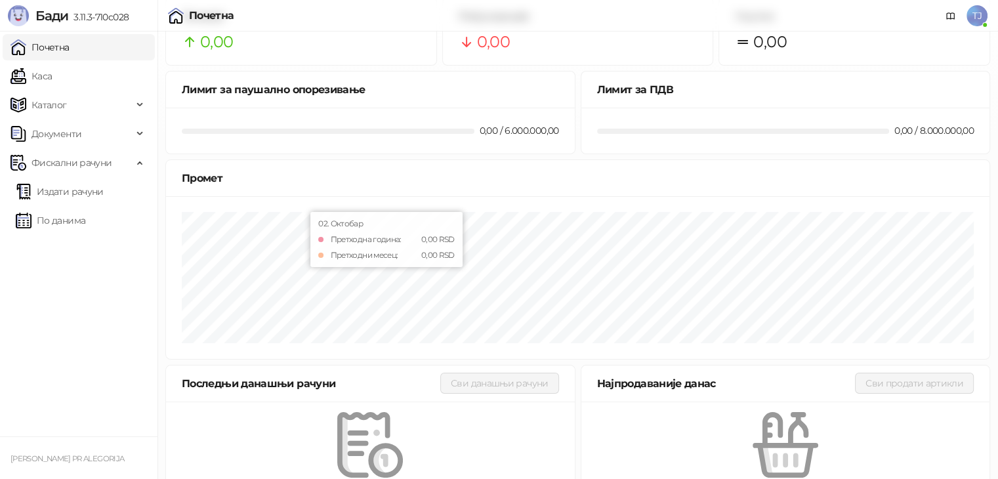
scroll to position [78, 0]
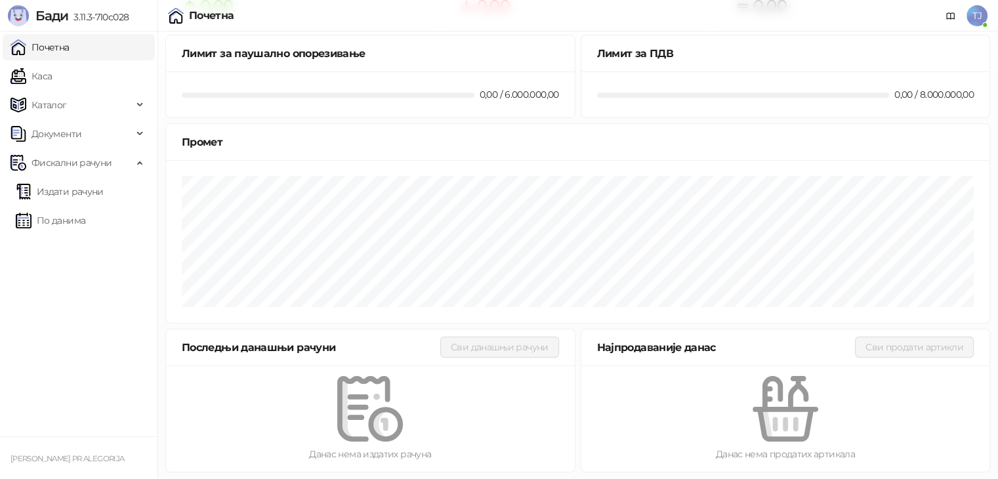
click at [980, 14] on span "TJ" at bounding box center [977, 15] width 21 height 21
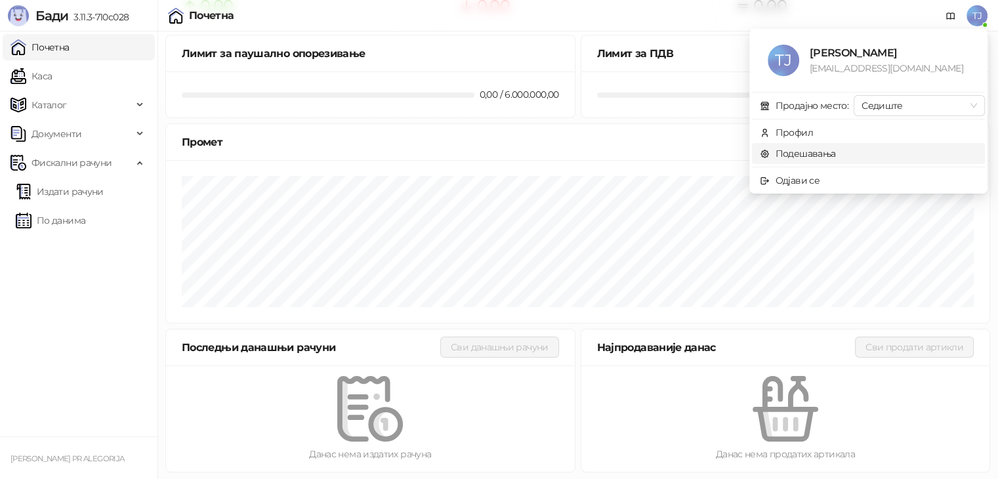
click at [823, 156] on link "Подешавања" at bounding box center [798, 154] width 76 height 12
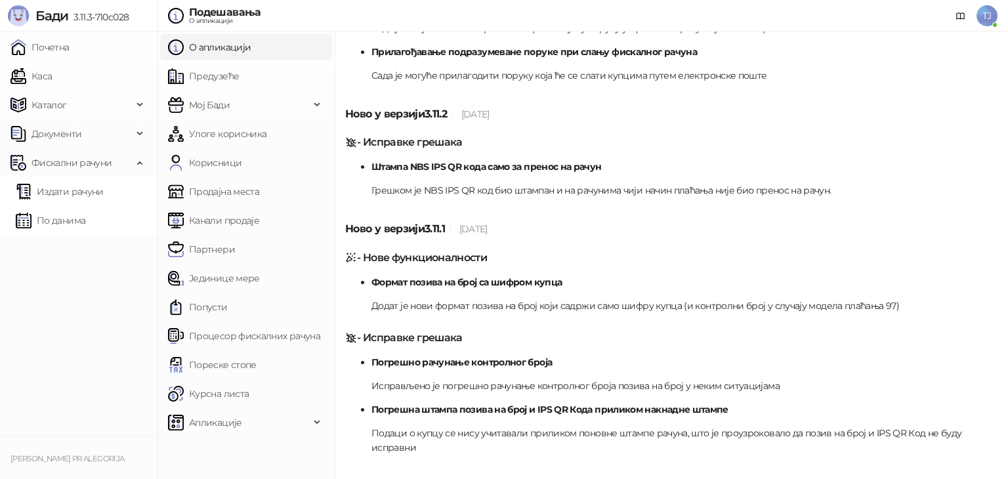
scroll to position [328, 0]
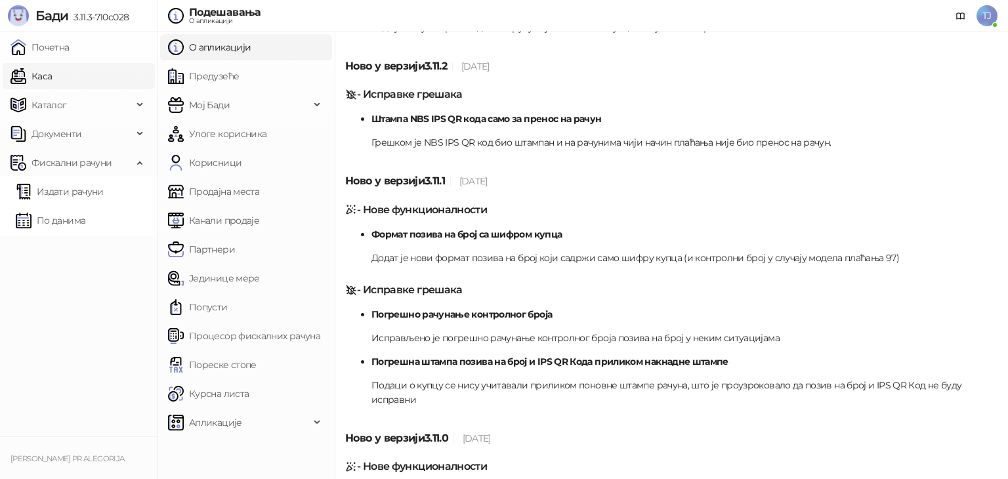
click at [47, 49] on link "Почетна" at bounding box center [40, 47] width 59 height 26
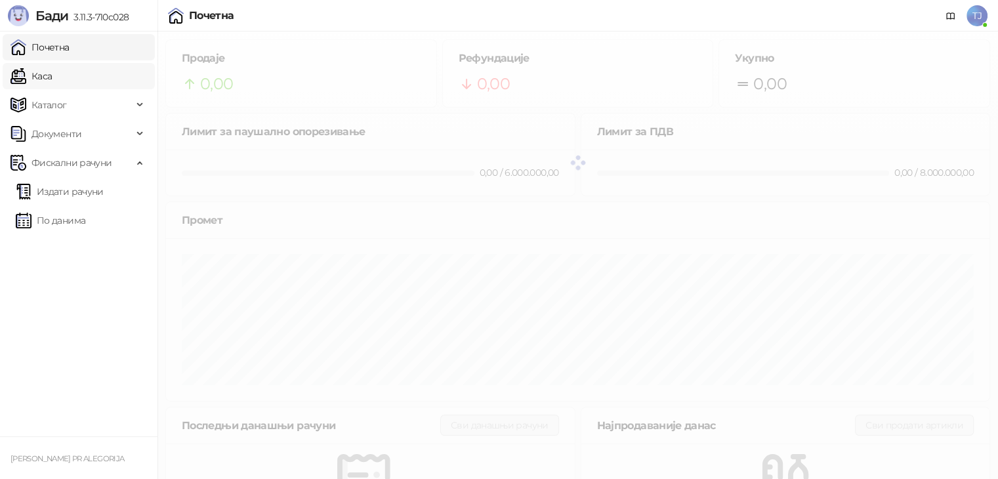
click at [52, 75] on link "Каса" at bounding box center [31, 76] width 41 height 26
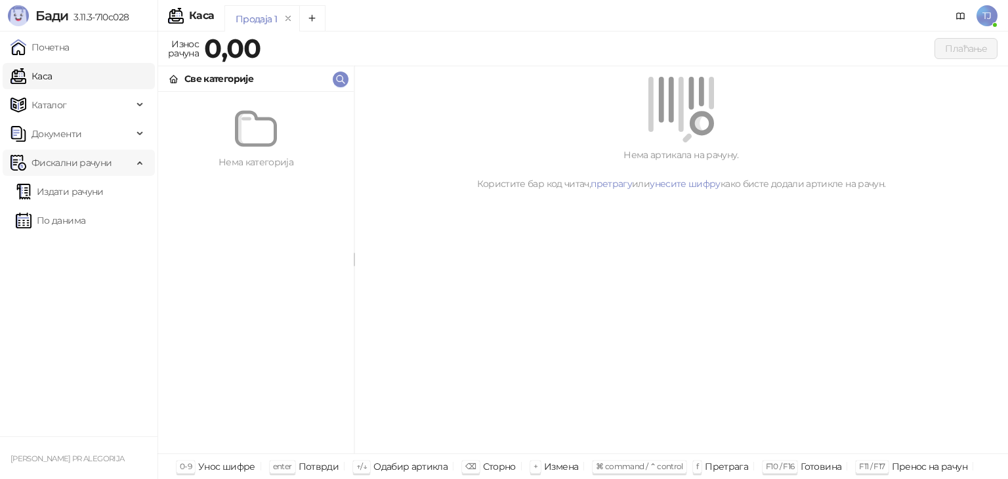
click at [112, 169] on span "Фискални рачуни" at bounding box center [72, 163] width 122 height 26
click at [108, 102] on span "Каталог" at bounding box center [72, 105] width 122 height 26
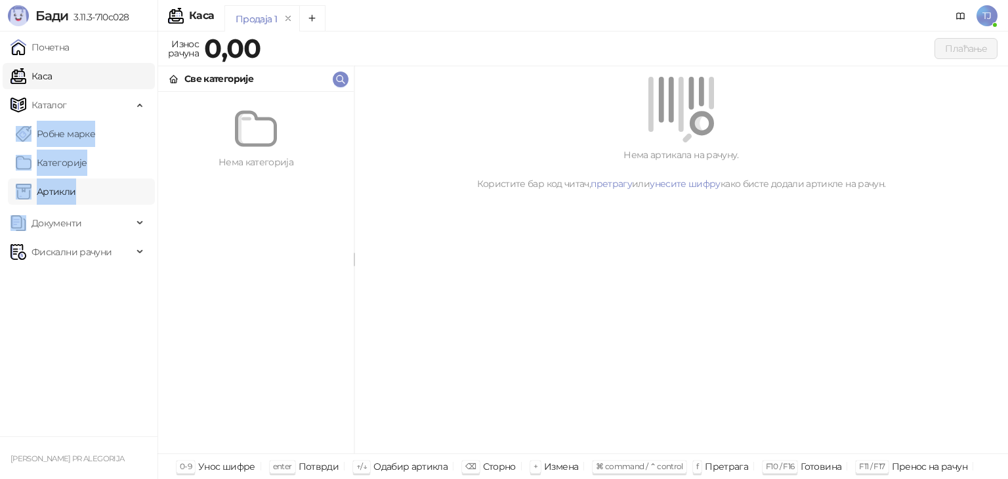
click at [59, 187] on link "Артикли" at bounding box center [46, 192] width 60 height 26
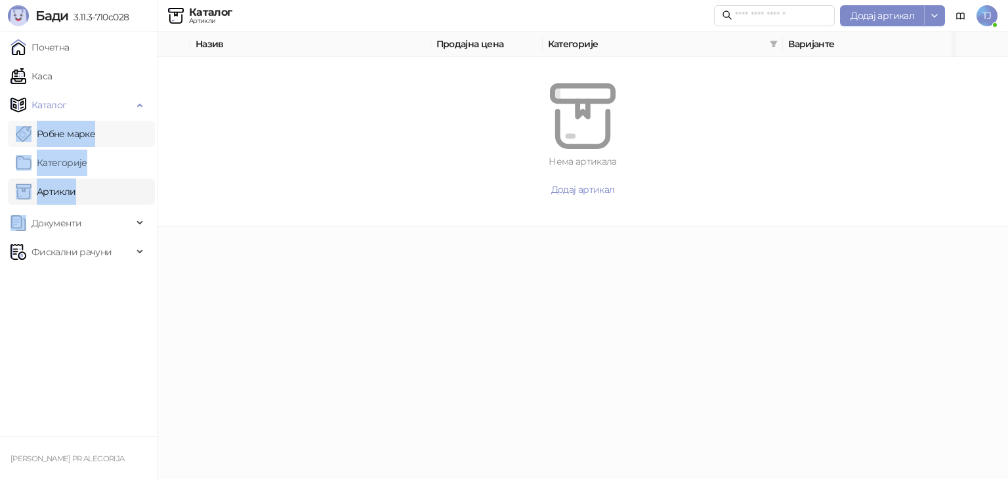
click at [45, 129] on link "Робне марке" at bounding box center [55, 134] width 79 height 26
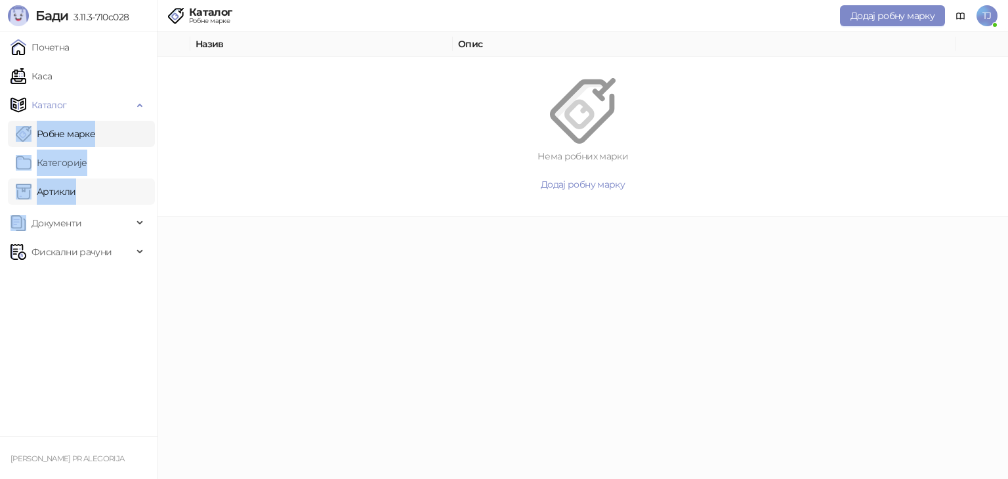
click at [51, 188] on link "Артикли" at bounding box center [46, 192] width 60 height 26
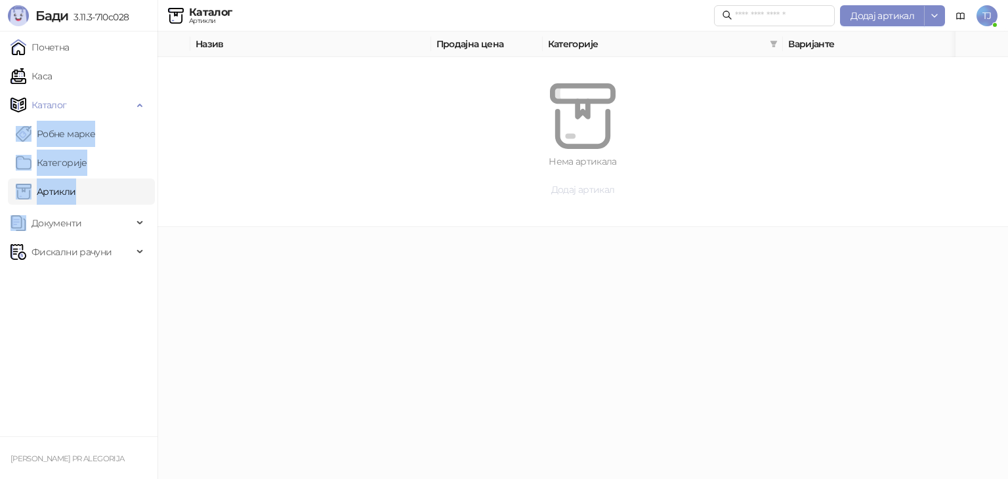
click at [580, 189] on span "Додај артикал" at bounding box center [583, 190] width 64 height 12
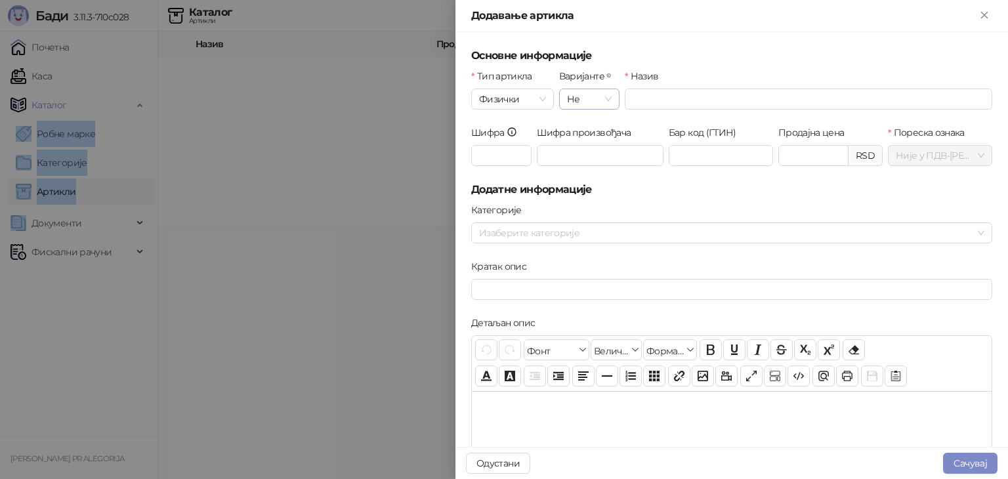
click at [575, 100] on span "Не" at bounding box center [589, 99] width 45 height 20
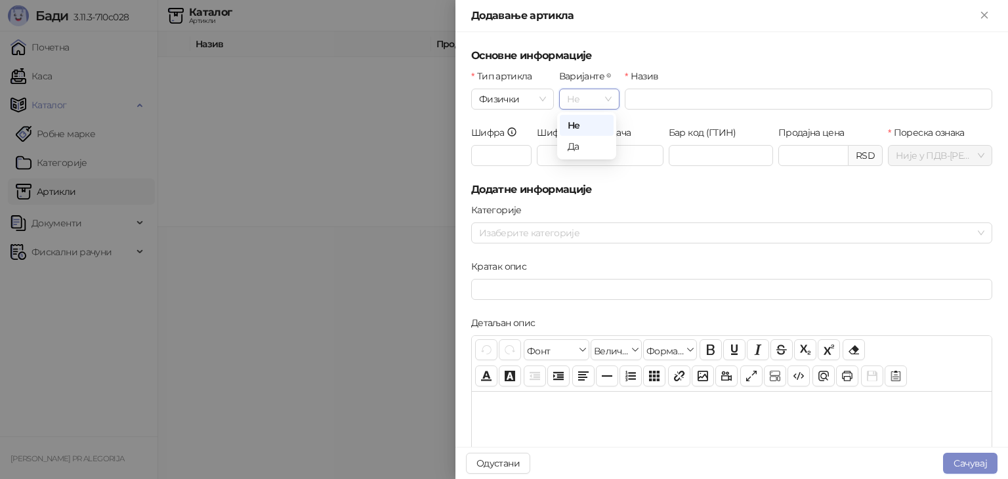
click at [575, 100] on span "Не" at bounding box center [589, 99] width 45 height 20
click at [650, 94] on input "Назив" at bounding box center [809, 99] width 368 height 21
type input "**********"
click at [505, 158] on input "Шифра" at bounding box center [501, 155] width 60 height 21
click at [704, 151] on input "Бар код (ГТИН)" at bounding box center [721, 155] width 104 height 21
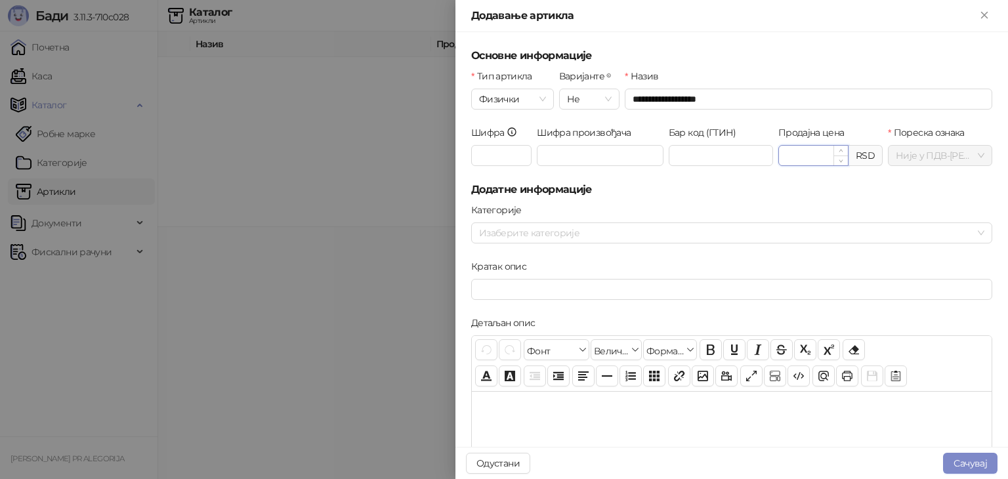
click at [817, 156] on input "Продајна цена" at bounding box center [813, 156] width 69 height 20
click at [777, 242] on div at bounding box center [725, 233] width 502 height 18
type input "*******"
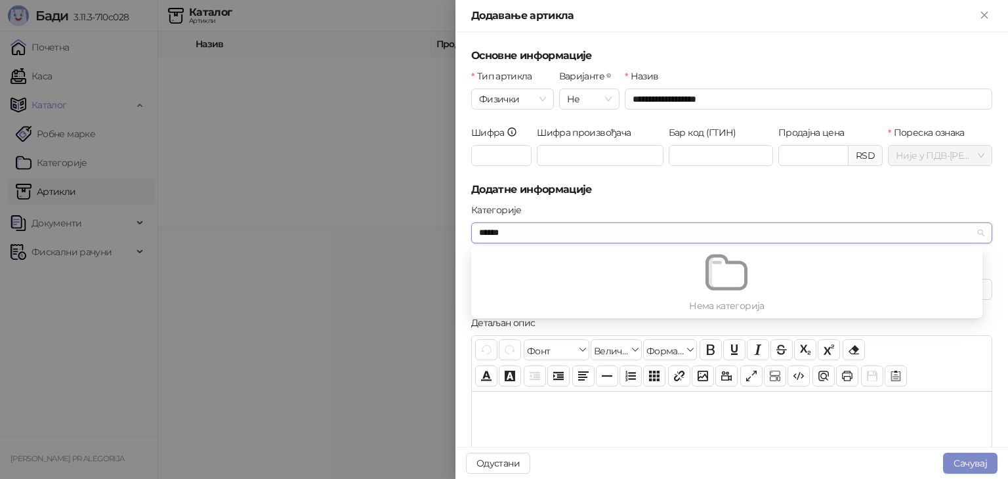
type input "******"
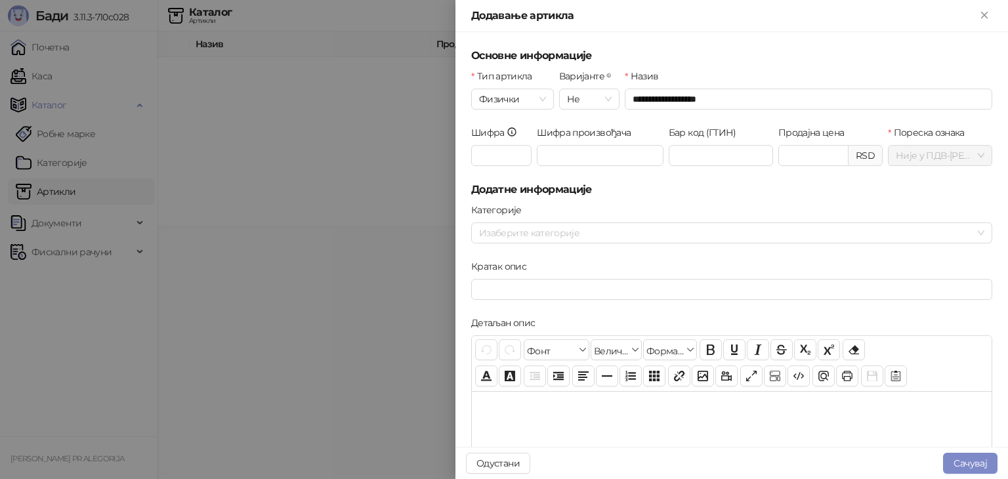
click at [270, 329] on div at bounding box center [504, 239] width 1008 height 479
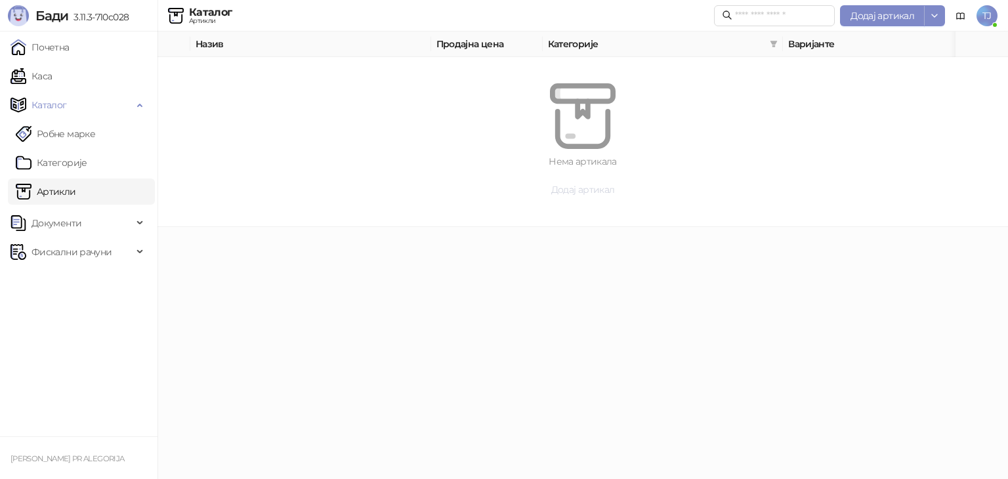
click at [562, 186] on span "Додај артикал" at bounding box center [583, 190] width 64 height 12
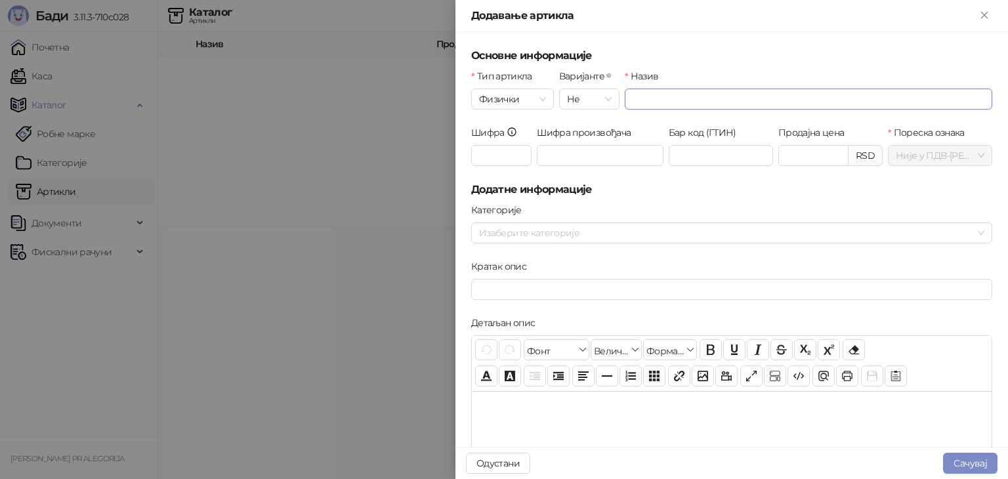
click at [663, 94] on input "Назив" at bounding box center [809, 99] width 368 height 21
type input "**********"
click at [711, 158] on input "Бар код (ГТИН)" at bounding box center [721, 155] width 104 height 21
click at [796, 151] on input "Продајна цена" at bounding box center [813, 156] width 69 height 20
type input "*******"
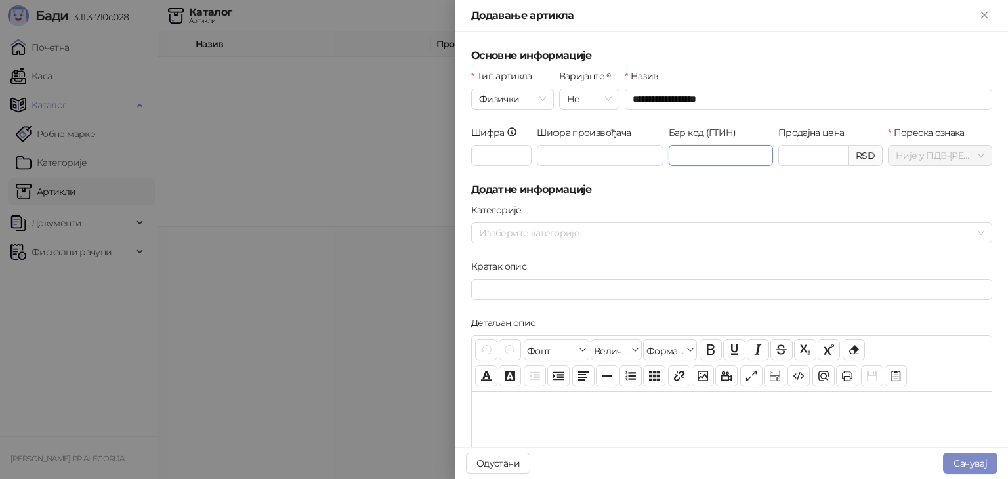
click at [719, 160] on input "Бар код (ГТИН)" at bounding box center [721, 155] width 104 height 21
click at [635, 232] on div at bounding box center [725, 233] width 502 height 18
type input "**********"
click at [635, 232] on div at bounding box center [725, 233] width 502 height 18
click at [515, 284] on input "Кратак опис" at bounding box center [731, 289] width 521 height 21
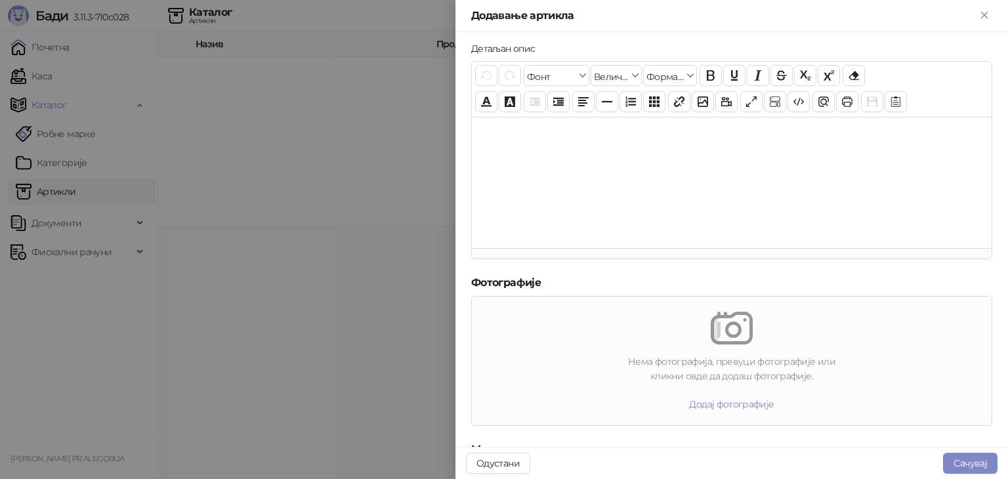
scroll to position [419, 0]
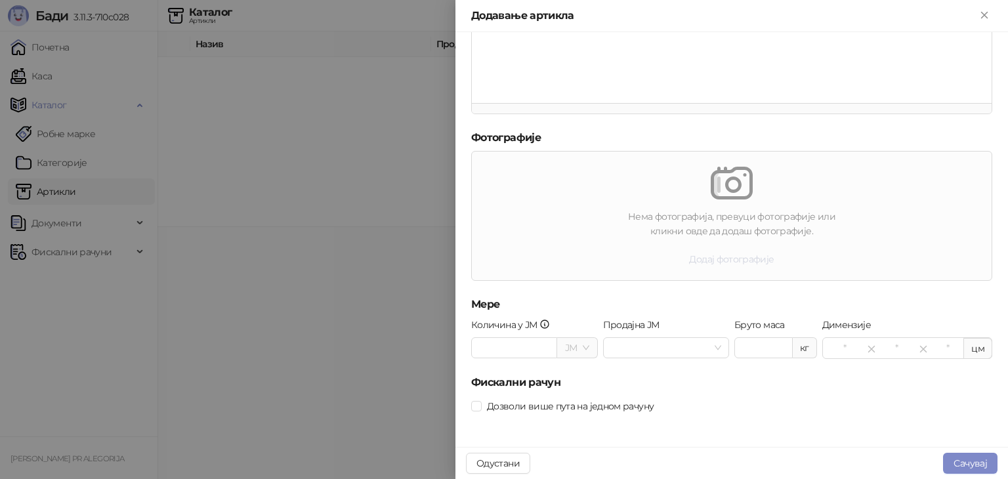
type input "**********"
click at [718, 255] on button "Додај фотографије" at bounding box center [732, 259] width 106 height 21
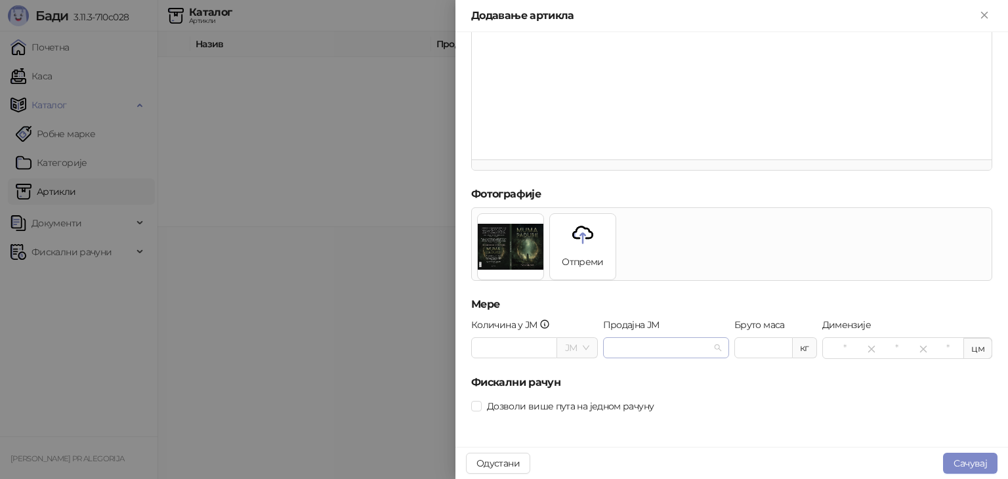
click at [677, 351] on input "Продајна ЈМ" at bounding box center [660, 348] width 99 height 20
click at [496, 351] on input "Количина у ЈМ" at bounding box center [514, 348] width 85 height 20
click at [962, 460] on button "Сачувај" at bounding box center [970, 463] width 54 height 21
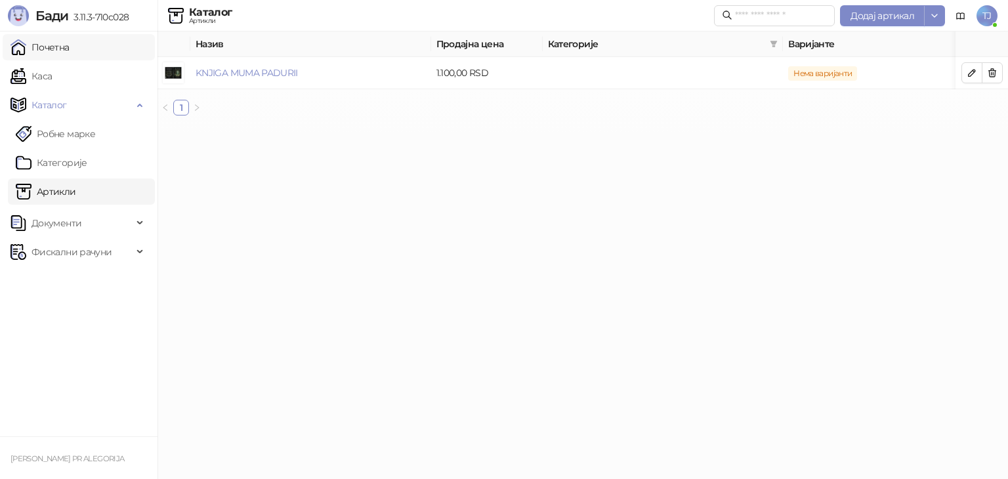
click at [70, 40] on link "Почетна" at bounding box center [40, 47] width 59 height 26
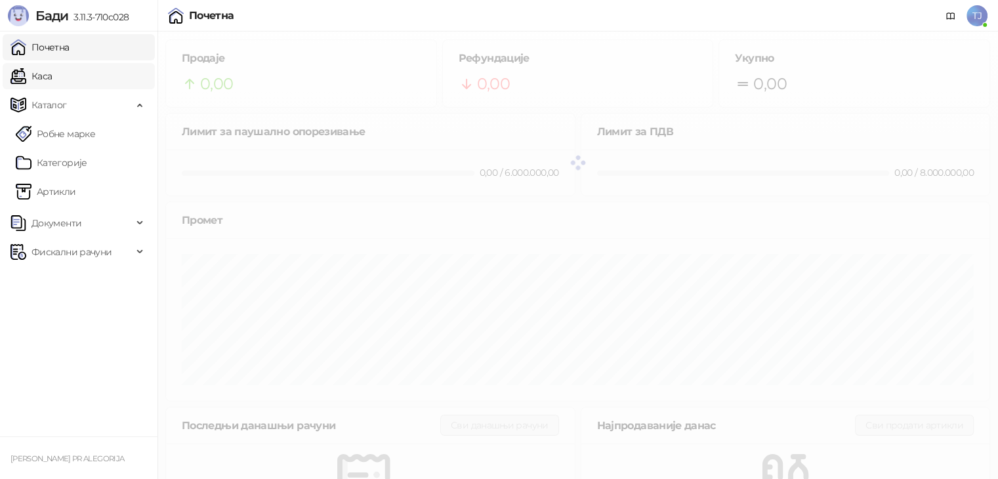
click at [52, 70] on link "Каса" at bounding box center [31, 76] width 41 height 26
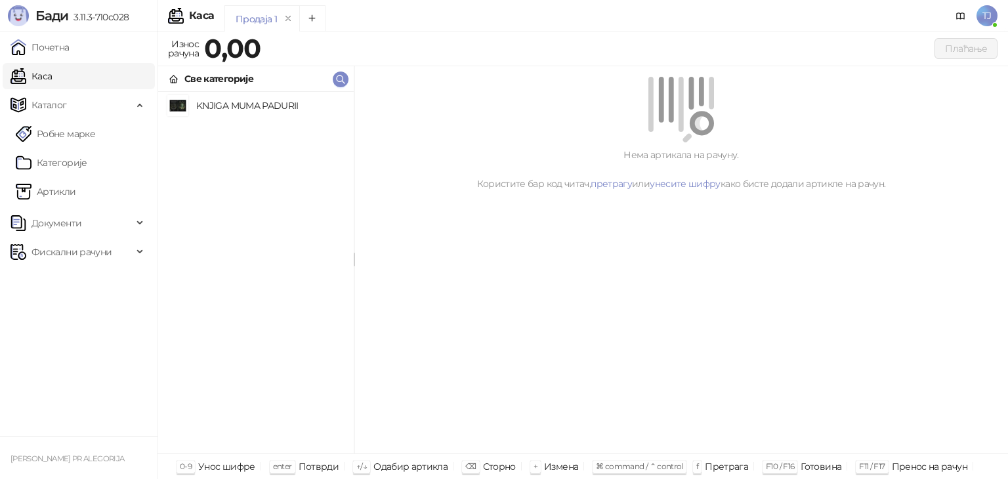
click at [210, 108] on h4 "KNJIGA MUMA PADURII" at bounding box center [269, 105] width 147 height 21
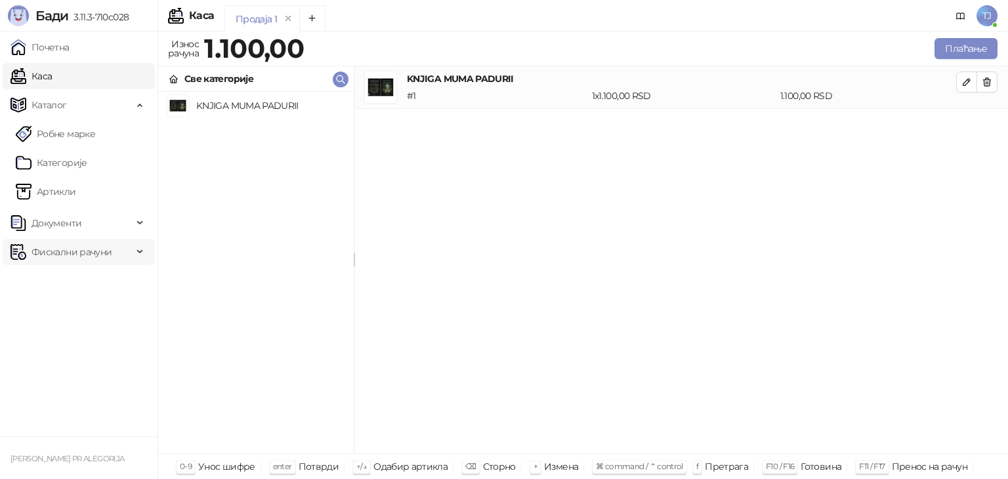
click at [76, 253] on span "Фискални рачуни" at bounding box center [72, 252] width 80 height 26
click at [85, 303] on link "По данима" at bounding box center [51, 310] width 70 height 26
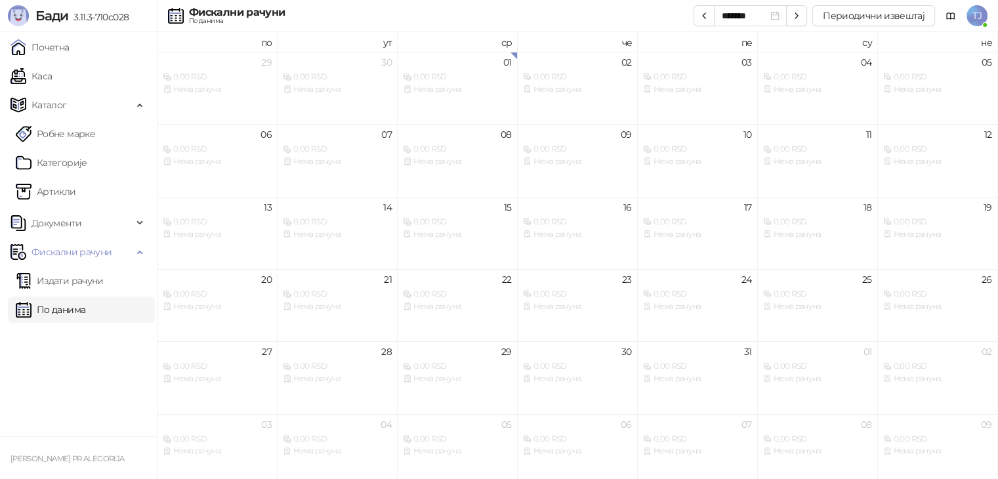
click at [93, 294] on ul "Издати рачуни По данима" at bounding box center [79, 295] width 158 height 60
click at [96, 284] on link "Издати рачуни" at bounding box center [60, 281] width 88 height 26
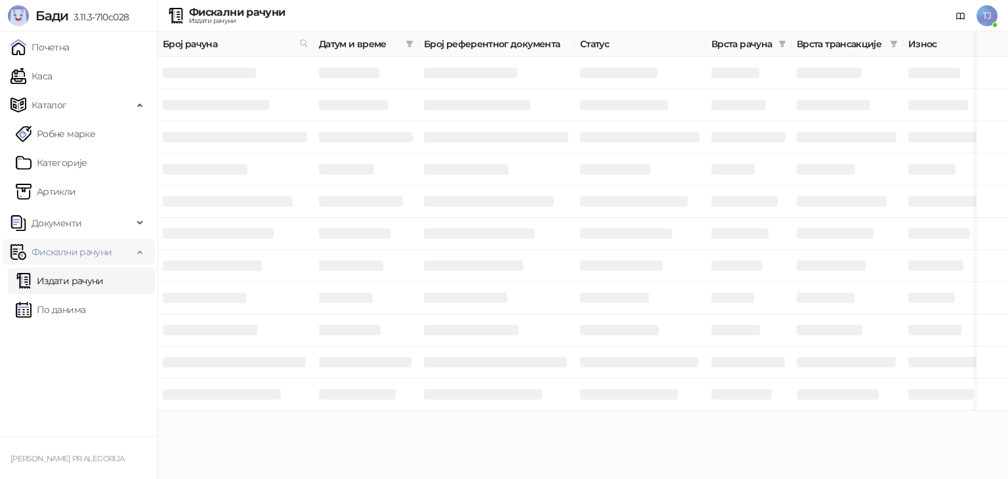
click at [122, 255] on span "Фискални рачуни" at bounding box center [72, 252] width 122 height 26
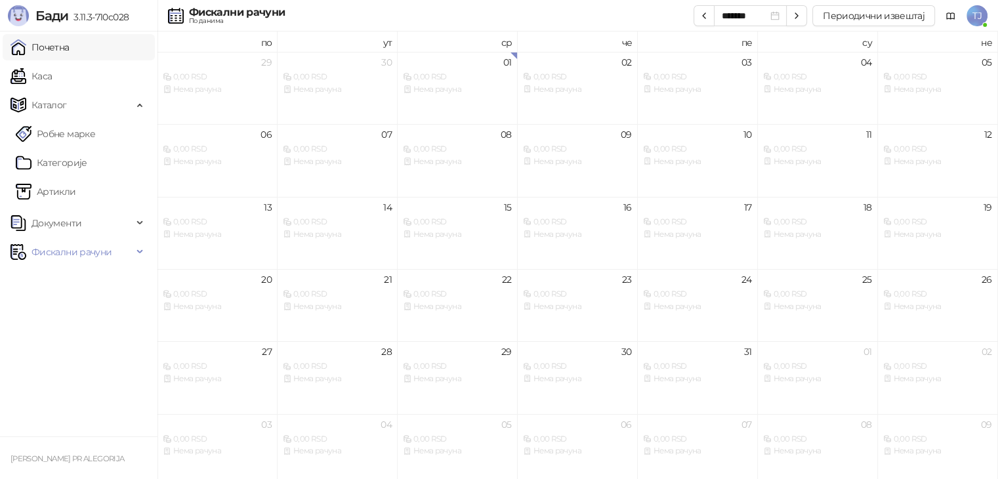
click at [66, 41] on link "Почетна" at bounding box center [40, 47] width 59 height 26
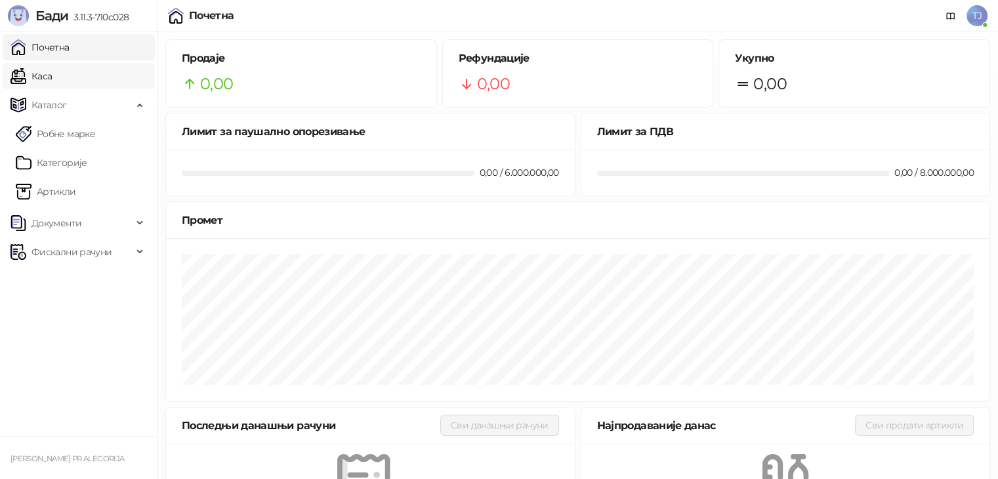
click at [52, 79] on link "Каса" at bounding box center [31, 76] width 41 height 26
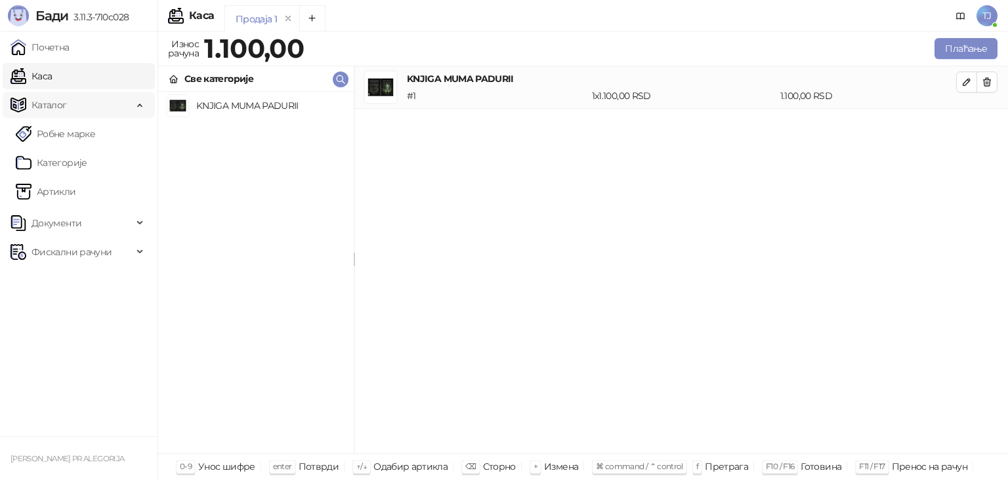
click at [61, 96] on span "Каталог" at bounding box center [49, 105] width 35 height 26
click at [113, 104] on span "Каталог" at bounding box center [72, 105] width 122 height 26
click at [95, 213] on span "Документи" at bounding box center [72, 223] width 122 height 26
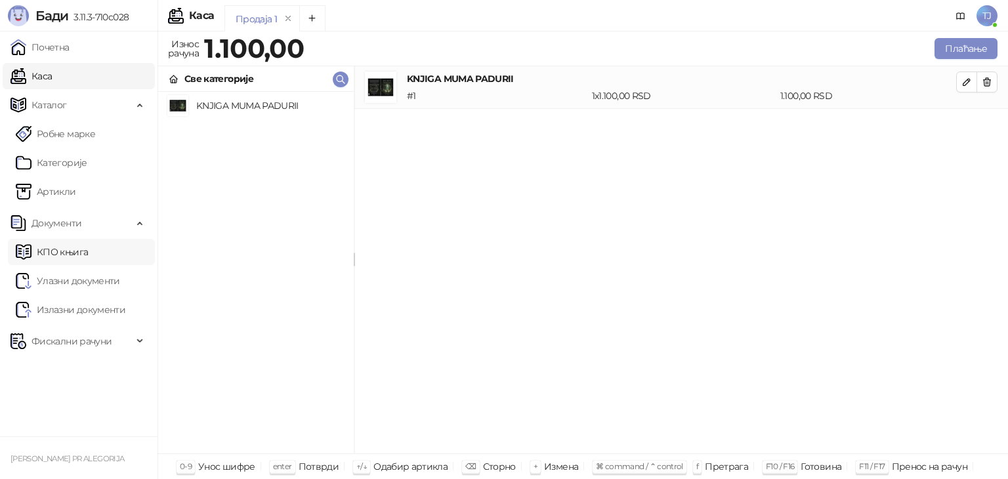
drag, startPoint x: 71, startPoint y: 251, endPoint x: 82, endPoint y: 252, distance: 11.2
click at [71, 250] on link "КПО књига" at bounding box center [52, 252] width 72 height 26
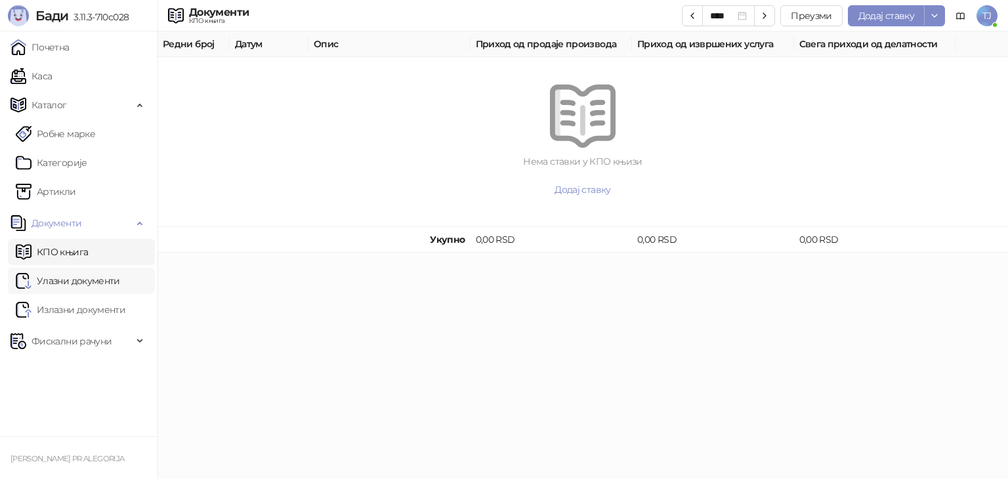
click at [106, 280] on link "Улазни документи" at bounding box center [68, 281] width 104 height 26
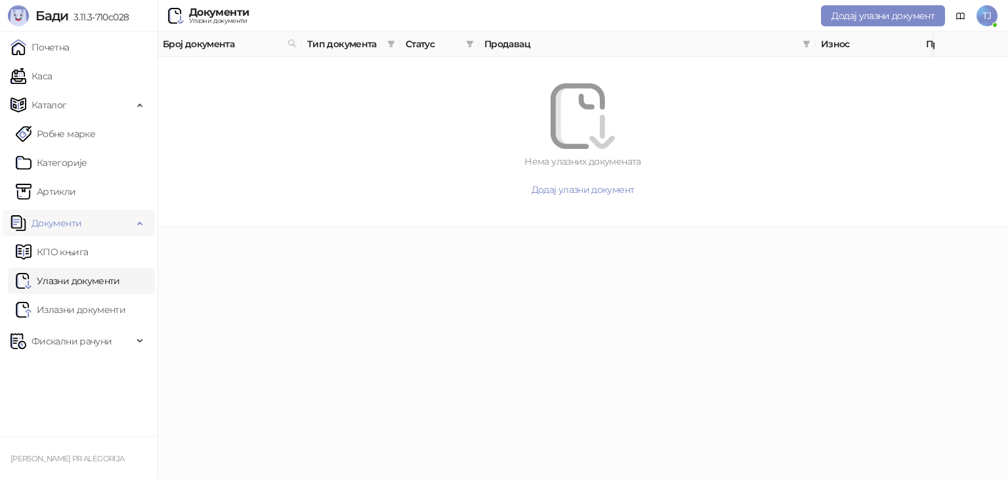
click at [98, 224] on span "Документи" at bounding box center [72, 223] width 122 height 26
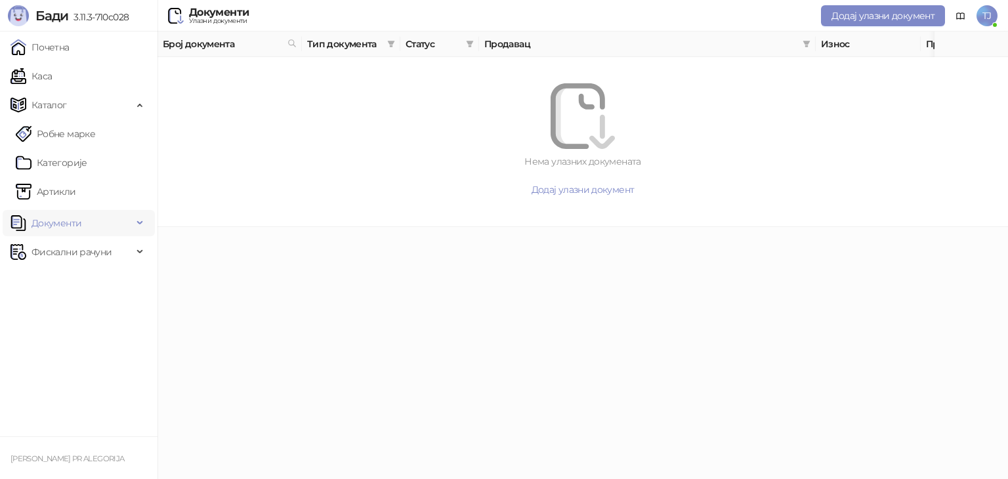
click at [85, 226] on span "Документи" at bounding box center [72, 223] width 122 height 26
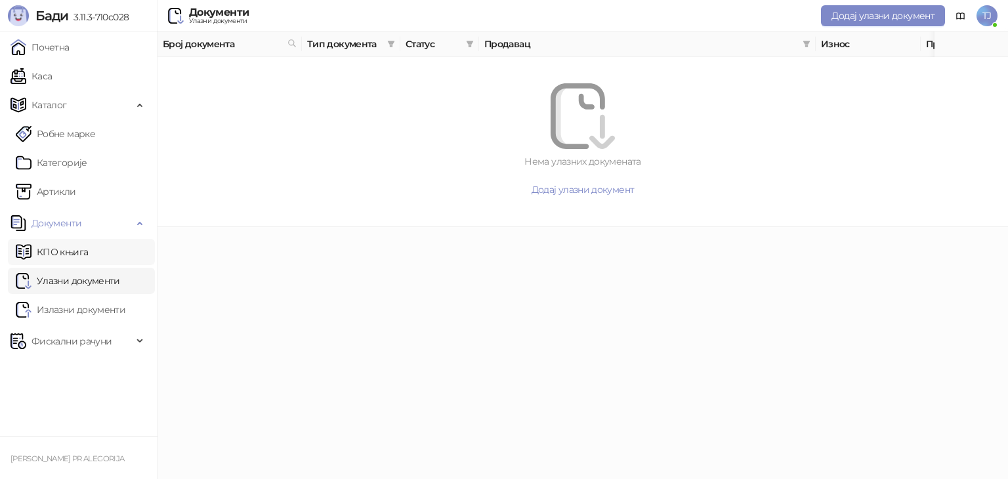
click at [73, 252] on link "КПО књига" at bounding box center [52, 252] width 72 height 26
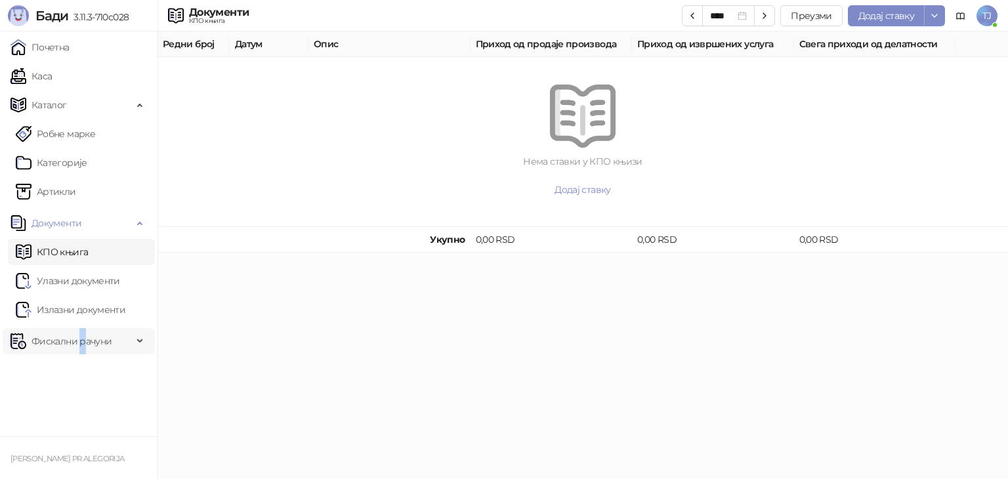
click at [84, 338] on span "Фискални рачуни" at bounding box center [72, 341] width 80 height 26
click at [63, 402] on link "По данима" at bounding box center [51, 399] width 70 height 26
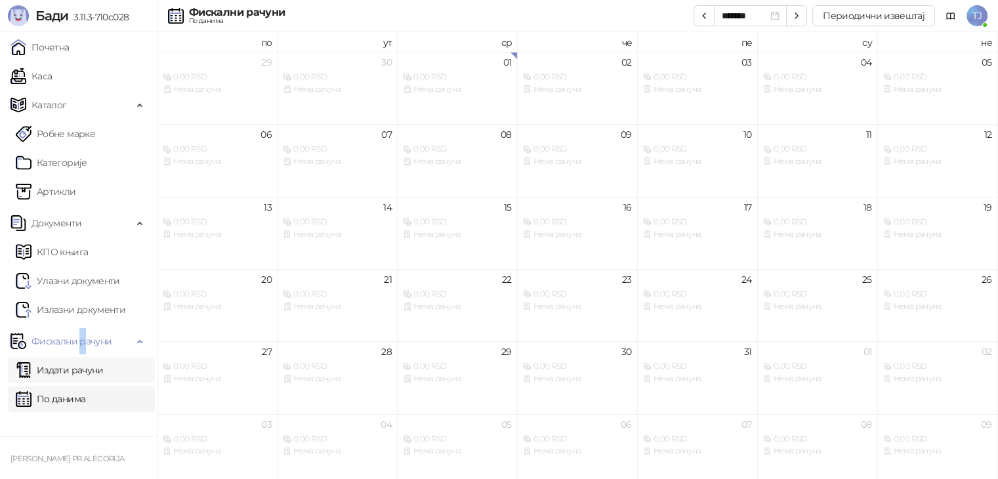
click at [89, 368] on link "Издати рачуни" at bounding box center [60, 370] width 88 height 26
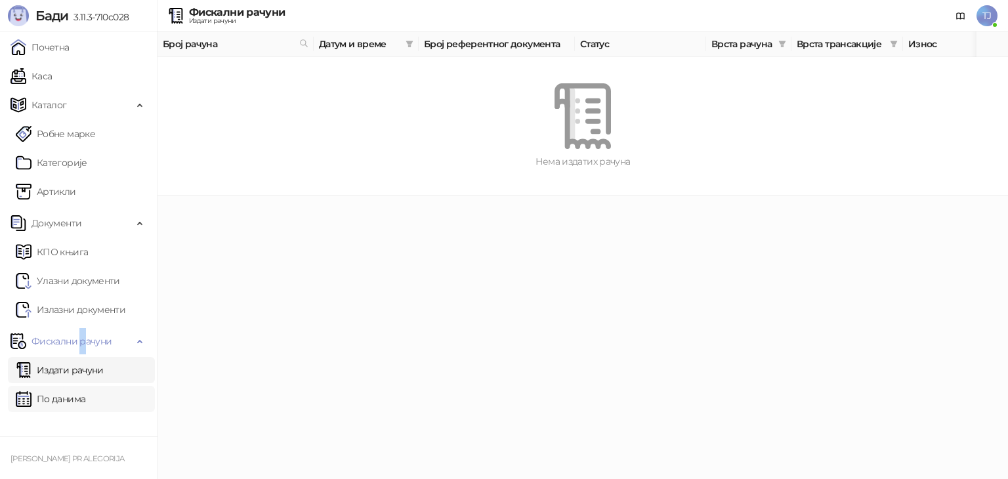
click at [85, 388] on link "По данима" at bounding box center [51, 399] width 70 height 26
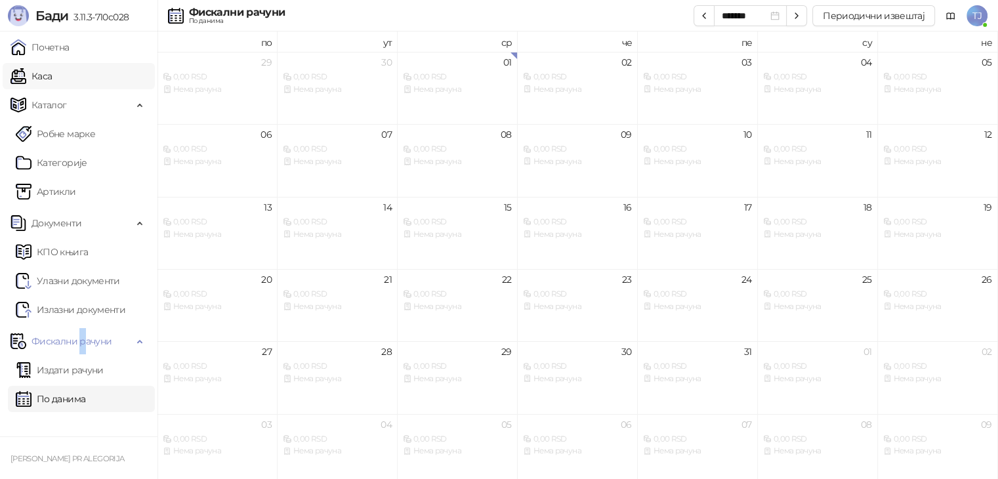
click at [46, 73] on link "Каса" at bounding box center [31, 76] width 41 height 26
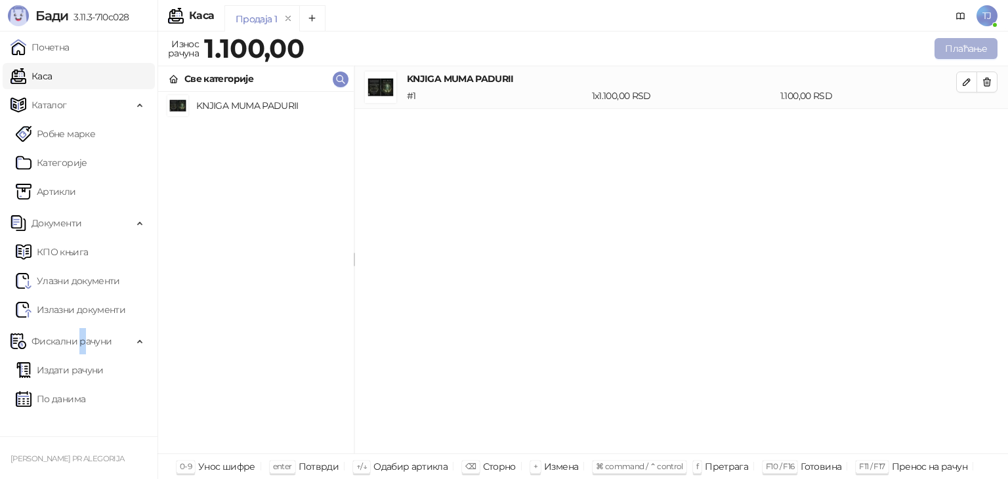
click at [956, 53] on button "Плаћање" at bounding box center [966, 48] width 63 height 21
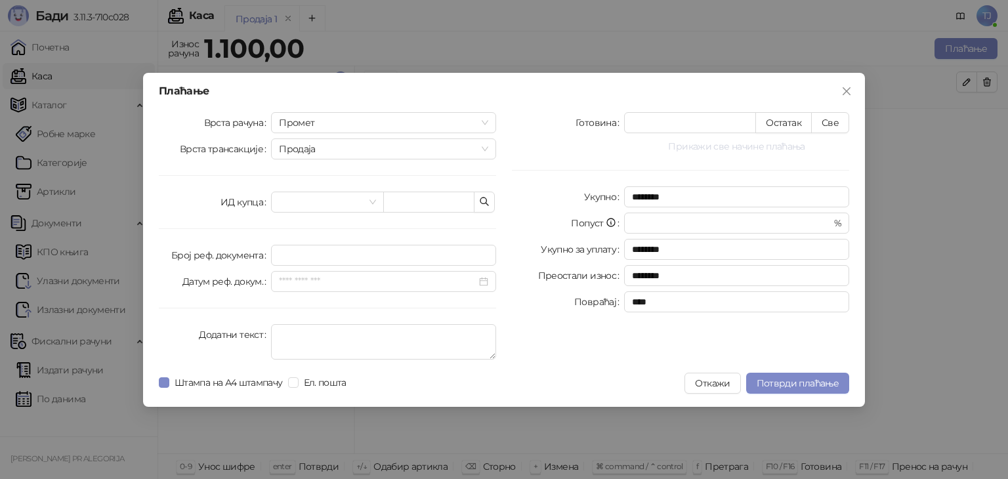
click at [728, 148] on button "Прикажи све начине плаћања" at bounding box center [736, 146] width 225 height 16
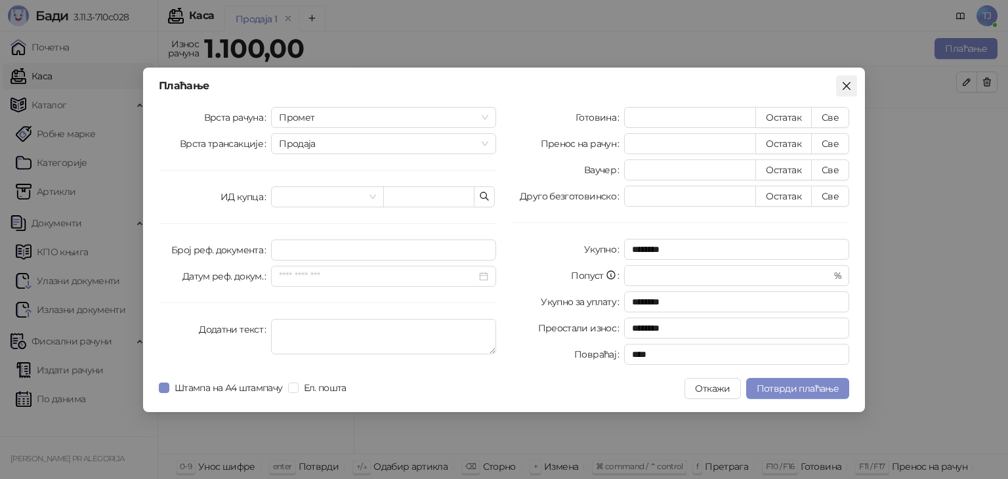
click at [856, 87] on span "Close" at bounding box center [846, 86] width 21 height 11
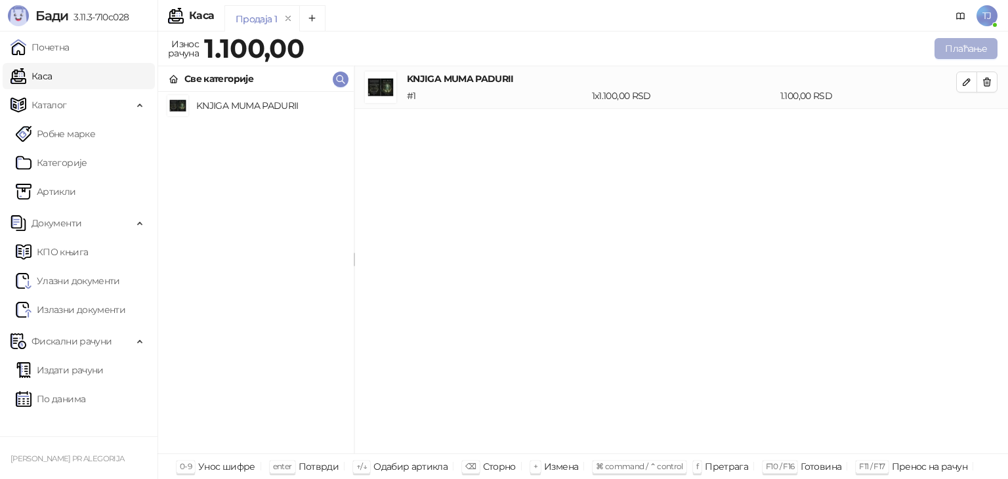
click at [958, 46] on button "Плаћање" at bounding box center [966, 48] width 63 height 21
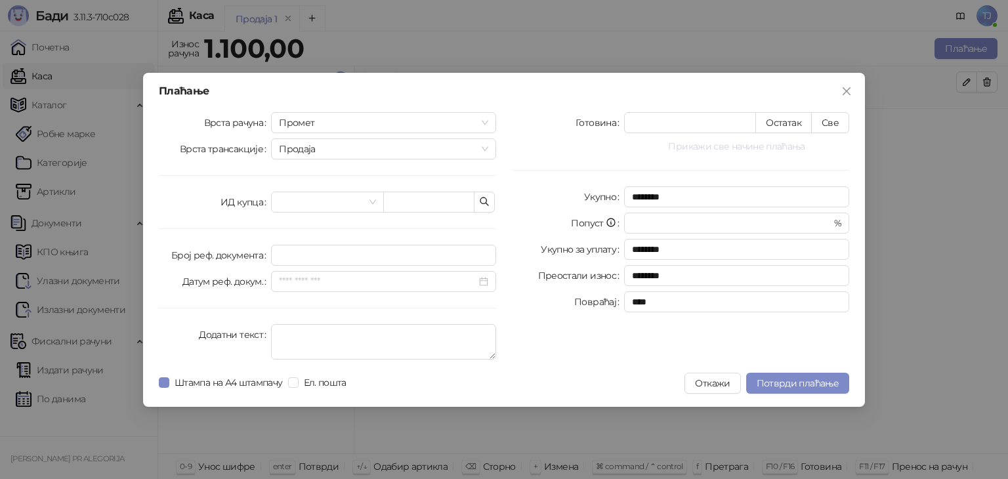
click at [777, 147] on button "Прикажи све начине плаћања" at bounding box center [736, 146] width 225 height 16
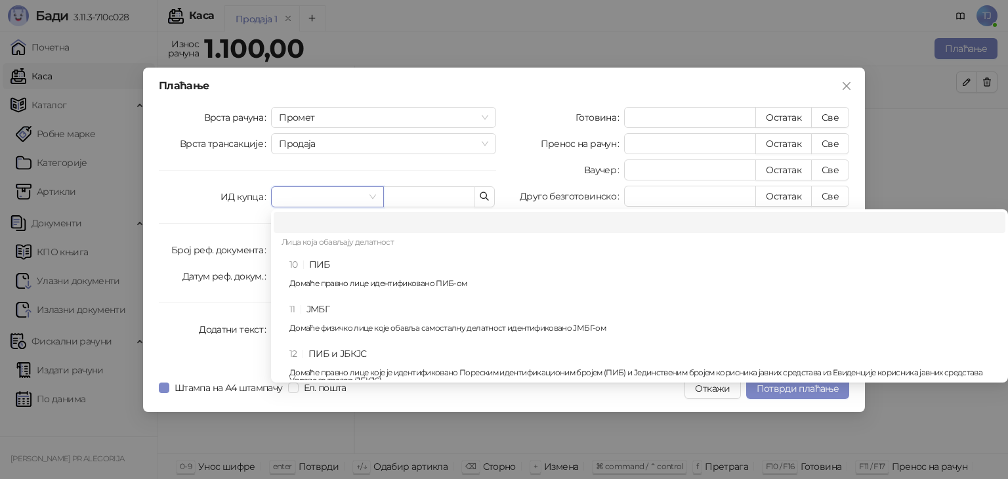
click at [347, 198] on input "search" at bounding box center [321, 197] width 85 height 20
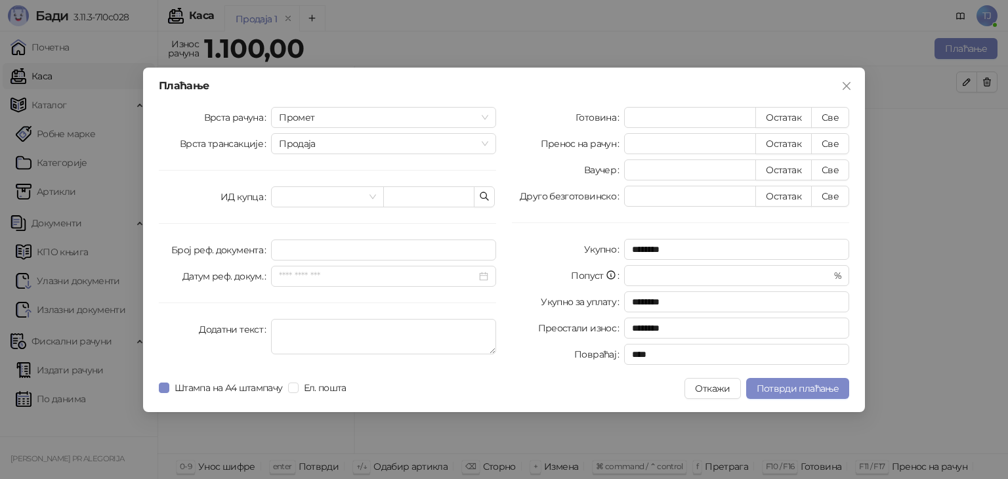
click at [205, 164] on div "Врста рачуна Промет Врста трансакције Продаја ИД купца Број реф. документа Дату…" at bounding box center [327, 238] width 353 height 263
click at [840, 85] on span "Close" at bounding box center [846, 86] width 21 height 11
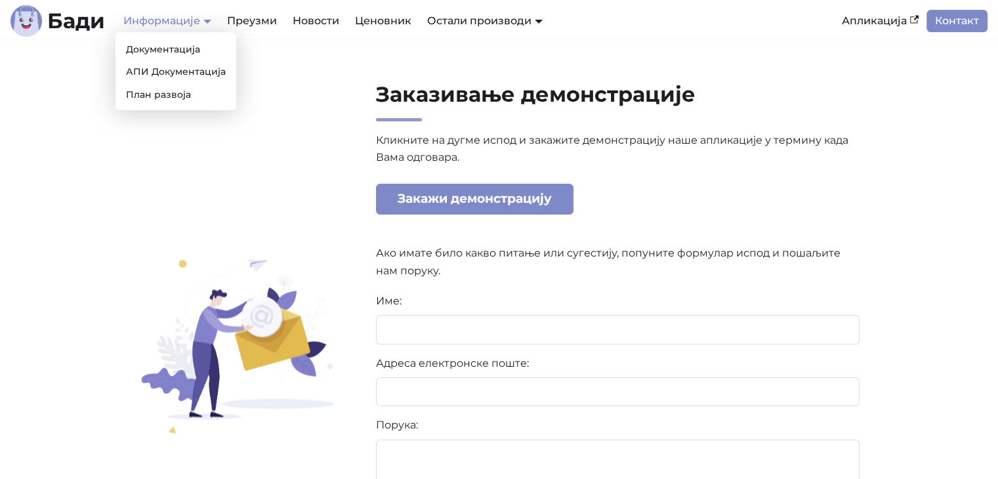
click at [177, 24] on link "Информације" at bounding box center [167, 20] width 88 height 12
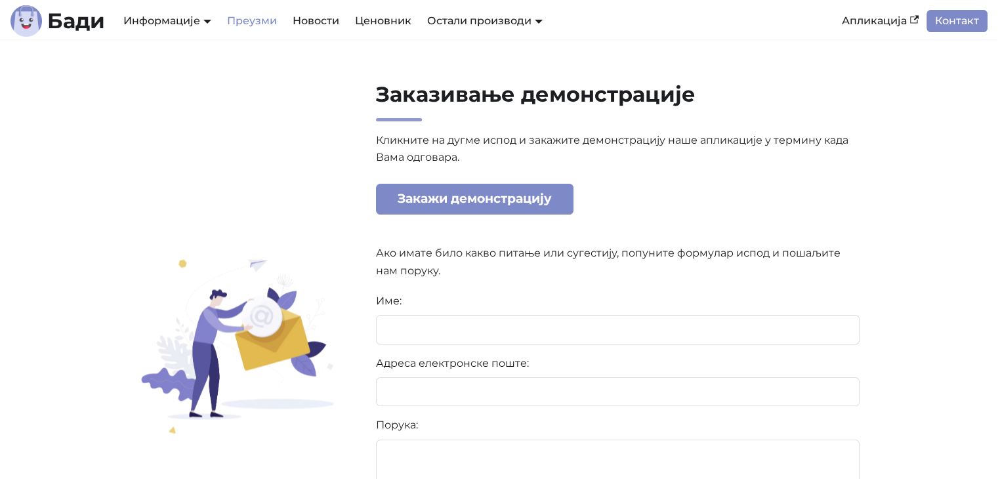
click at [245, 16] on link "Преузми" at bounding box center [252, 21] width 66 height 22
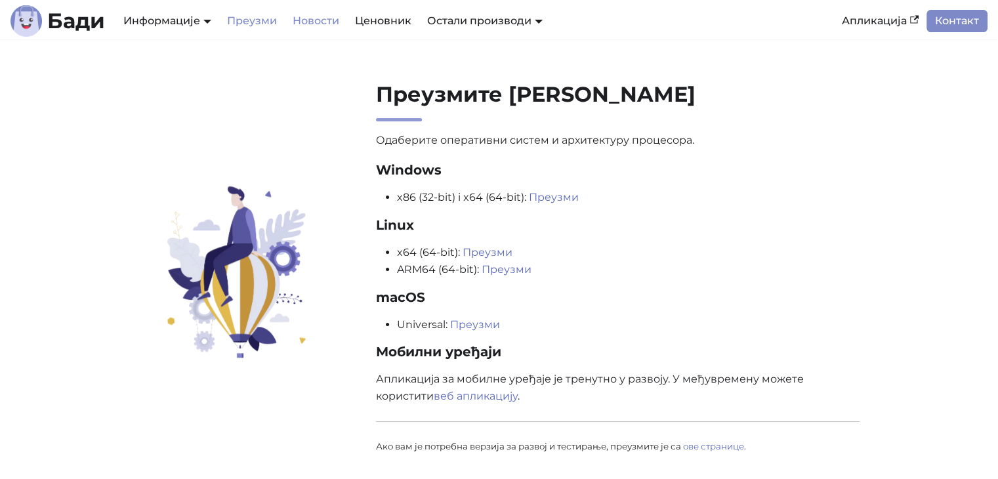
click at [288, 17] on link "Новости" at bounding box center [316, 21] width 62 height 22
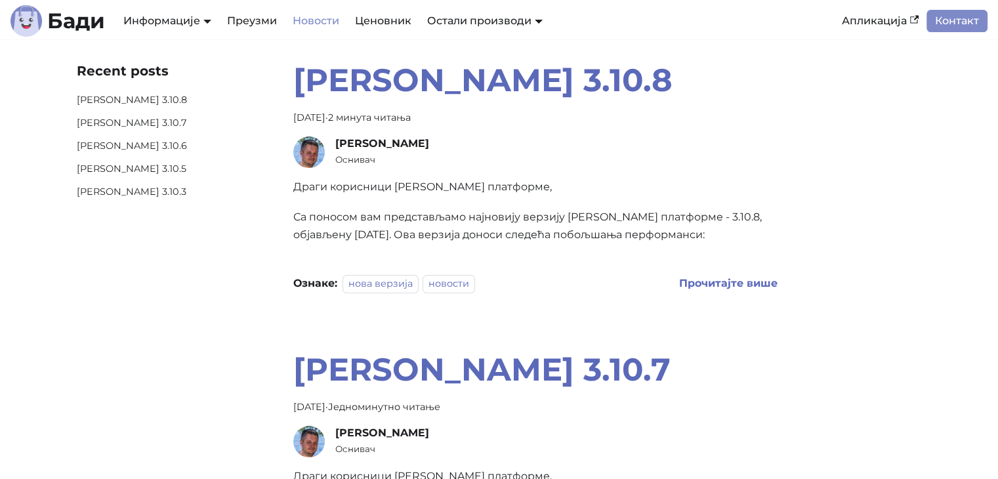
click at [311, 148] on img at bounding box center [309, 153] width 32 height 32
click at [73, 21] on b "Бади" at bounding box center [76, 21] width 58 height 21
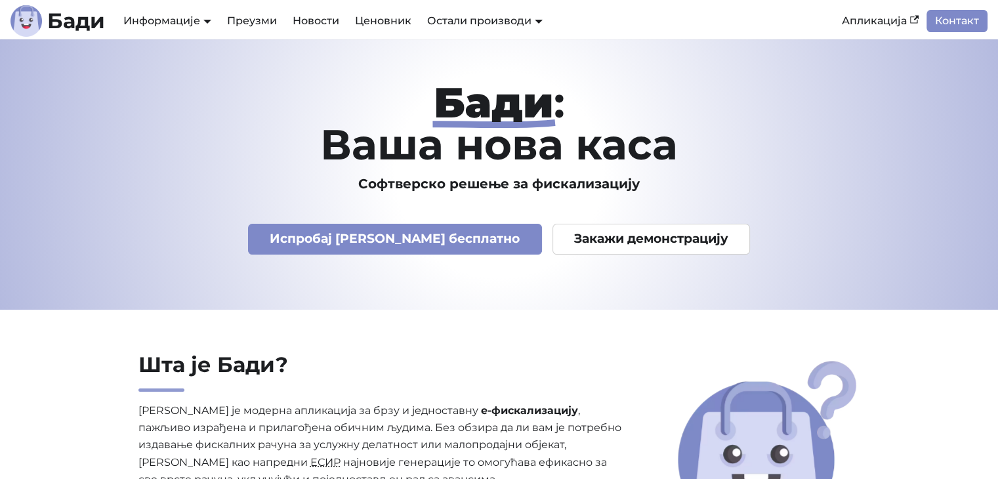
drag, startPoint x: 314, startPoint y: 282, endPoint x: 305, endPoint y: 285, distance: 9.1
drag, startPoint x: 305, startPoint y: 285, endPoint x: 178, endPoint y: 184, distance: 162.5
click at [178, 184] on h3 "Софтверско решење за фискализацију" at bounding box center [499, 184] width 845 height 16
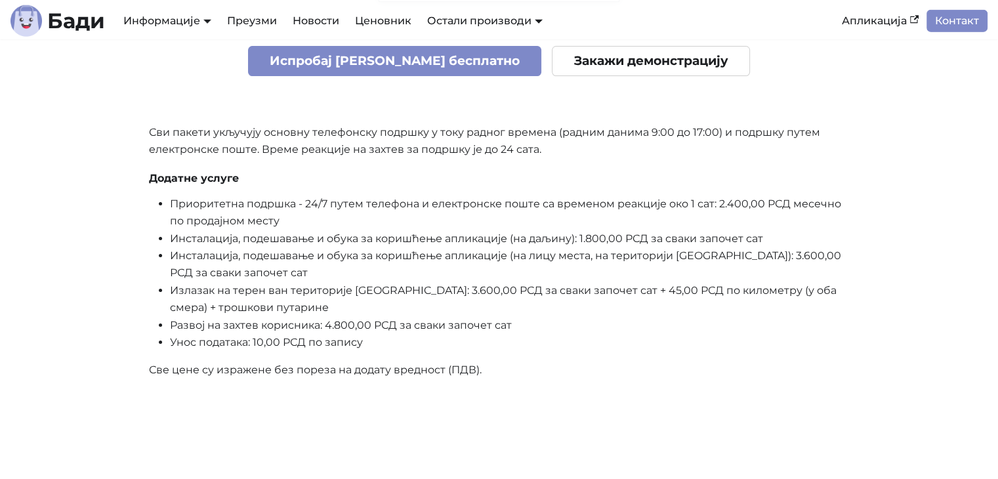
scroll to position [3544, 0]
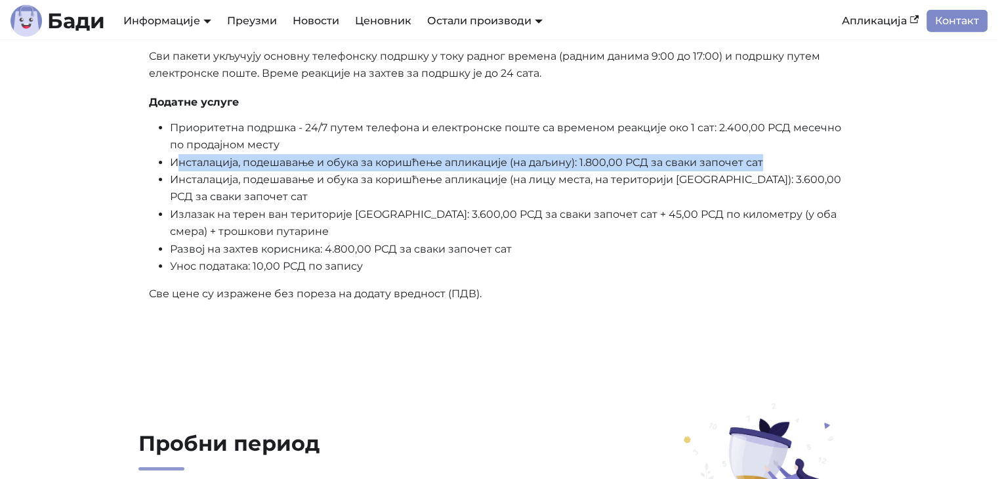
drag, startPoint x: 786, startPoint y: 165, endPoint x: 173, endPoint y: 163, distance: 612.9
click at [176, 163] on li "Инсталација, подешавање и обука за коришћење апликације (на даљину): 1.800,00 Р…" at bounding box center [510, 162] width 680 height 17
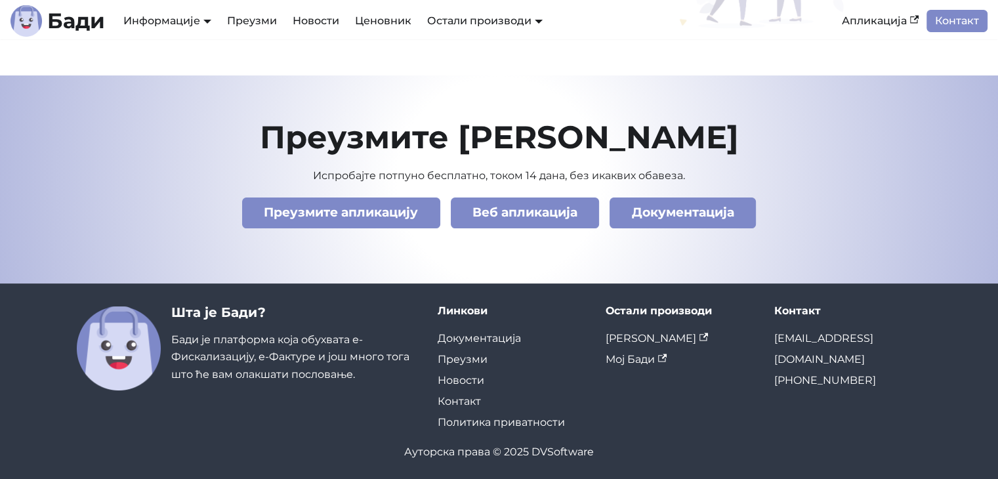
scroll to position [4615, 0]
